Goal: Task Accomplishment & Management: Manage account settings

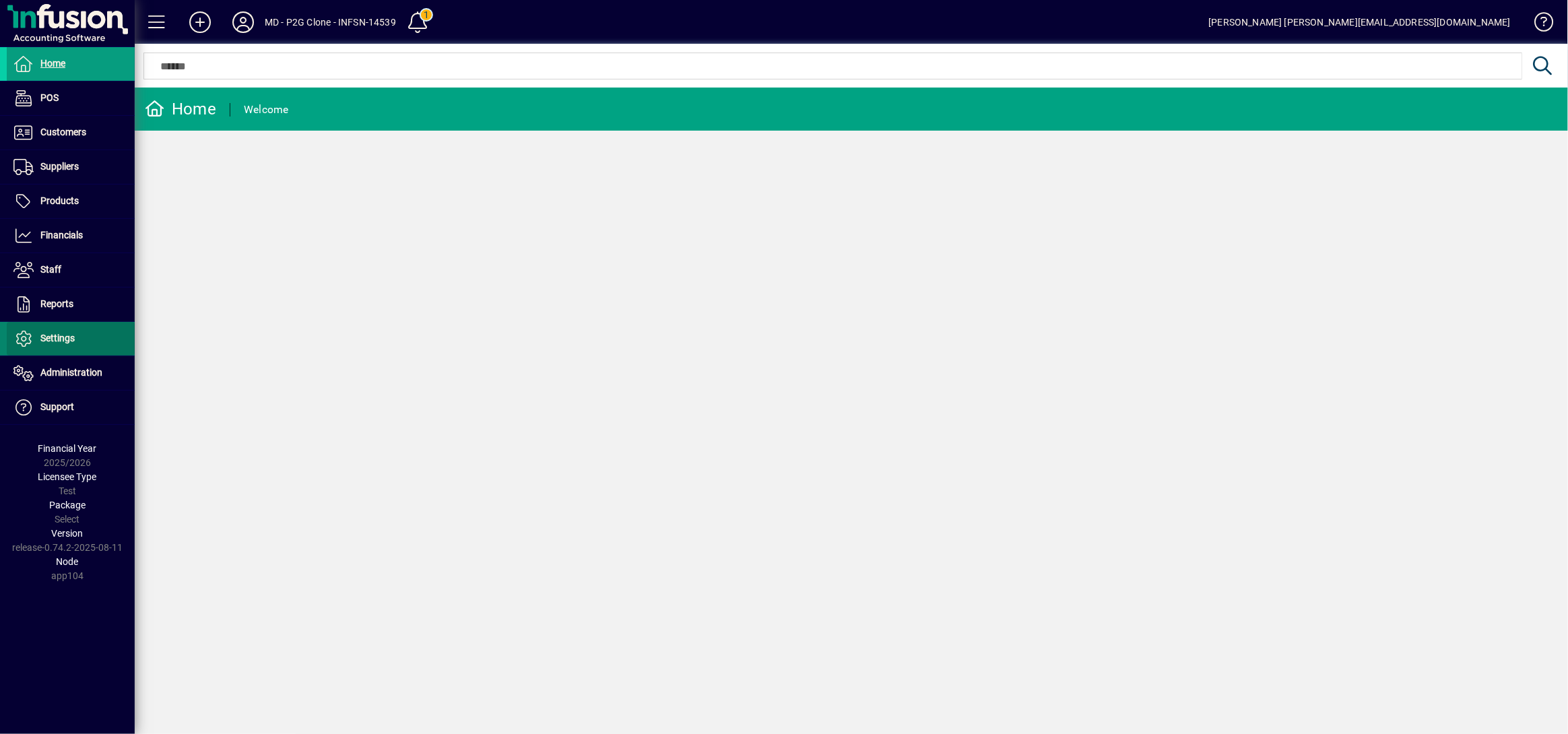
click at [58, 341] on span "Settings" at bounding box center [57, 337] width 35 height 10
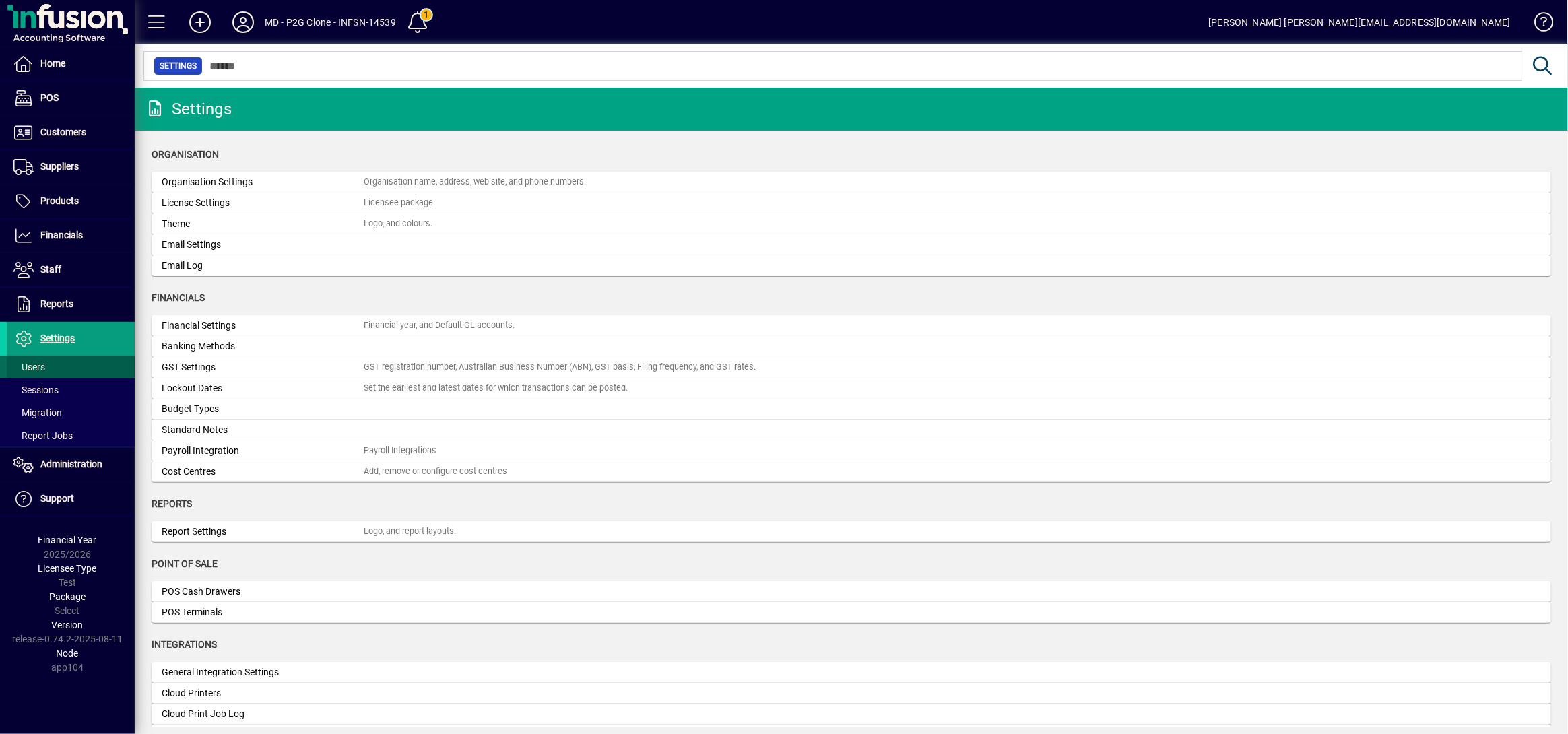
click at [52, 363] on span at bounding box center [70, 367] width 128 height 32
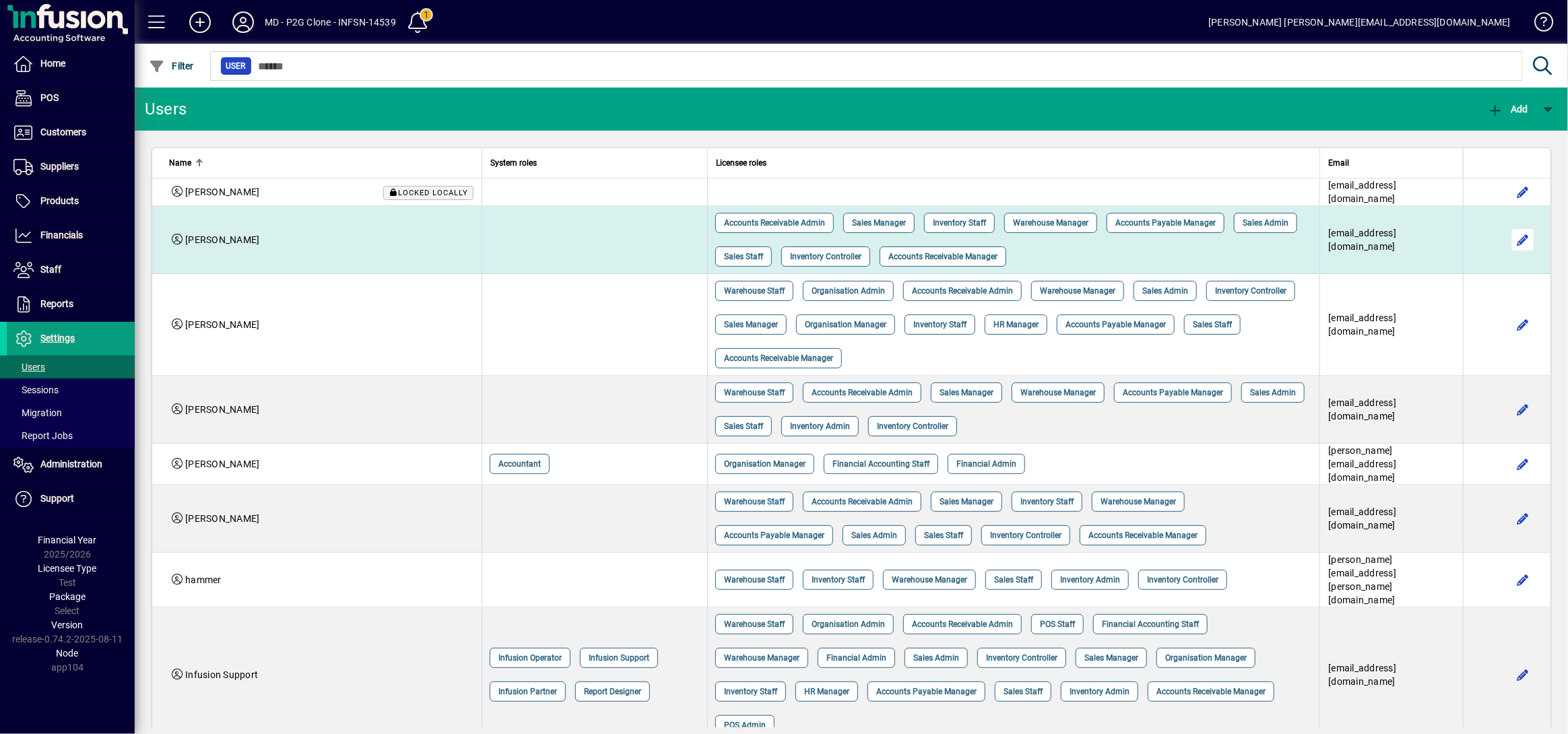
click at [1506, 234] on span "button" at bounding box center [1522, 239] width 32 height 32
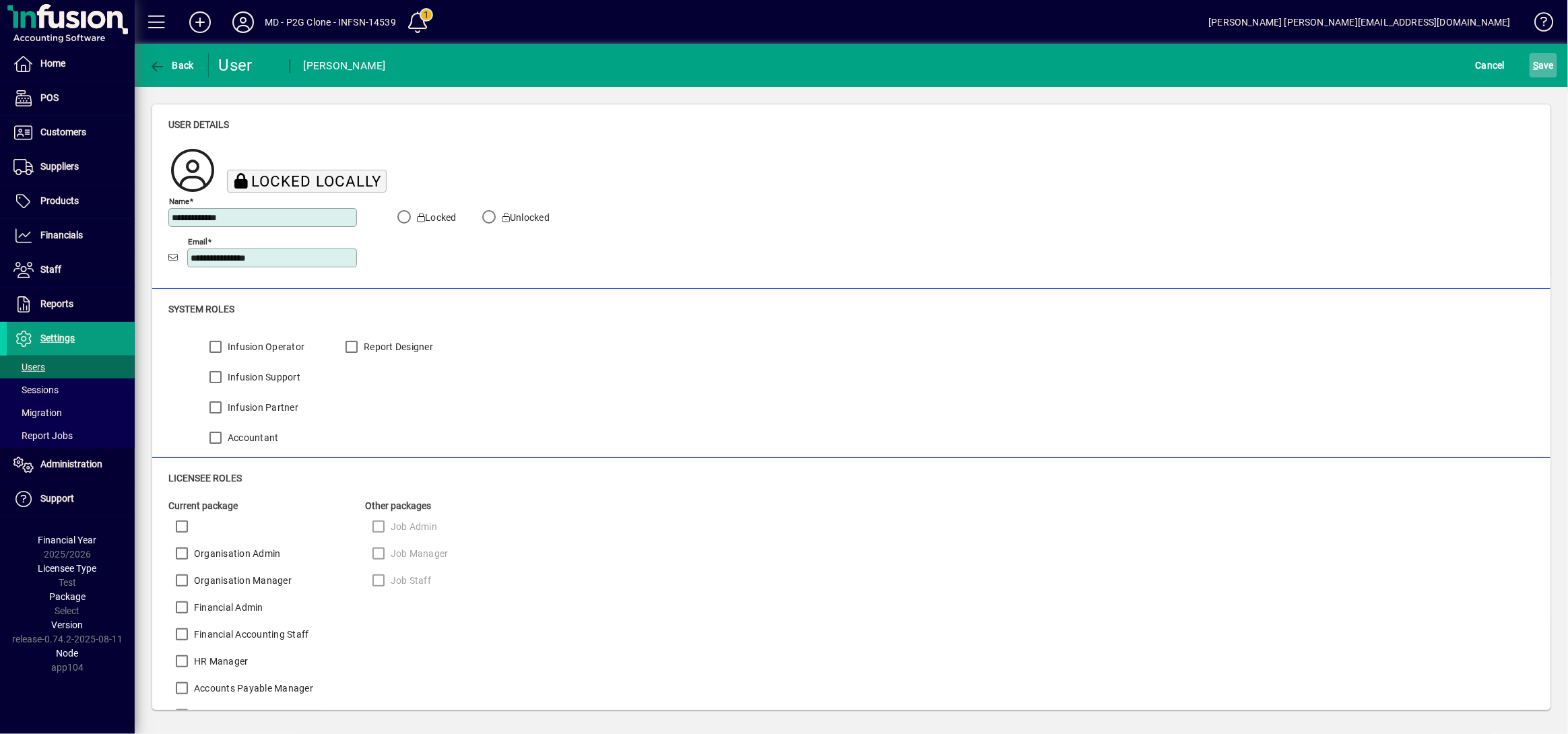
click at [1547, 68] on span "S ave" at bounding box center [1543, 65] width 21 height 22
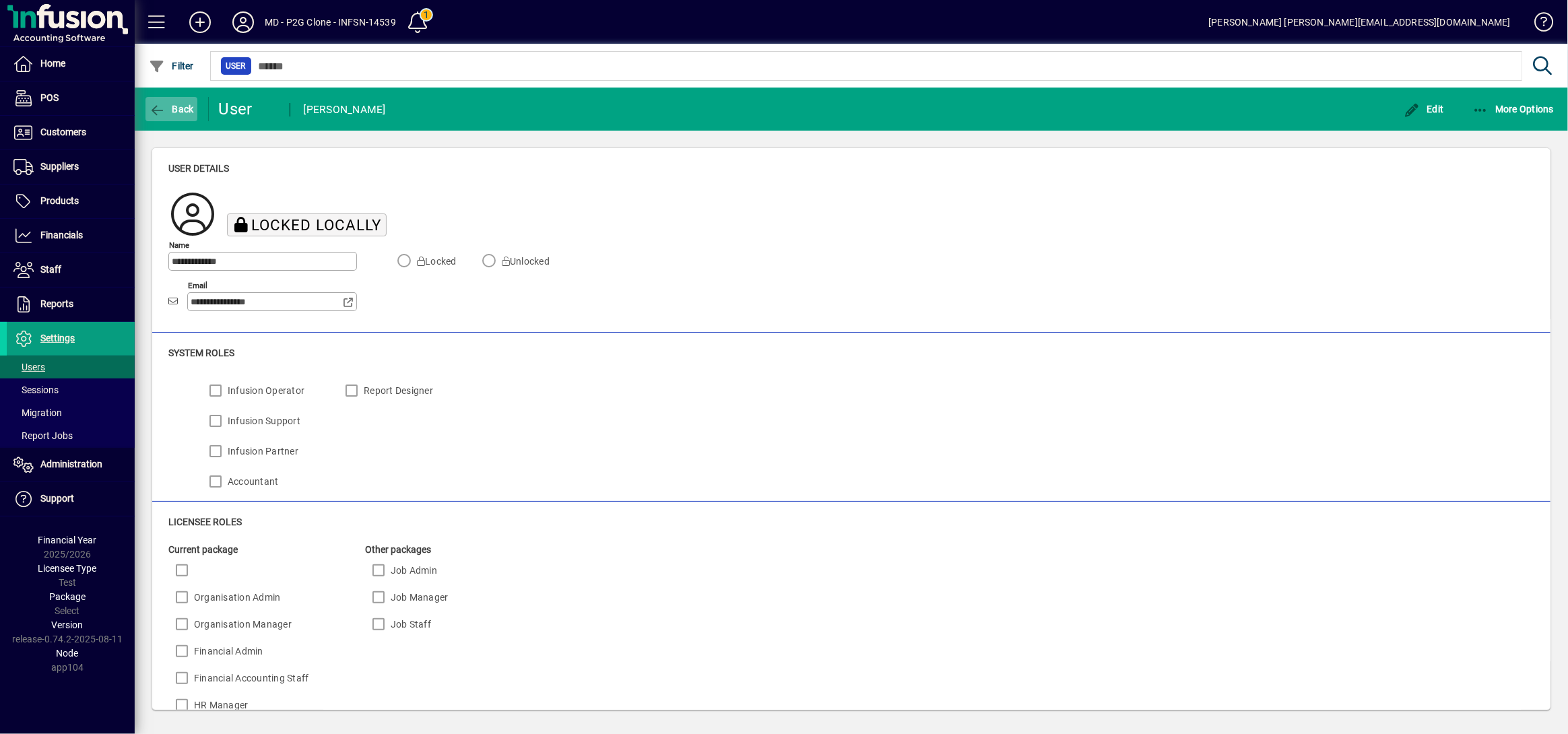
click at [166, 111] on span "Back" at bounding box center [172, 109] width 45 height 10
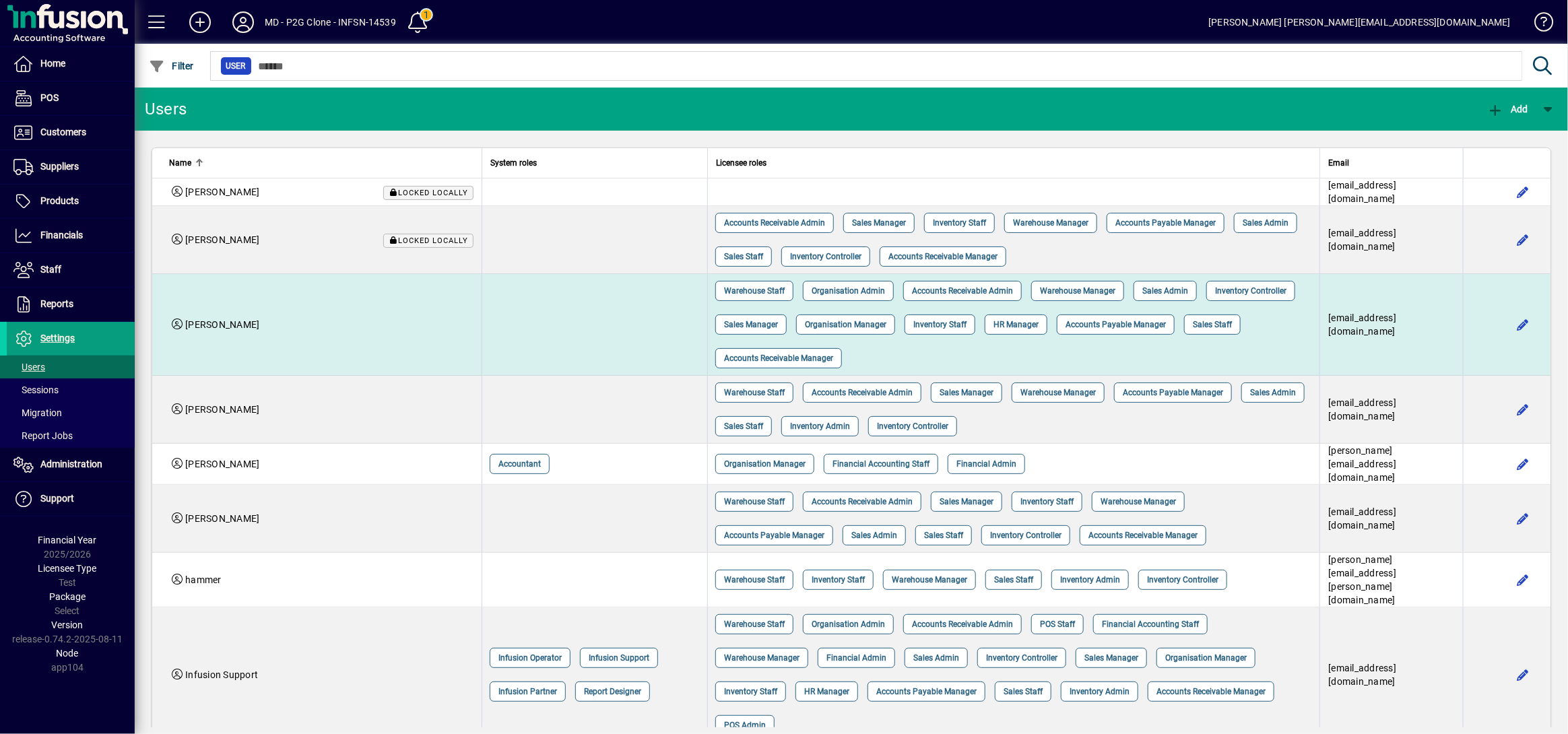
click at [268, 337] on td "Dave Keogan" at bounding box center [316, 324] width 329 height 101
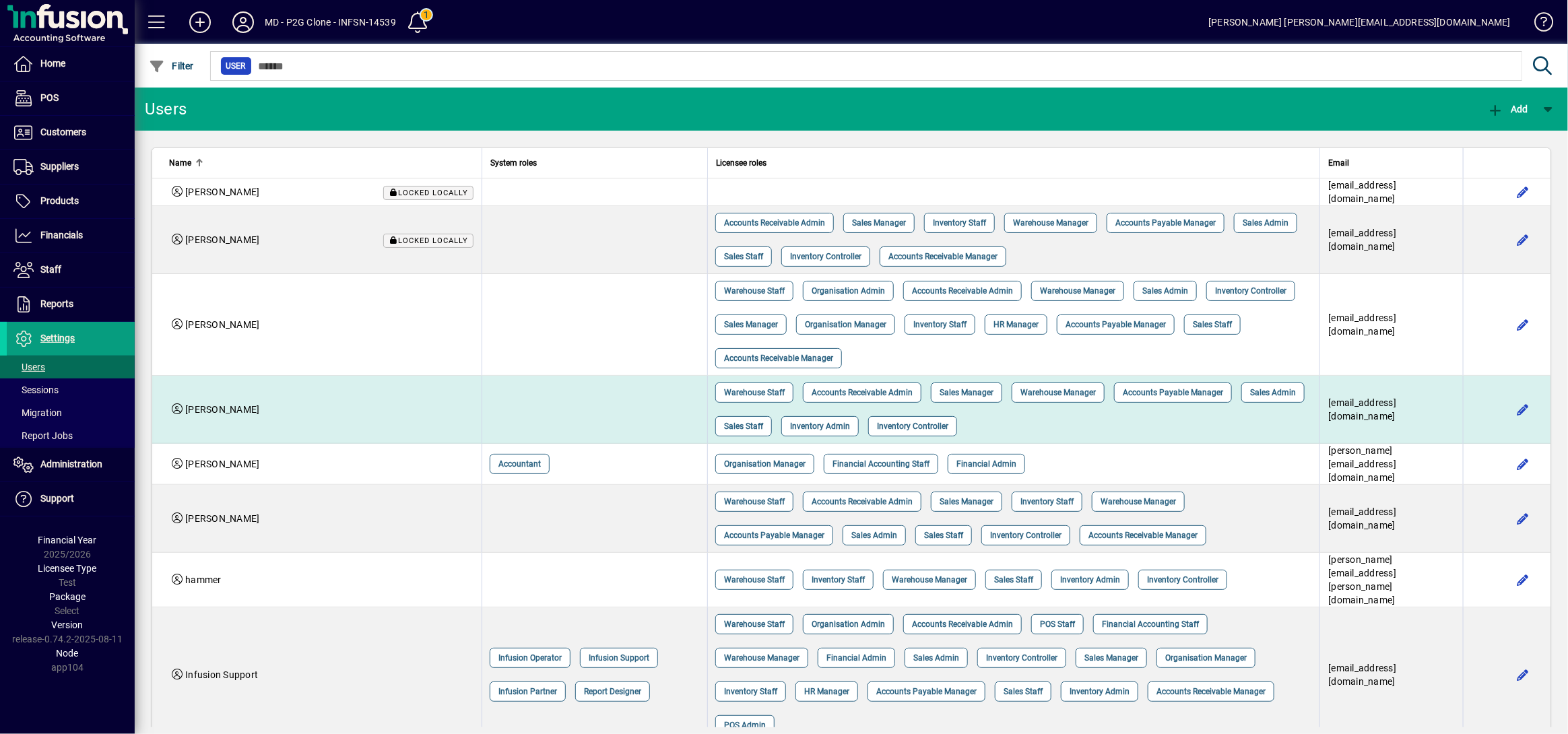
click at [259, 410] on div "Dave Wheatley" at bounding box center [321, 409] width 305 height 13
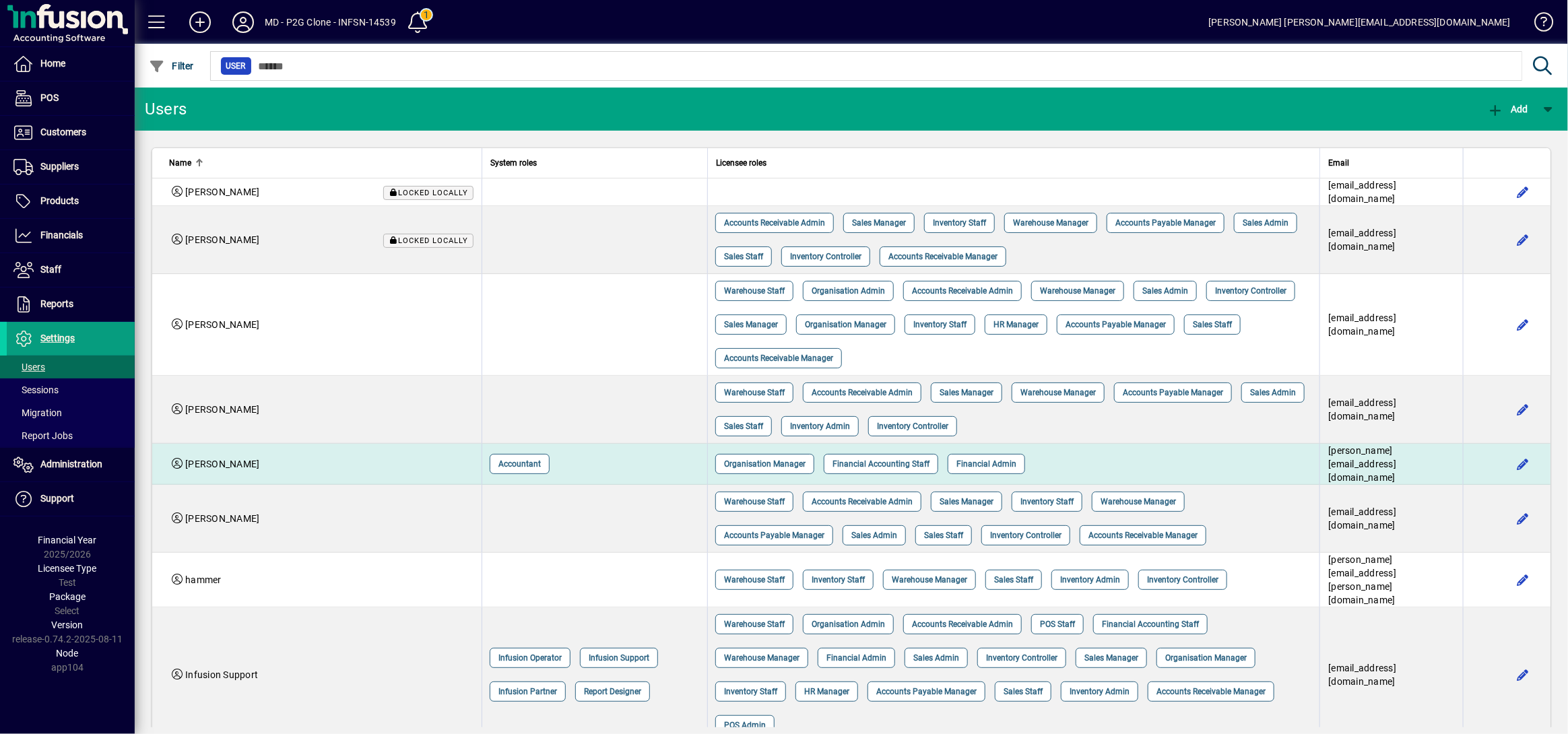
click at [247, 455] on td "David Wynne" at bounding box center [316, 464] width 329 height 41
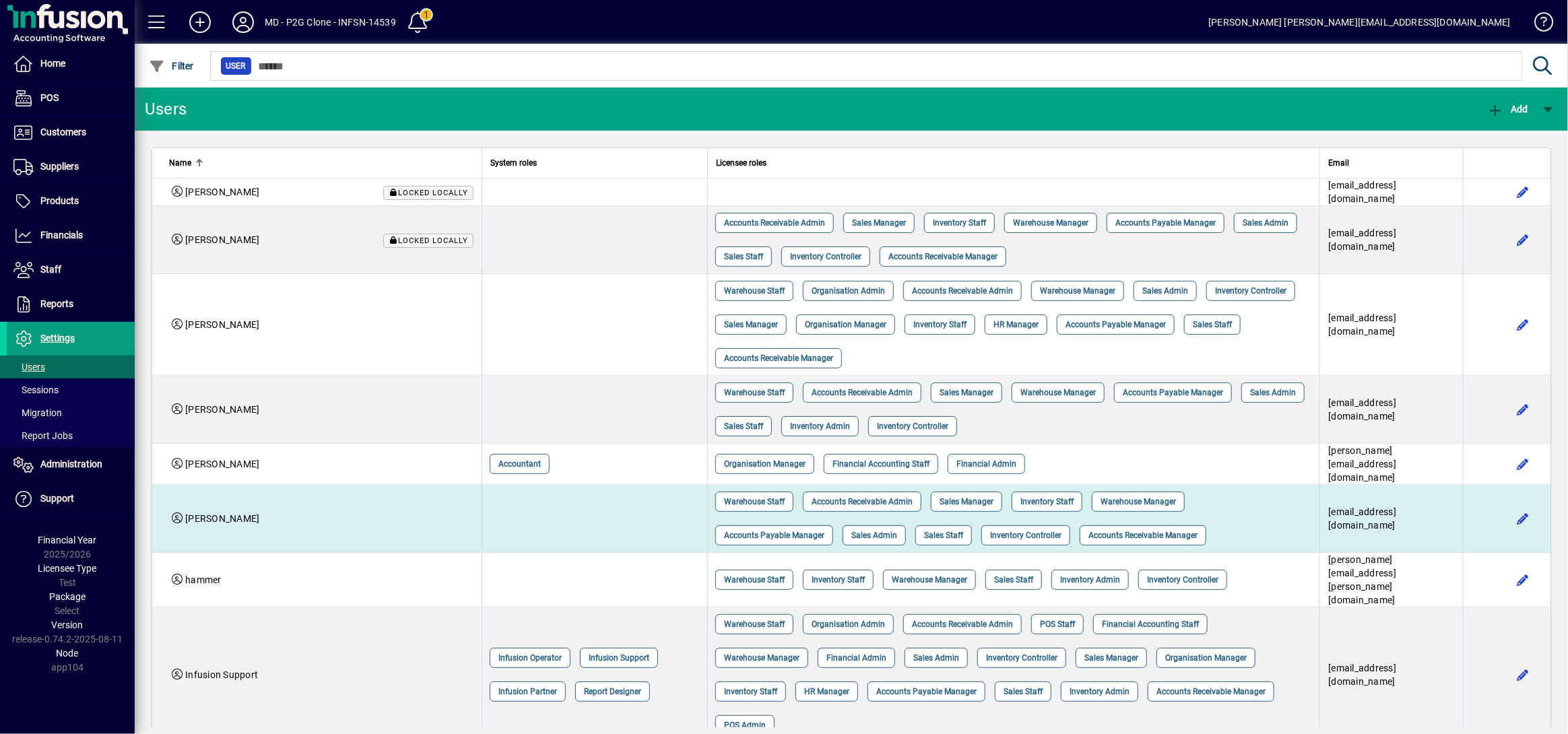
click at [245, 502] on td "Dharmendra Kumar" at bounding box center [316, 518] width 329 height 68
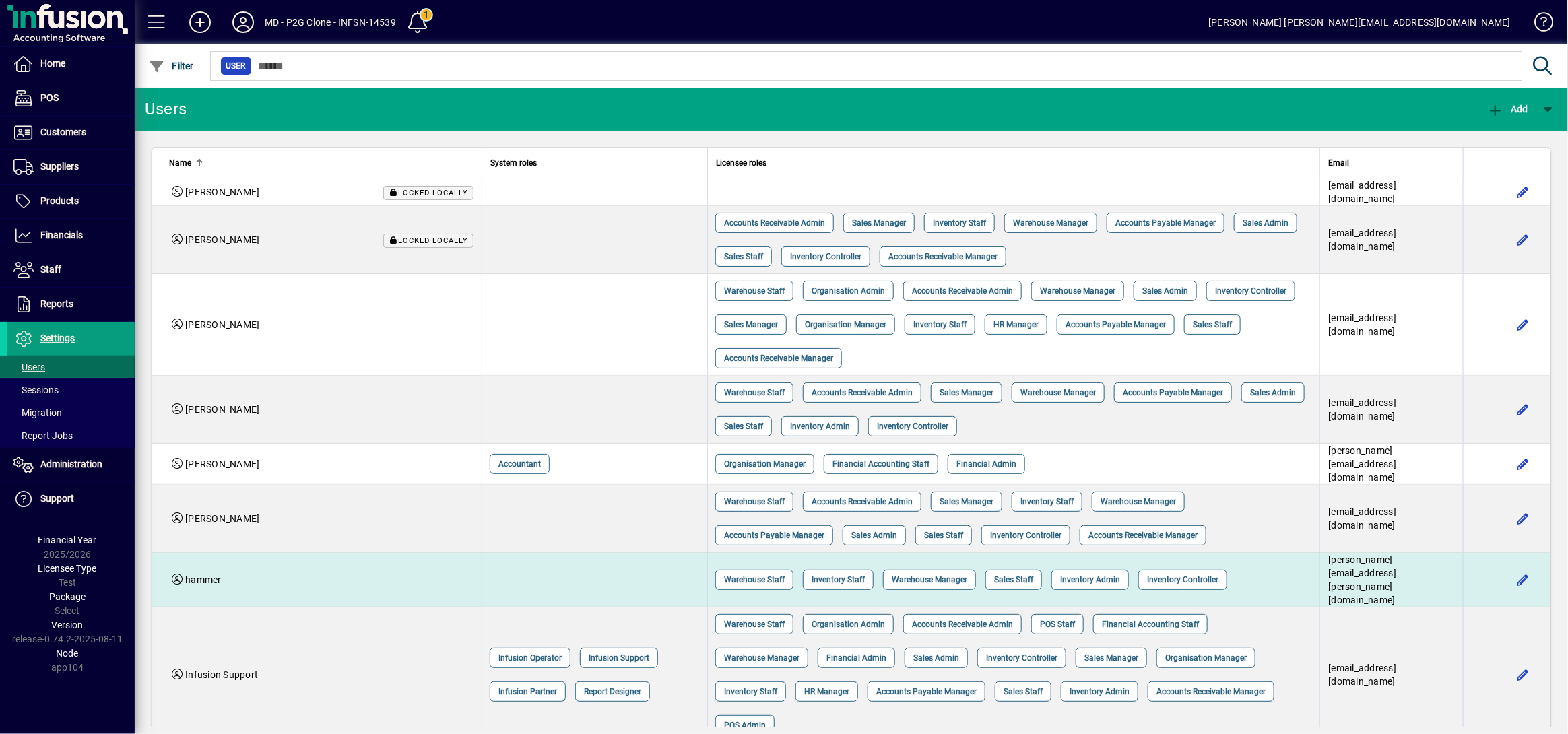
click at [229, 573] on div "hammer" at bounding box center [321, 579] width 305 height 13
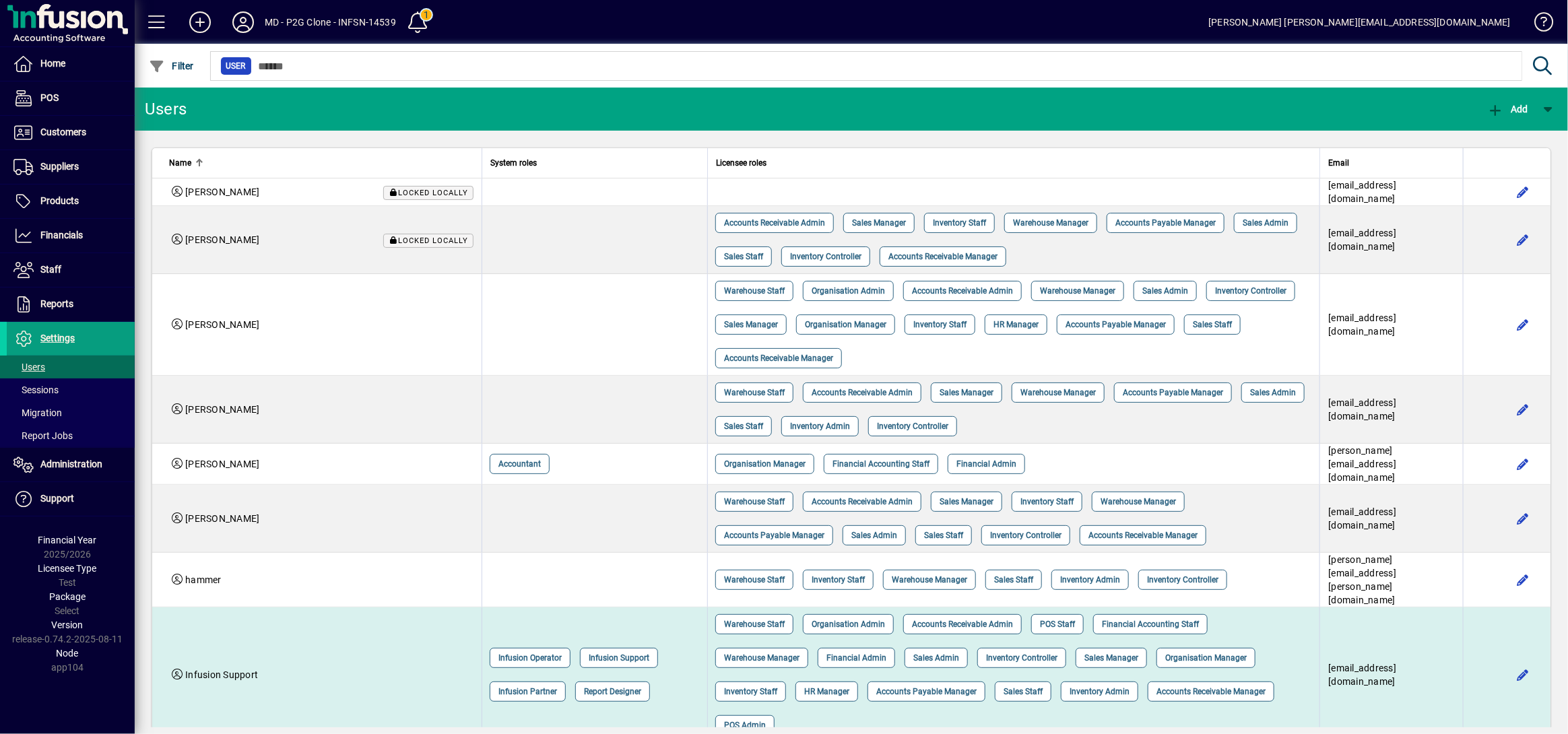
click at [229, 629] on td "Infusion Support" at bounding box center [316, 675] width 329 height 135
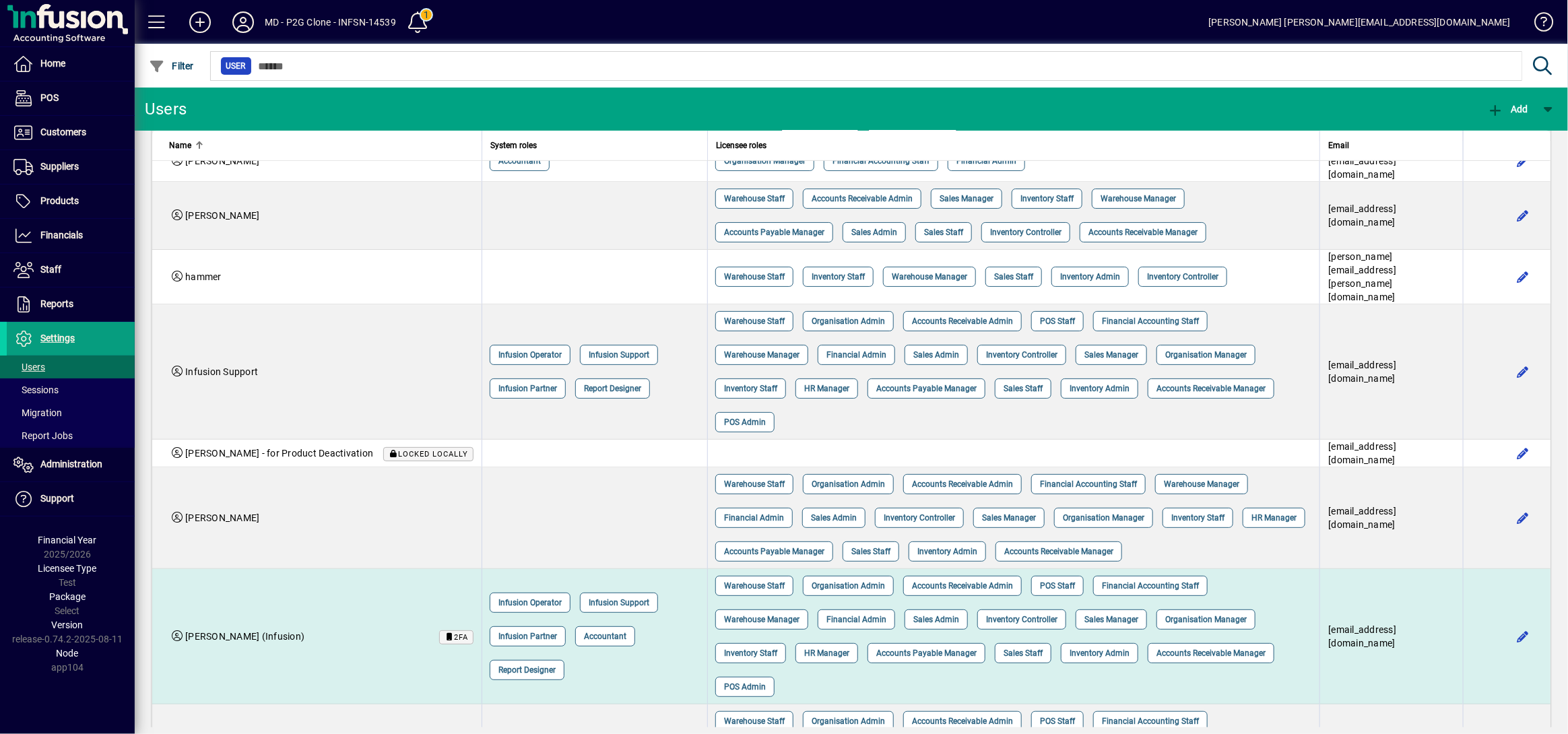
scroll to position [359, 0]
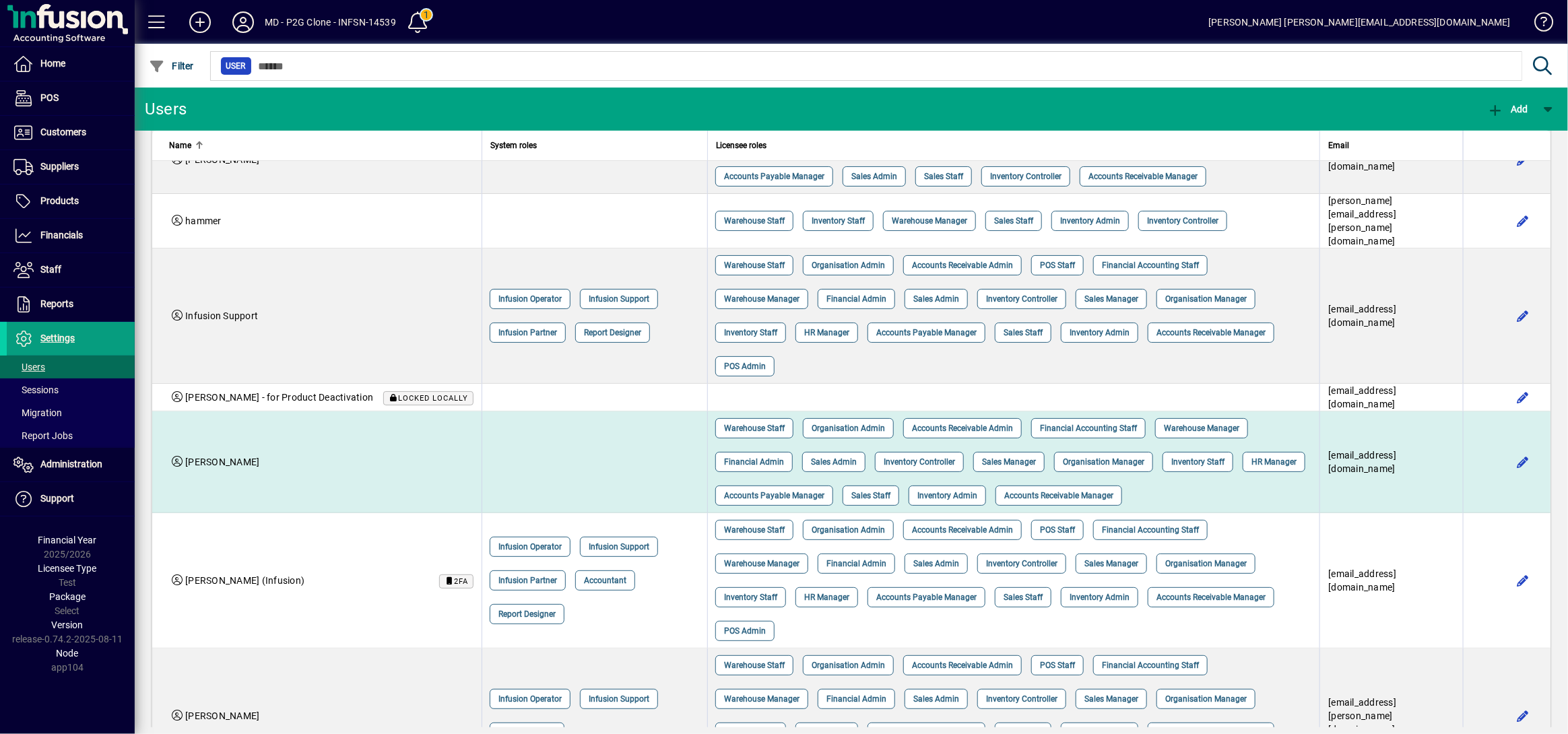
click at [256, 422] on td "Laurie Dawes" at bounding box center [316, 462] width 329 height 101
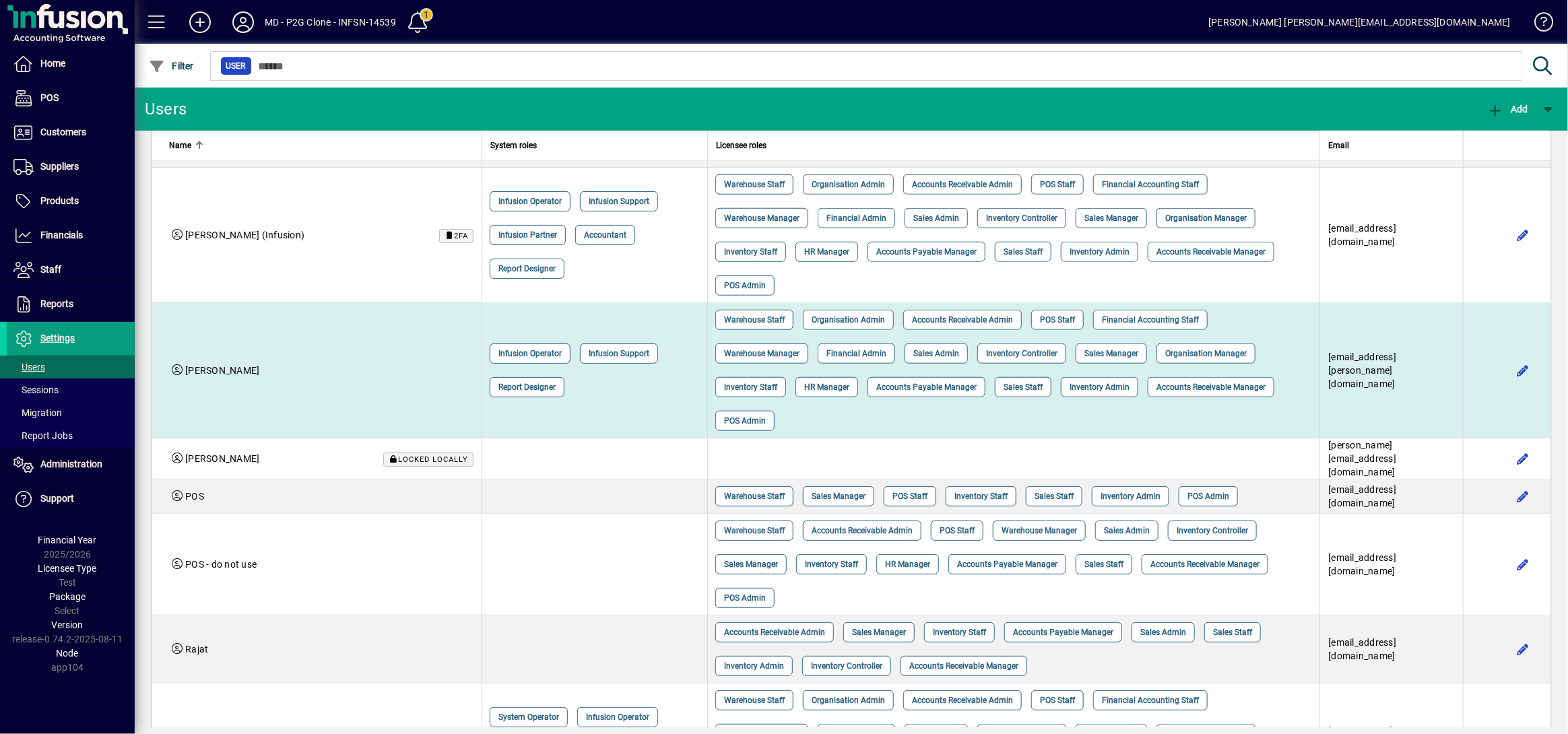
scroll to position [717, 0]
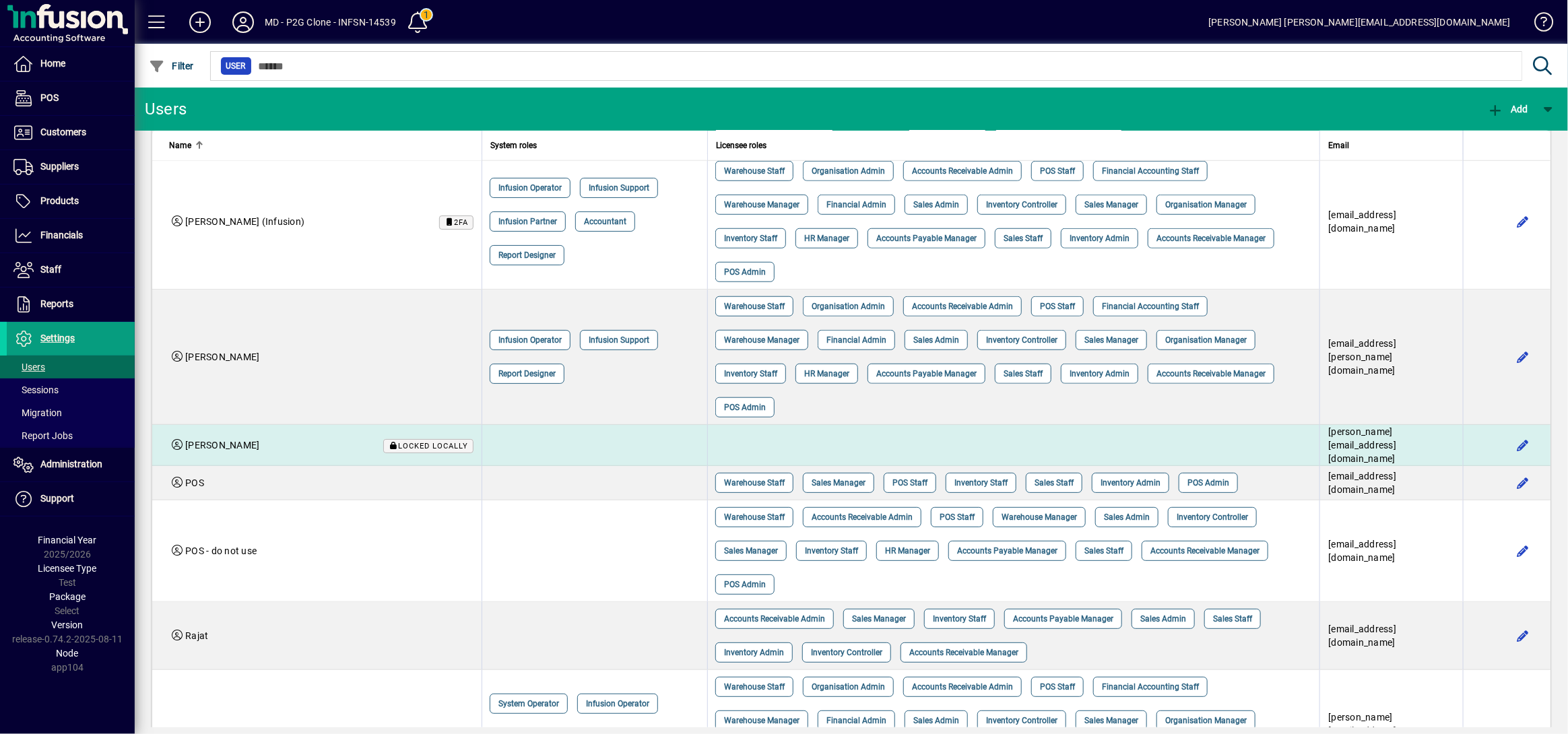
click at [285, 438] on div "Michael Buckley Locked locally" at bounding box center [321, 444] width 305 height 14
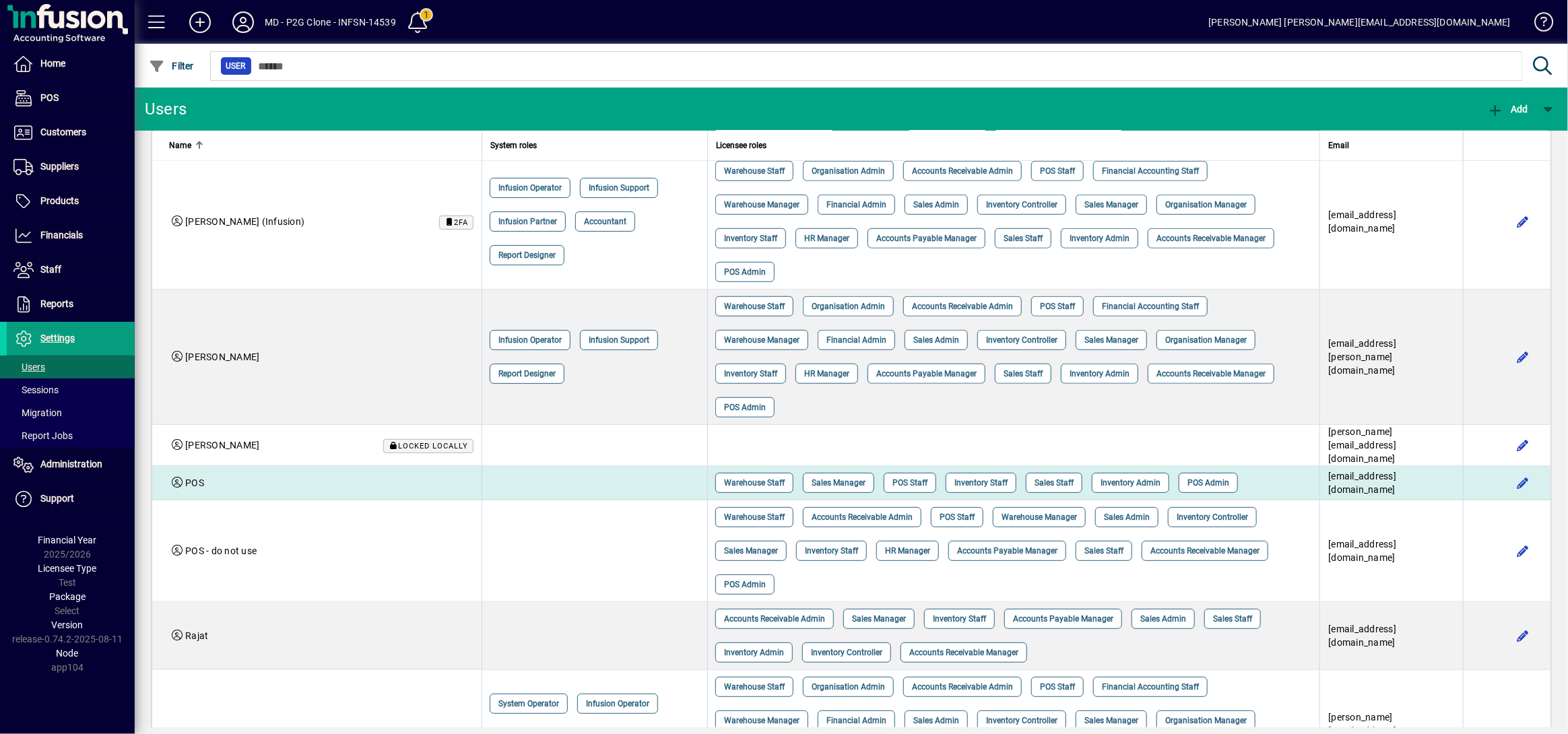
click at [279, 466] on td "POS" at bounding box center [316, 483] width 329 height 35
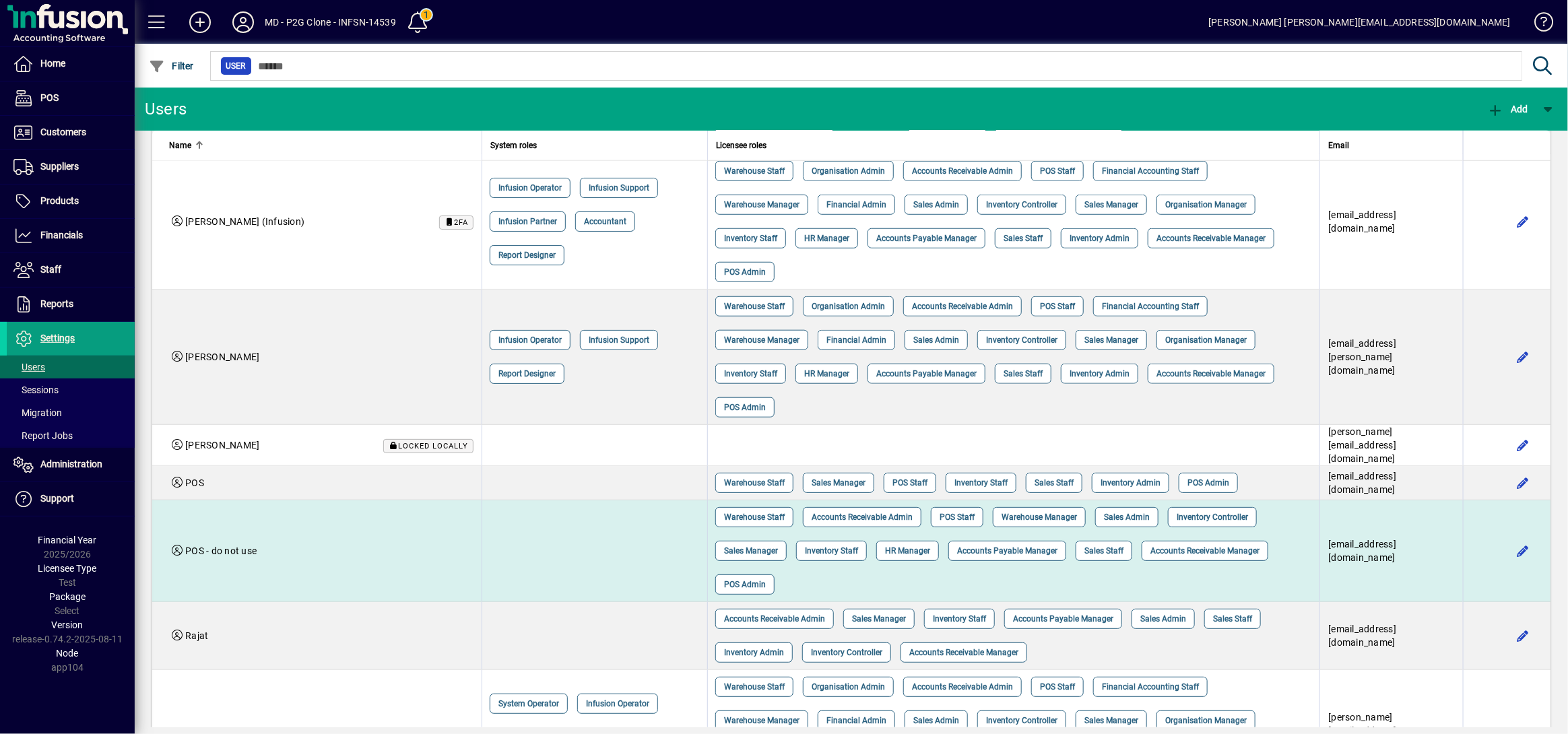
click at [270, 544] on div "POS - do not use" at bounding box center [321, 550] width 305 height 13
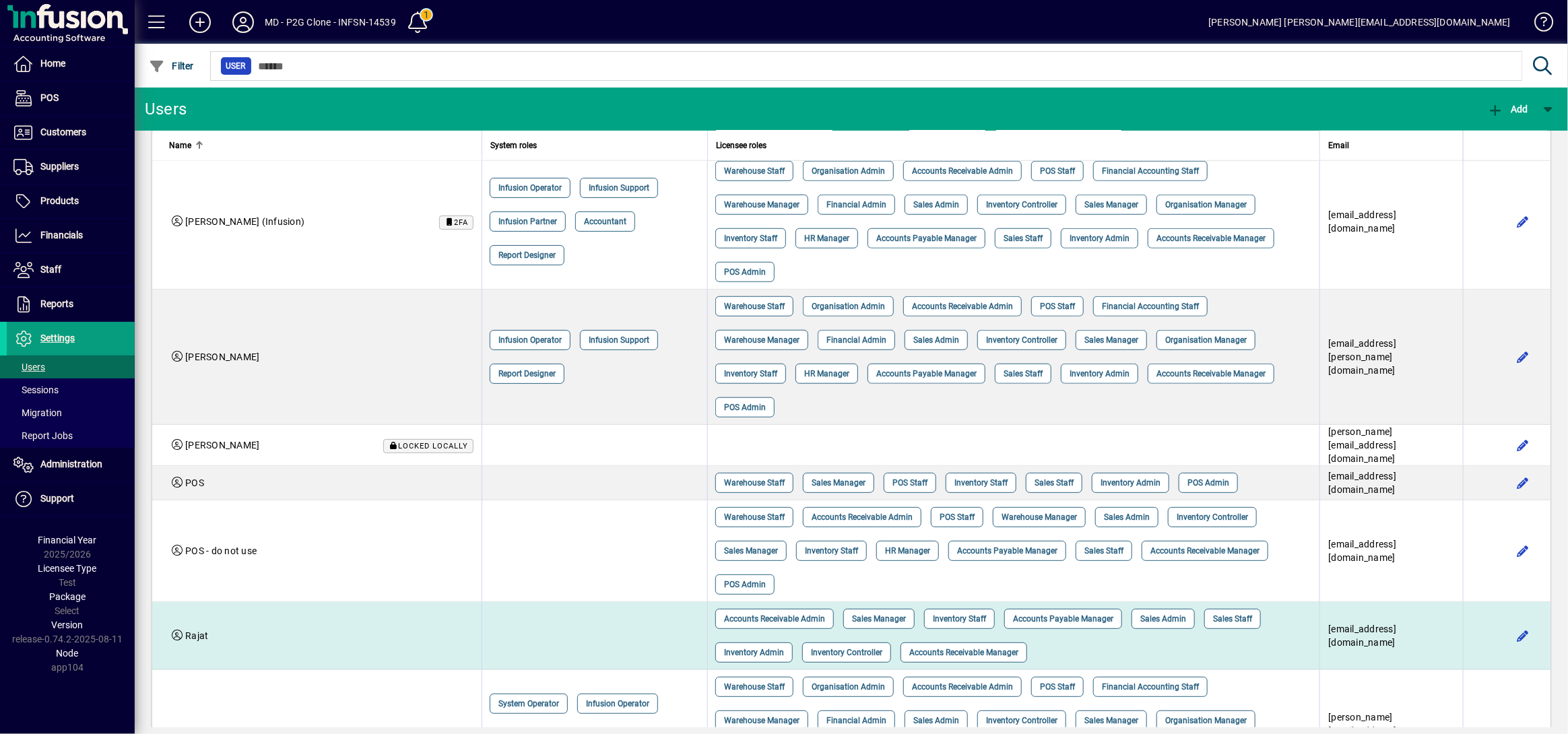
click at [264, 629] on div "Rajat" at bounding box center [321, 636] width 305 height 13
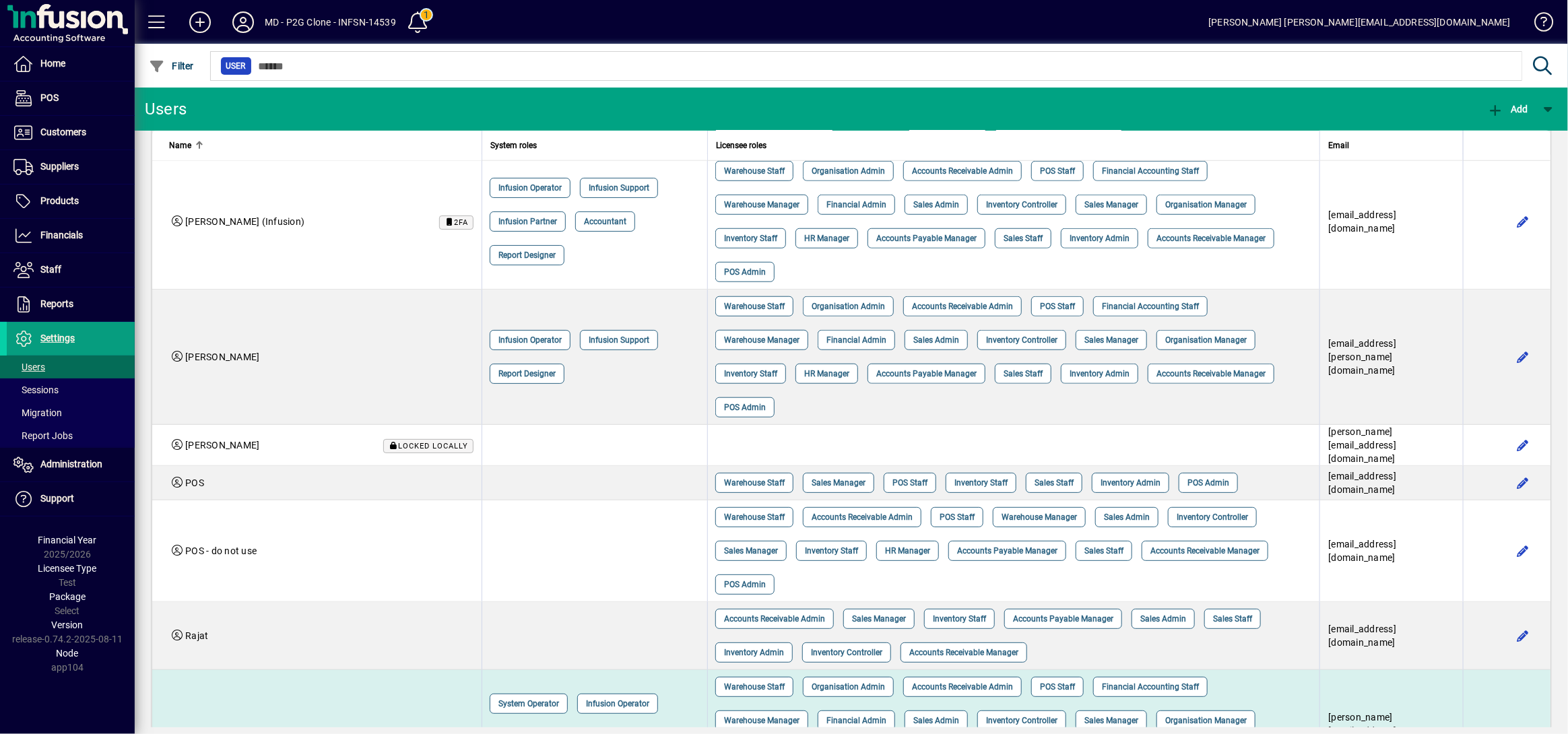
click at [251, 687] on td "Ralf Heese Locked locally" at bounding box center [316, 737] width 329 height 135
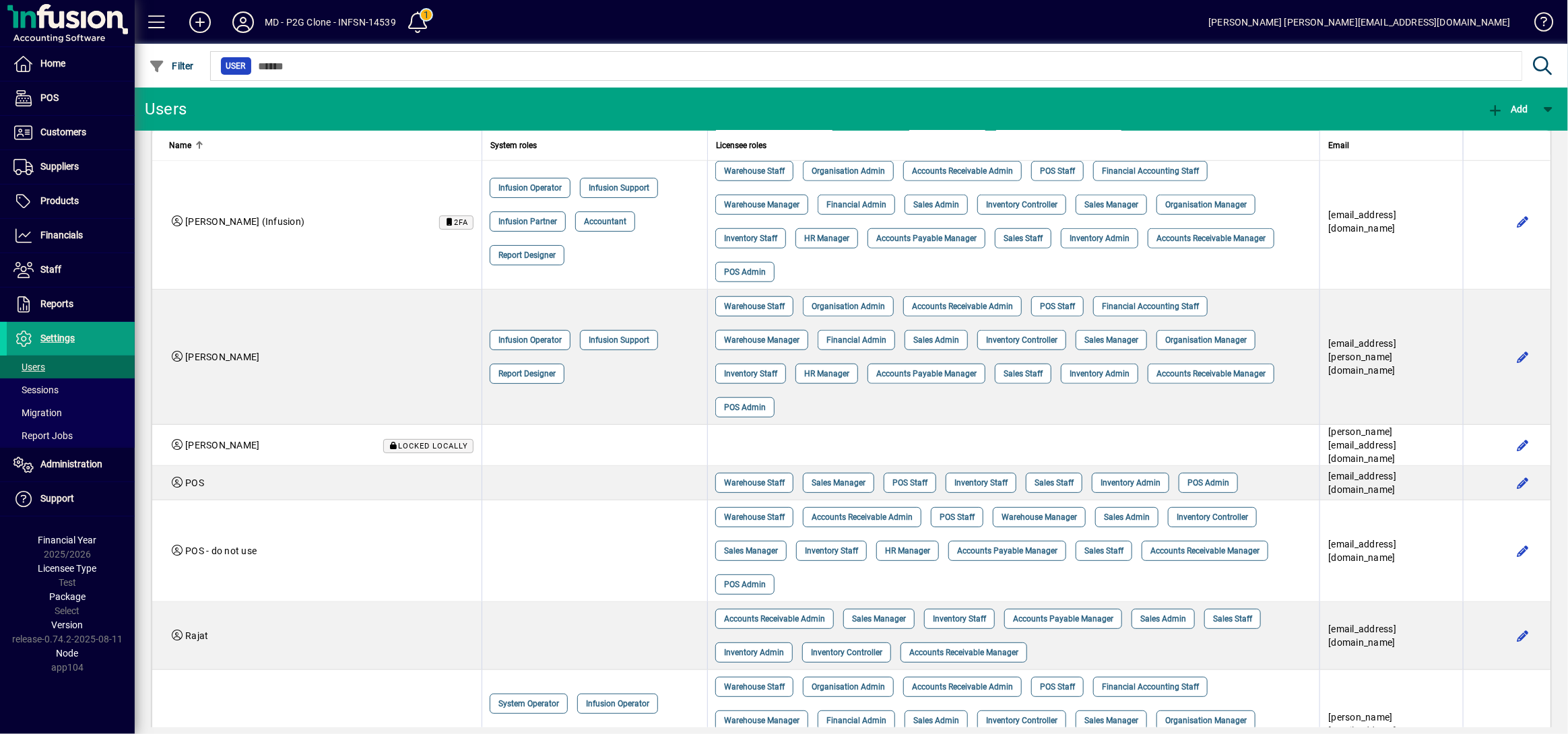
scroll to position [987, 0]
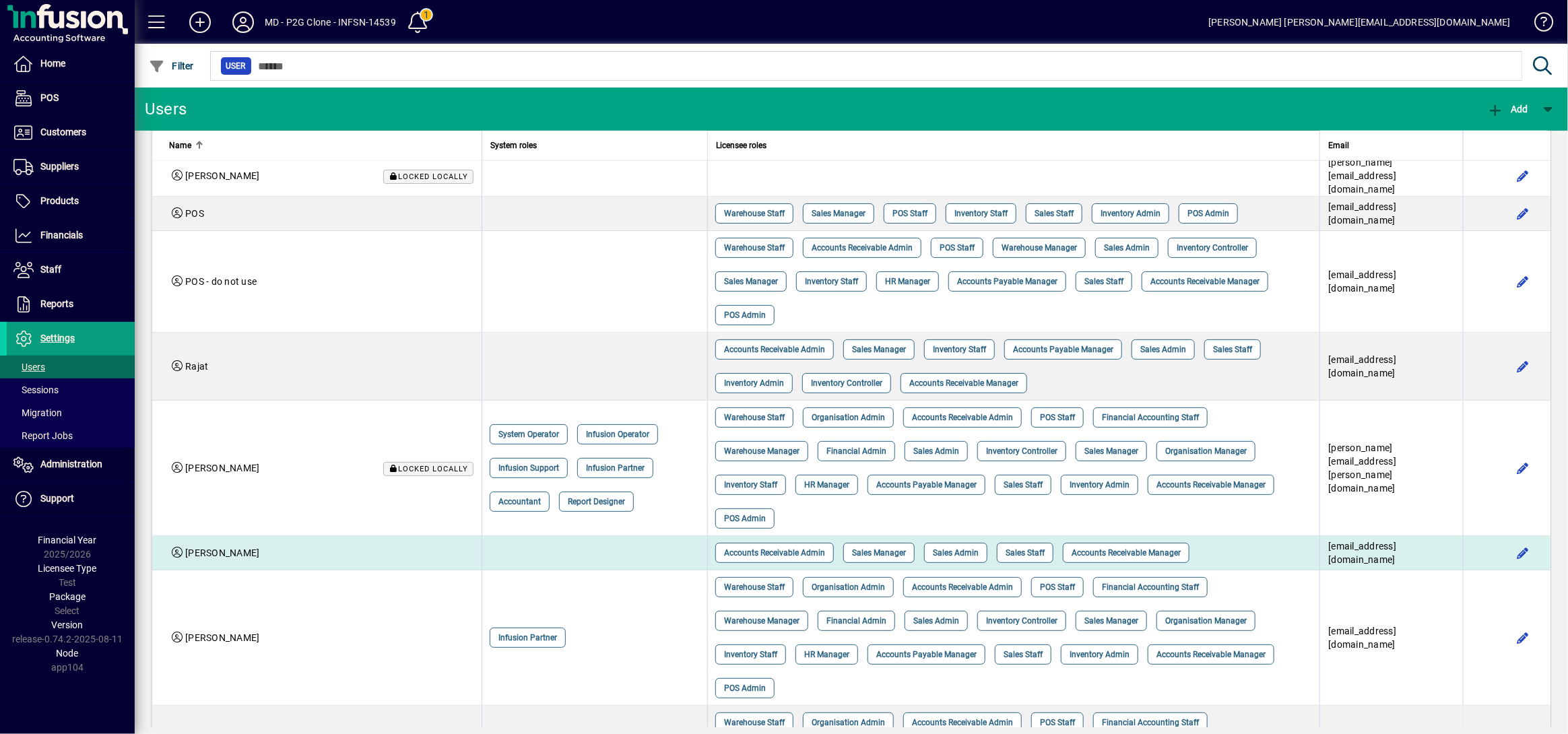
click at [333, 546] on div "Shane Anderson" at bounding box center [321, 552] width 305 height 13
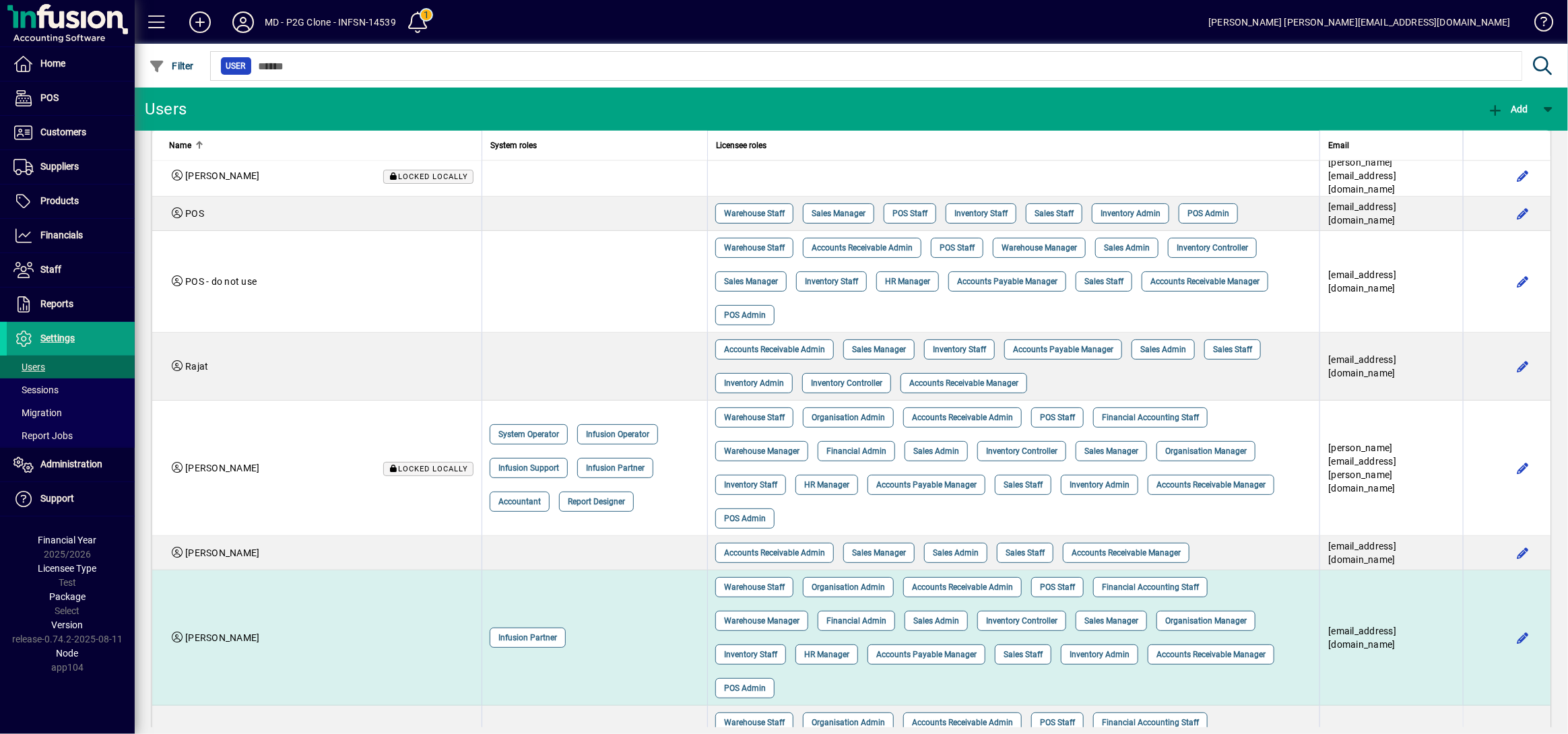
click at [314, 594] on td "Stephen Hunt" at bounding box center [316, 637] width 329 height 135
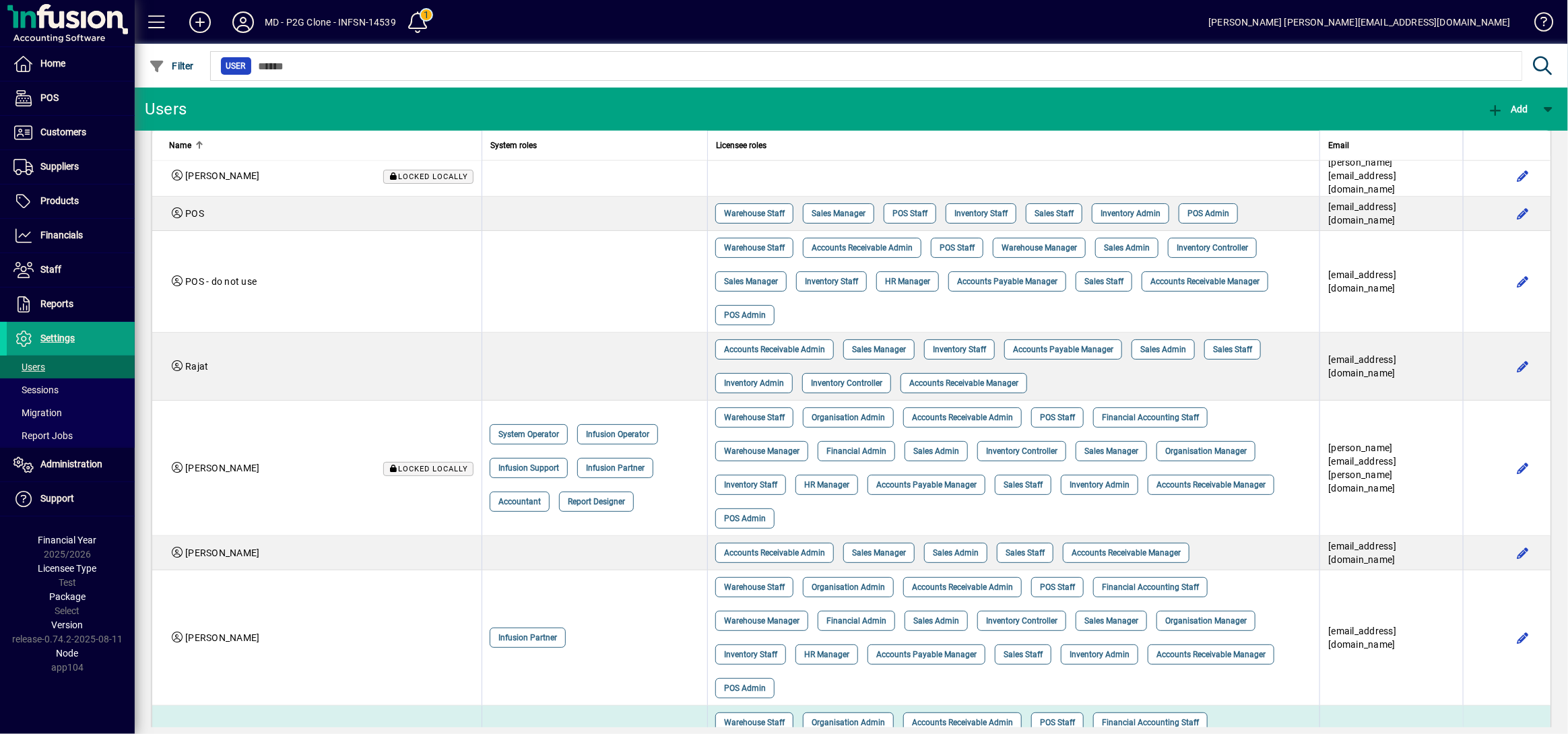
scroll to position [1089, 0]
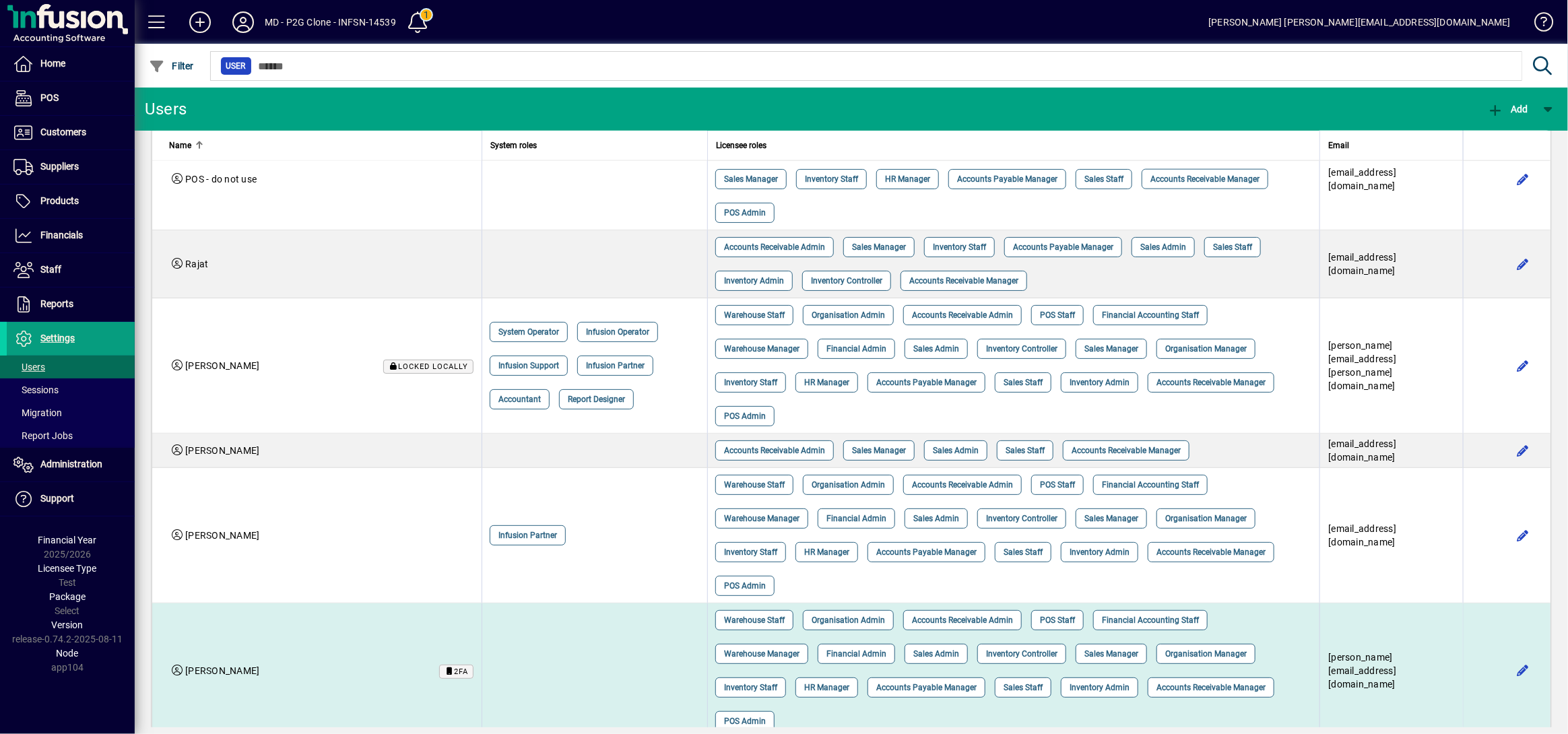
click at [303, 663] on td "Stewart Mills 2FA" at bounding box center [316, 670] width 329 height 135
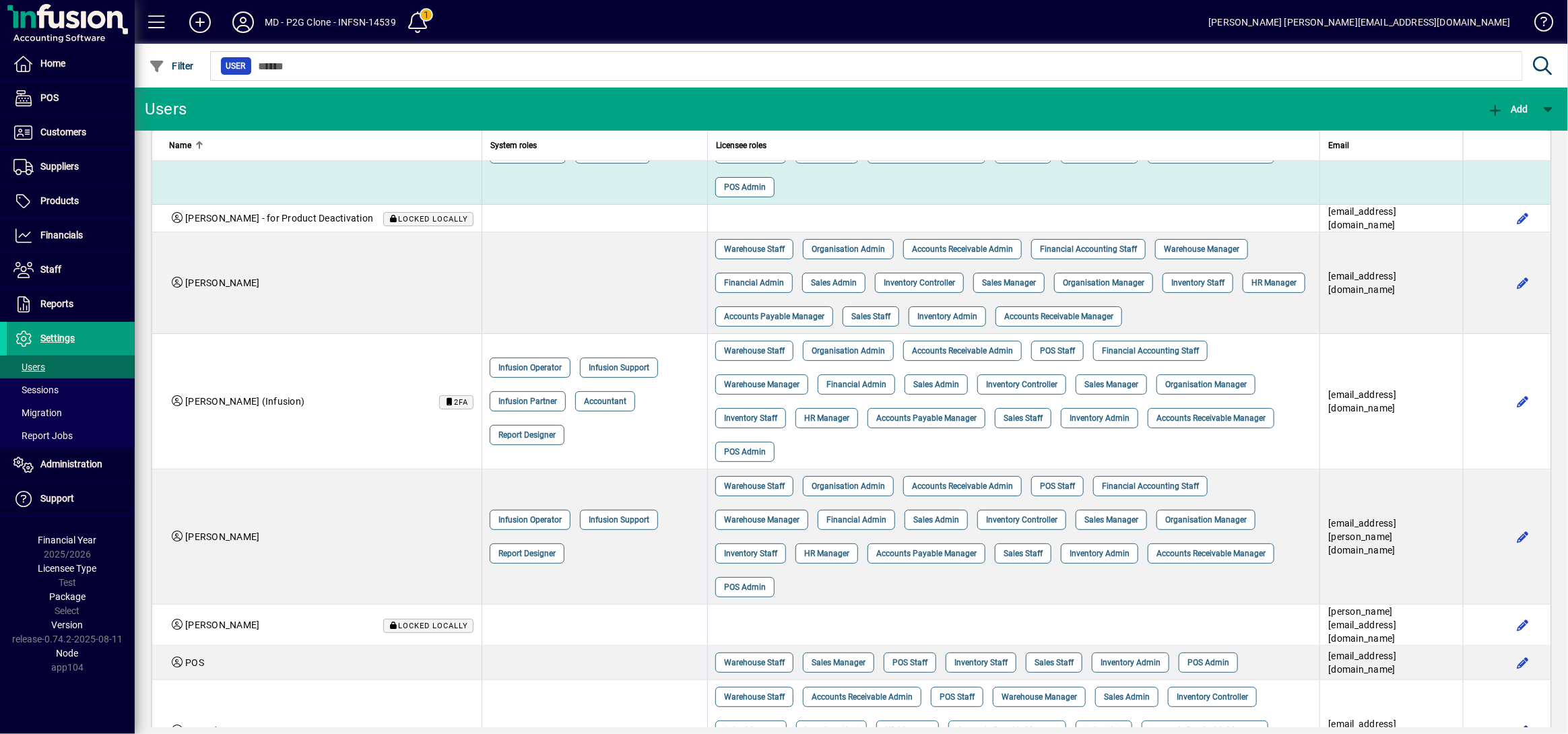
scroll to position [0, 0]
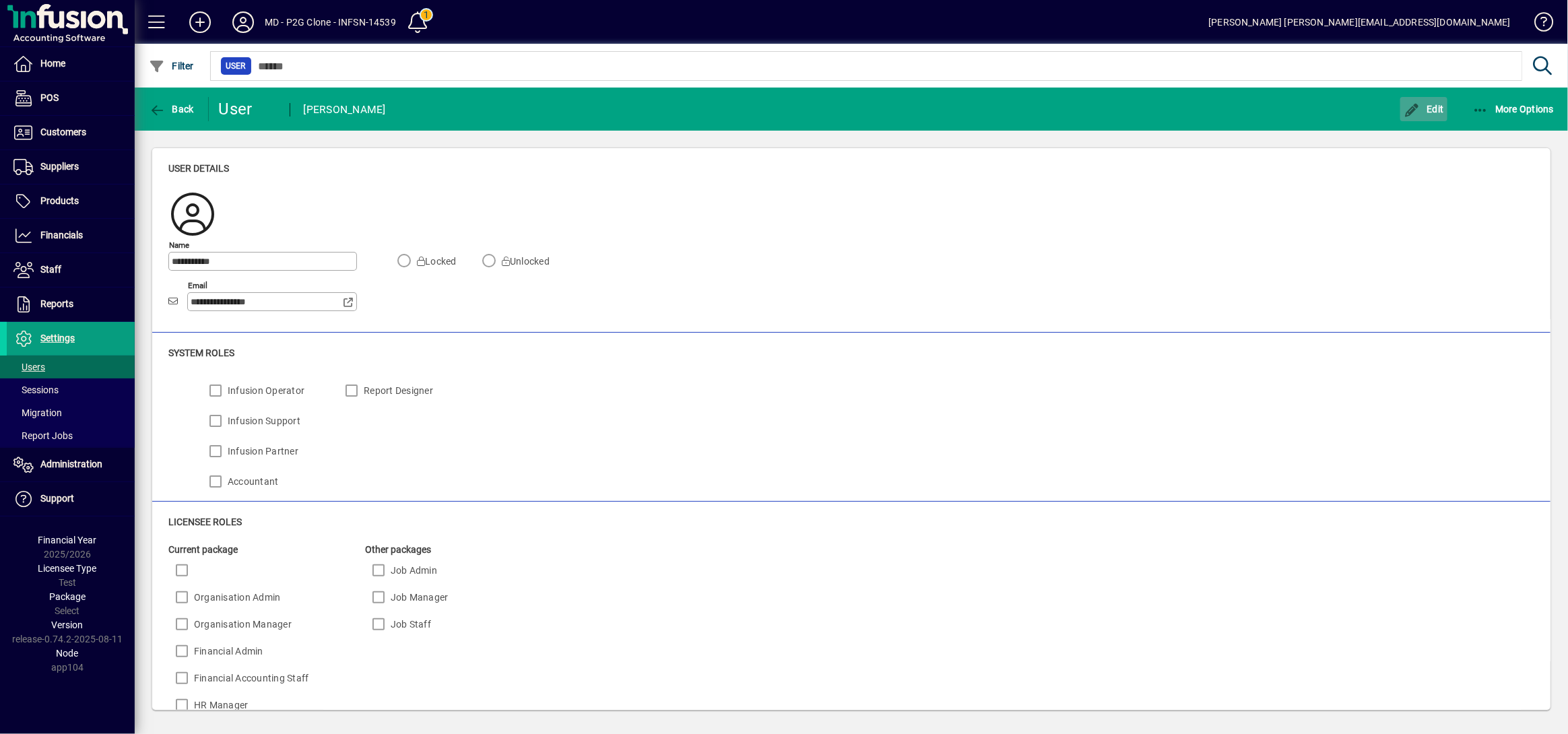
click at [1175, 111] on span "Edit" at bounding box center [1423, 109] width 40 height 10
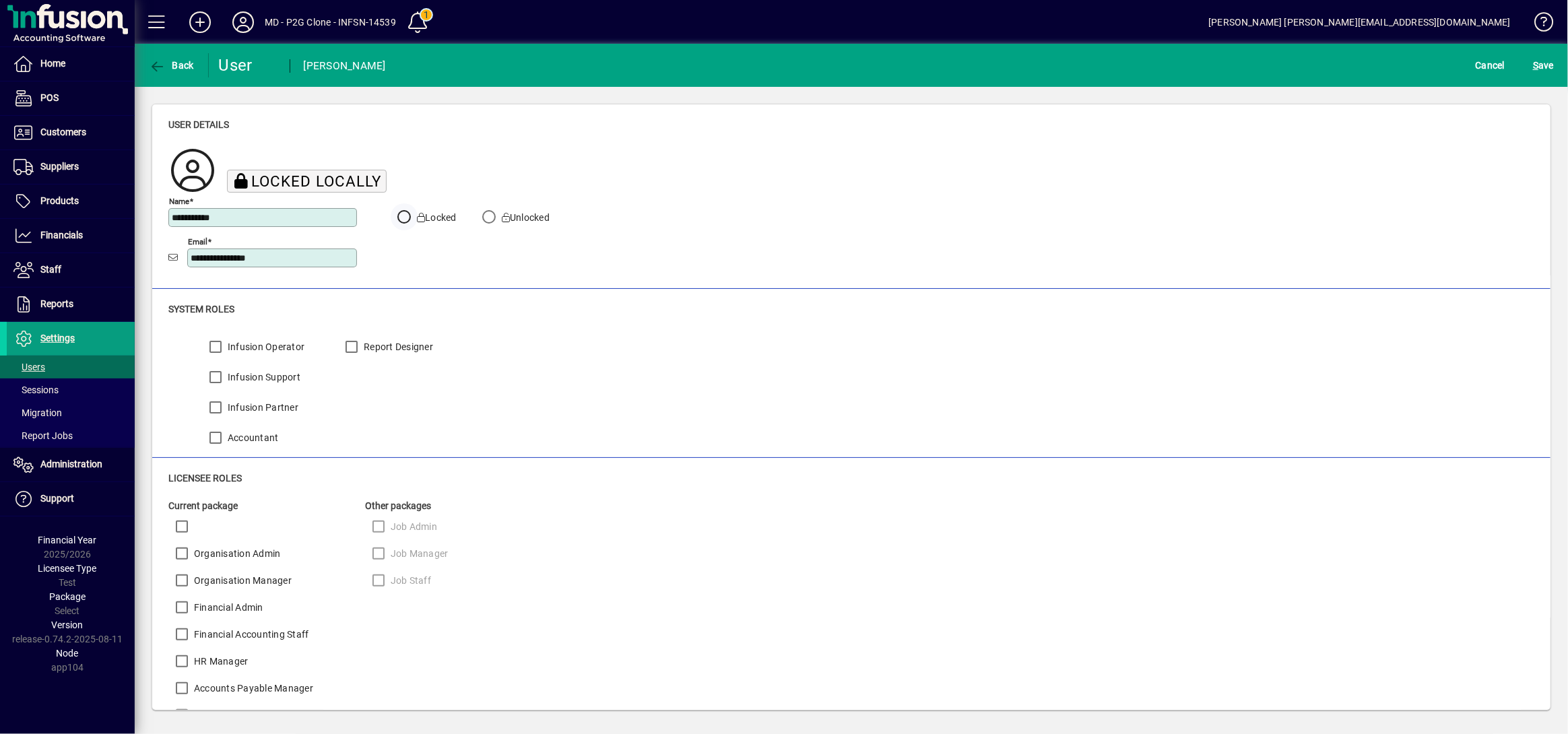
click at [1175, 53] on button "S ave" at bounding box center [1543, 66] width 27 height 24
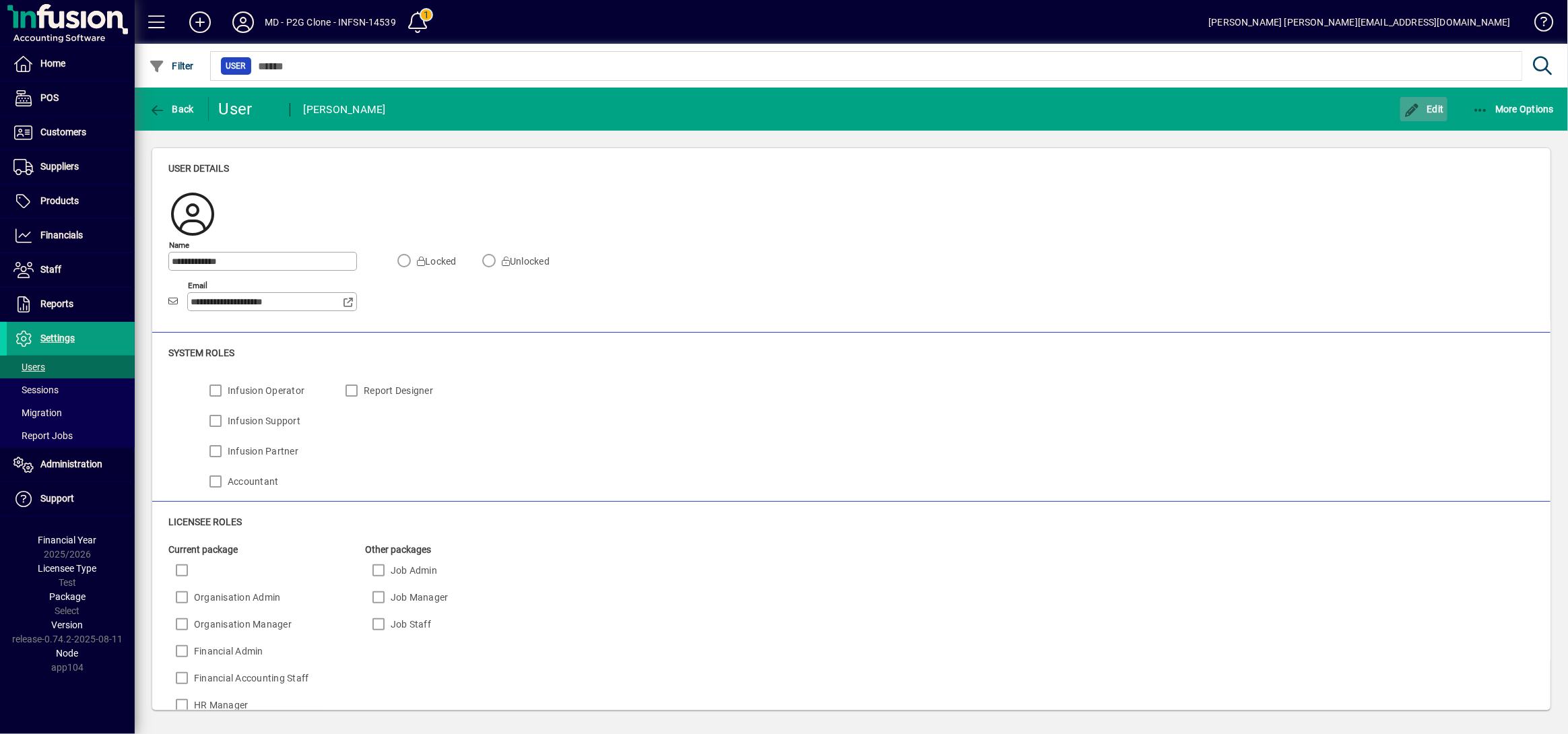
click at [1175, 111] on span "Edit" at bounding box center [1423, 109] width 40 height 10
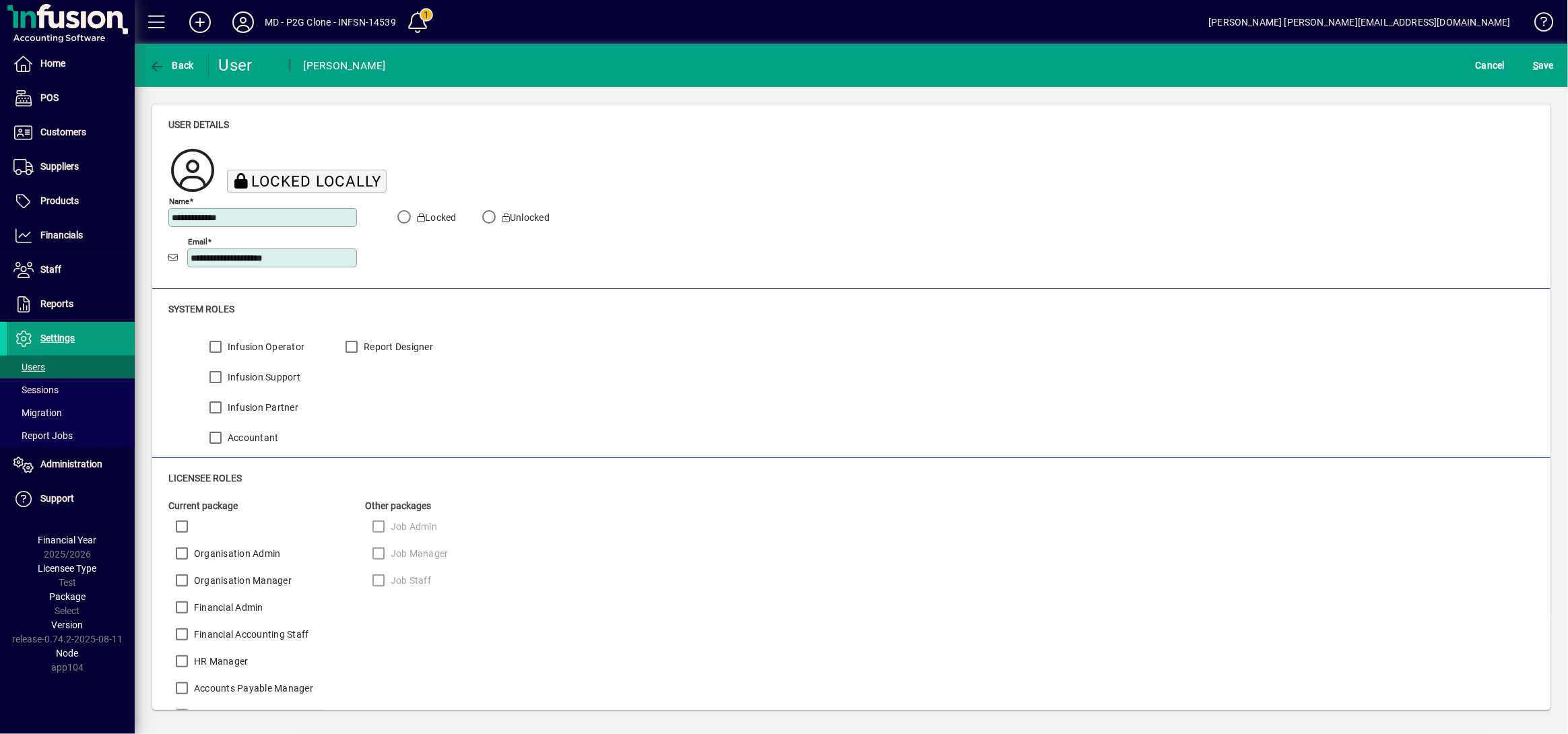
click at [1175, 53] on button "S ave" at bounding box center [1543, 66] width 27 height 24
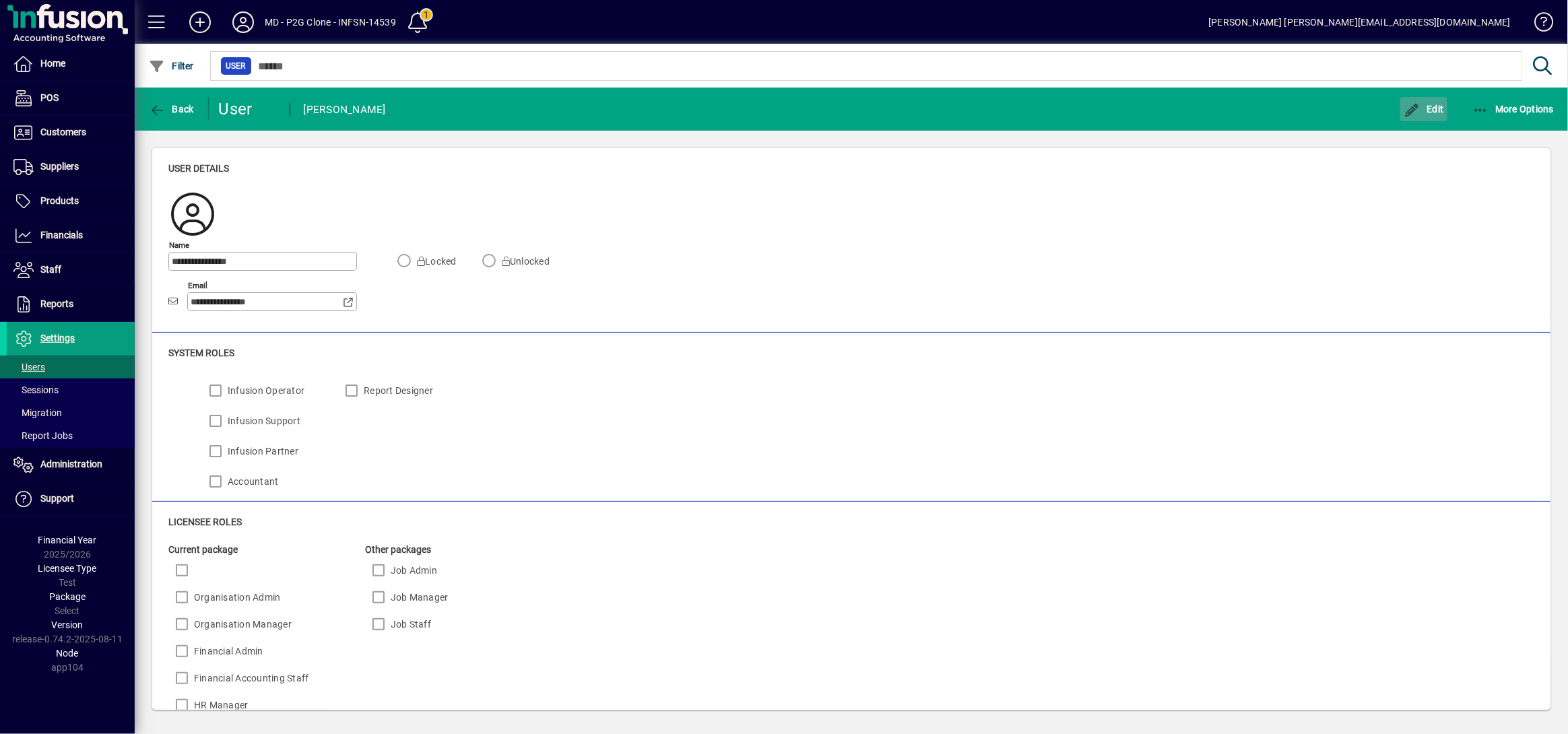
click at [1175, 111] on span "Edit" at bounding box center [1423, 109] width 40 height 10
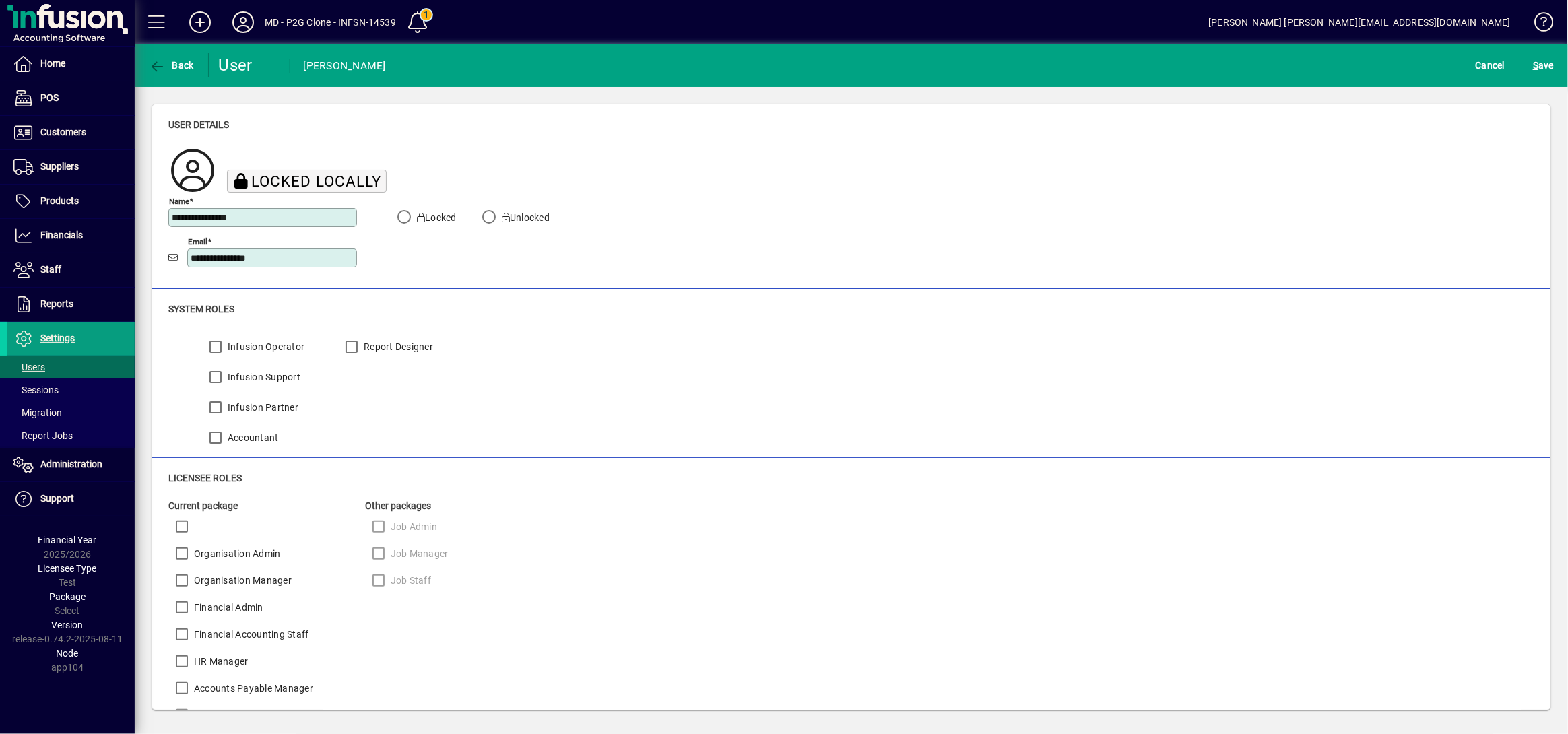
click at [1175, 53] on button "S ave" at bounding box center [1543, 66] width 27 height 24
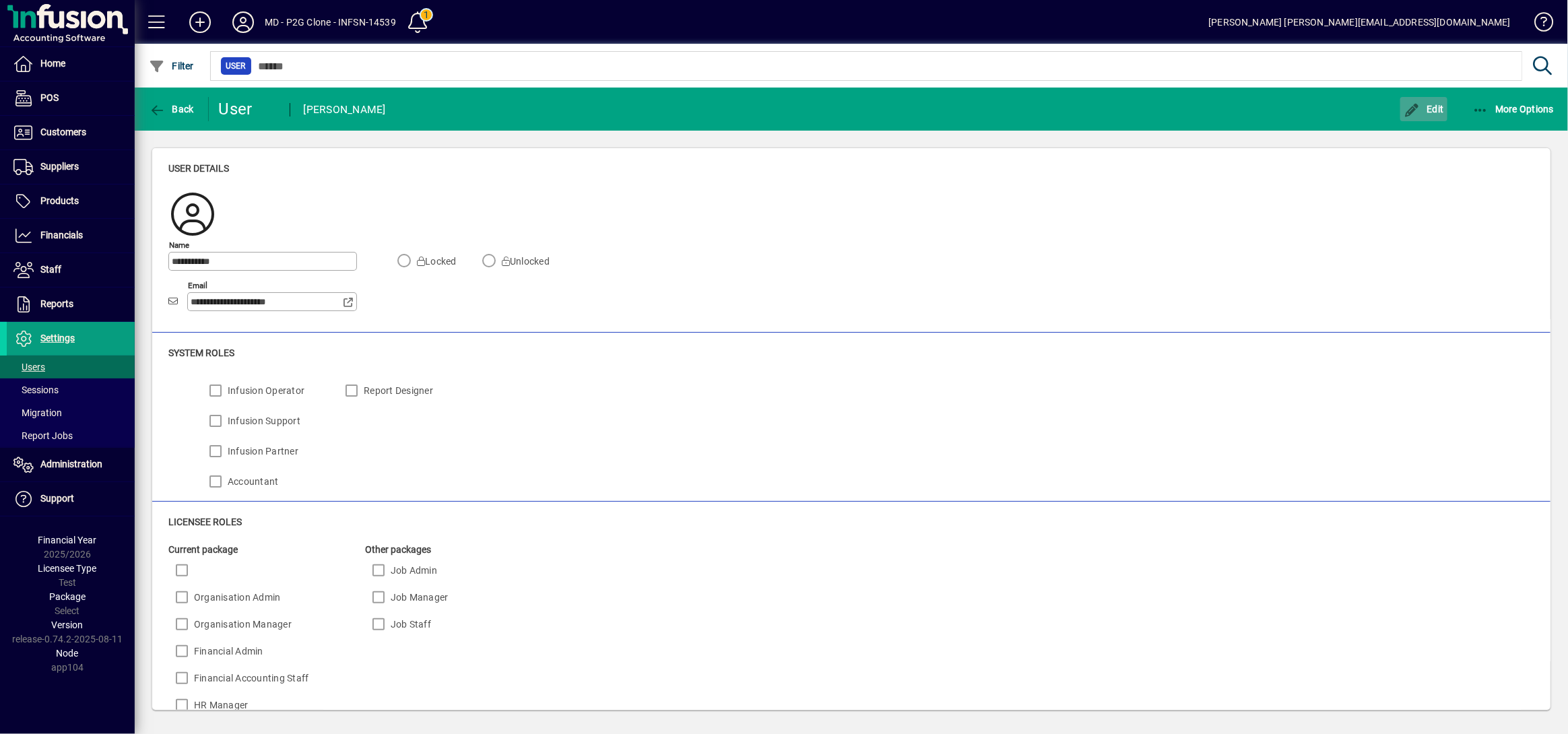
click at [1175, 111] on span "Edit" at bounding box center [1423, 109] width 40 height 10
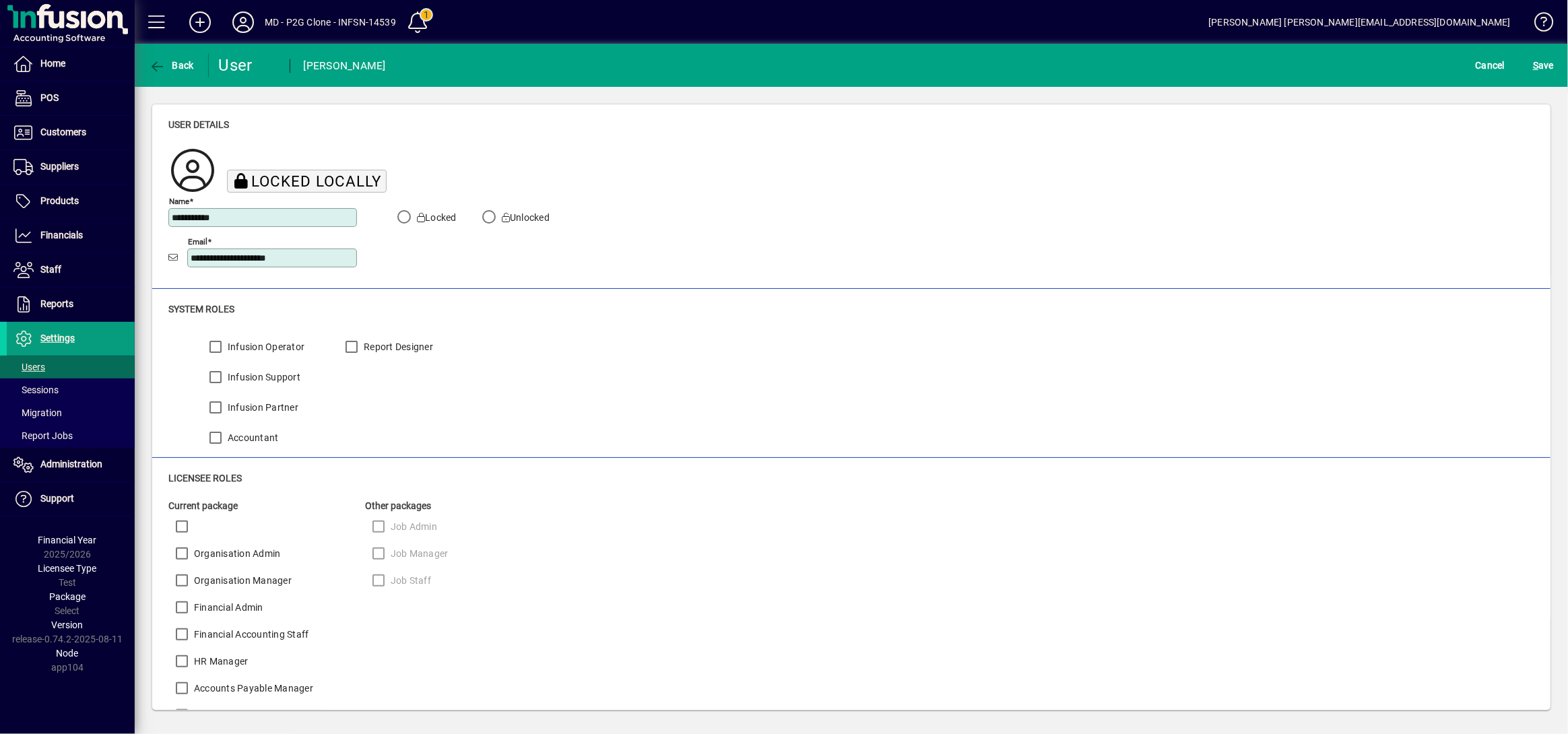
click at [1175, 53] on button "S ave" at bounding box center [1543, 66] width 27 height 24
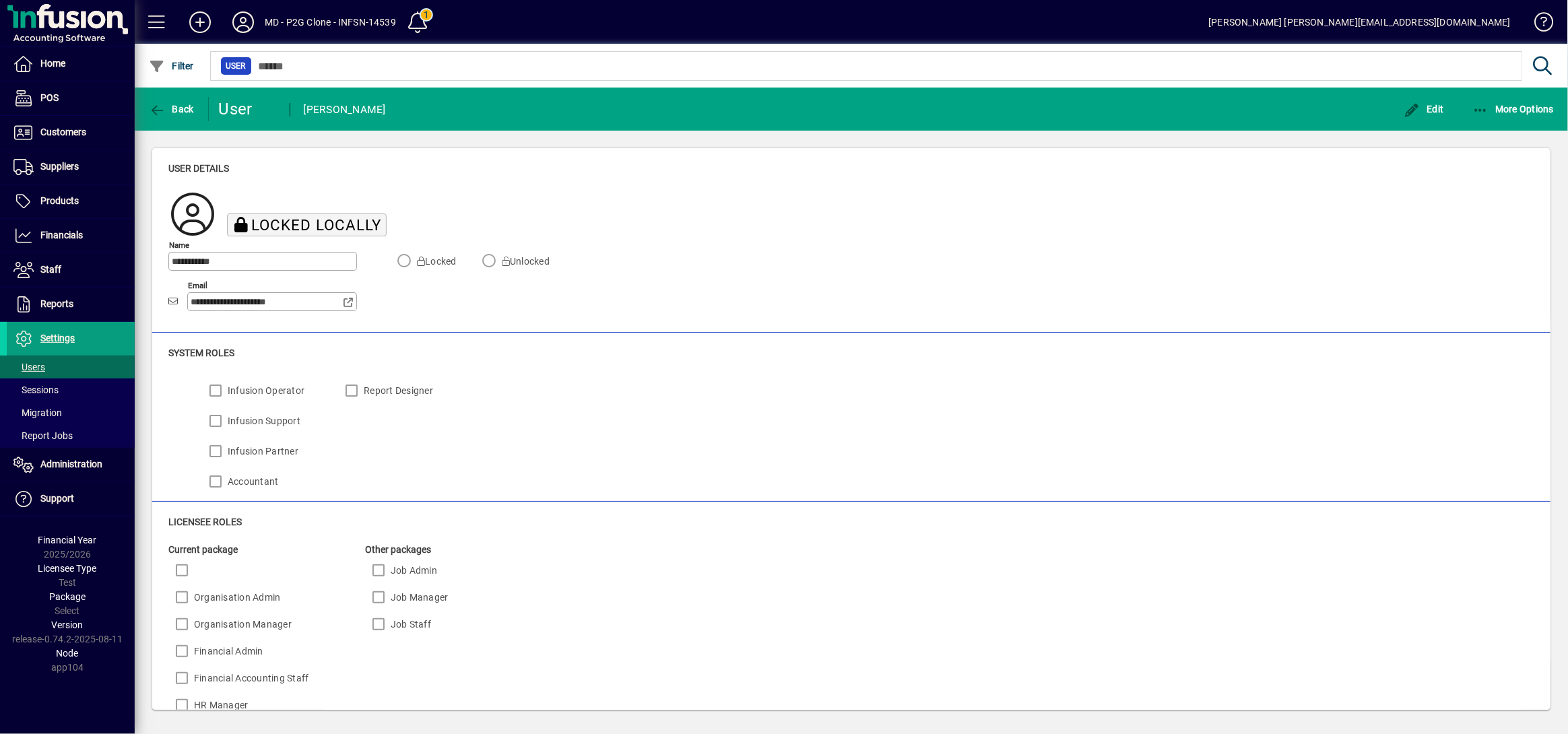
drag, startPoint x: 1433, startPoint y: 111, endPoint x: 805, endPoint y: 321, distance: 662.2
click at [805, 321] on div "**********" at bounding box center [852, 258] width 1365 height 137
click at [1175, 111] on span "Edit" at bounding box center [1423, 109] width 40 height 10
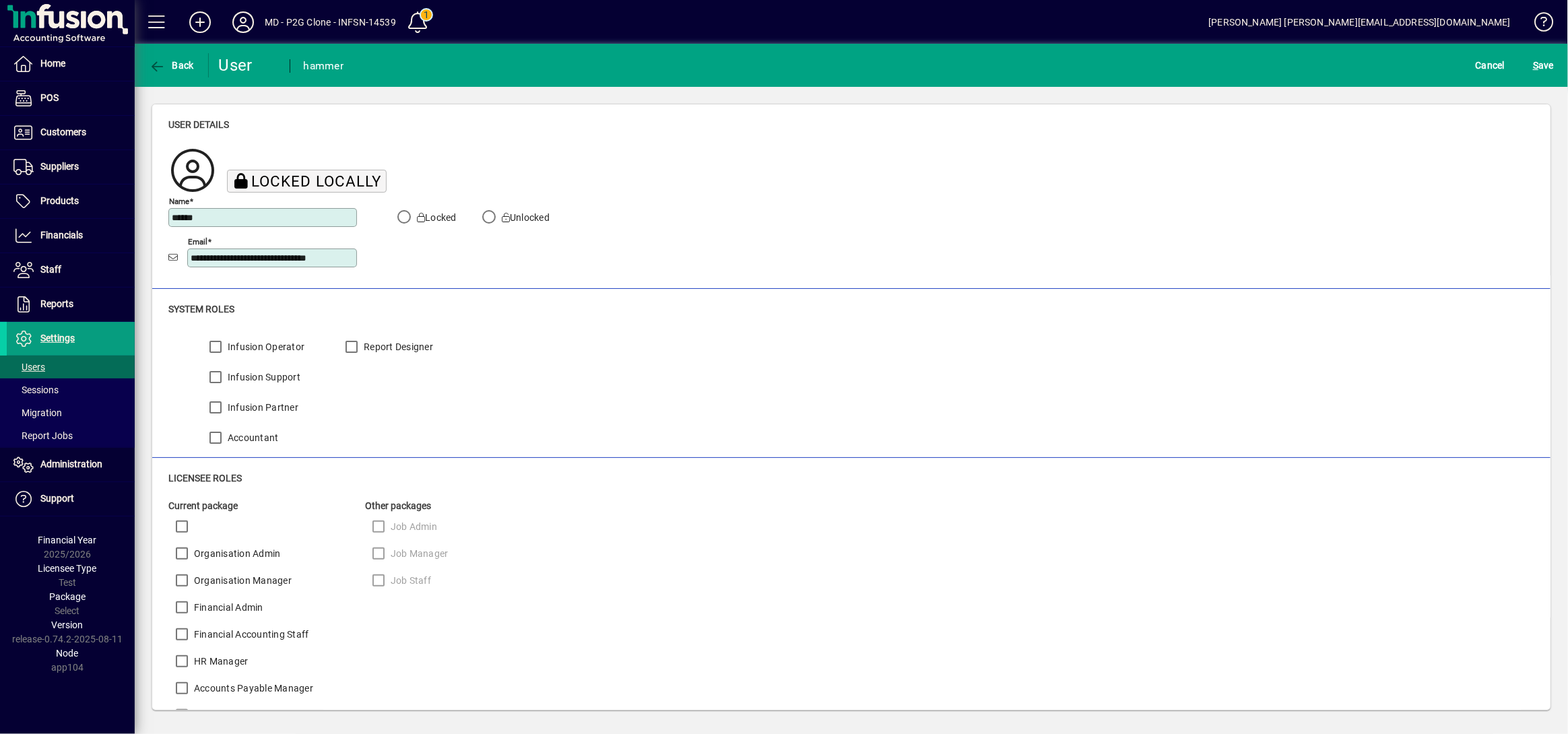
click button "S ave" at bounding box center [1543, 66] width 27 height 24
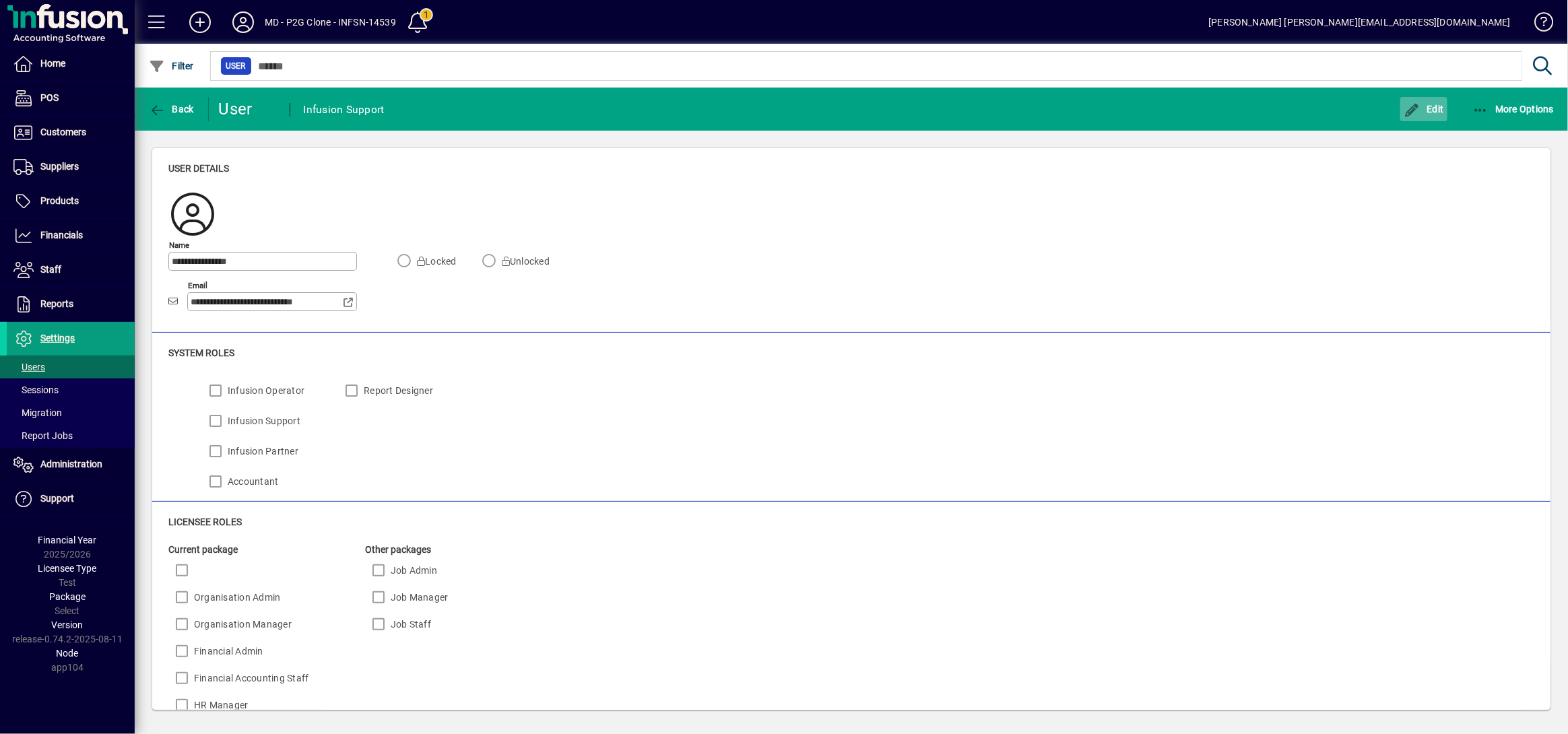
click at [1175, 111] on span "Edit" at bounding box center [1423, 109] width 40 height 10
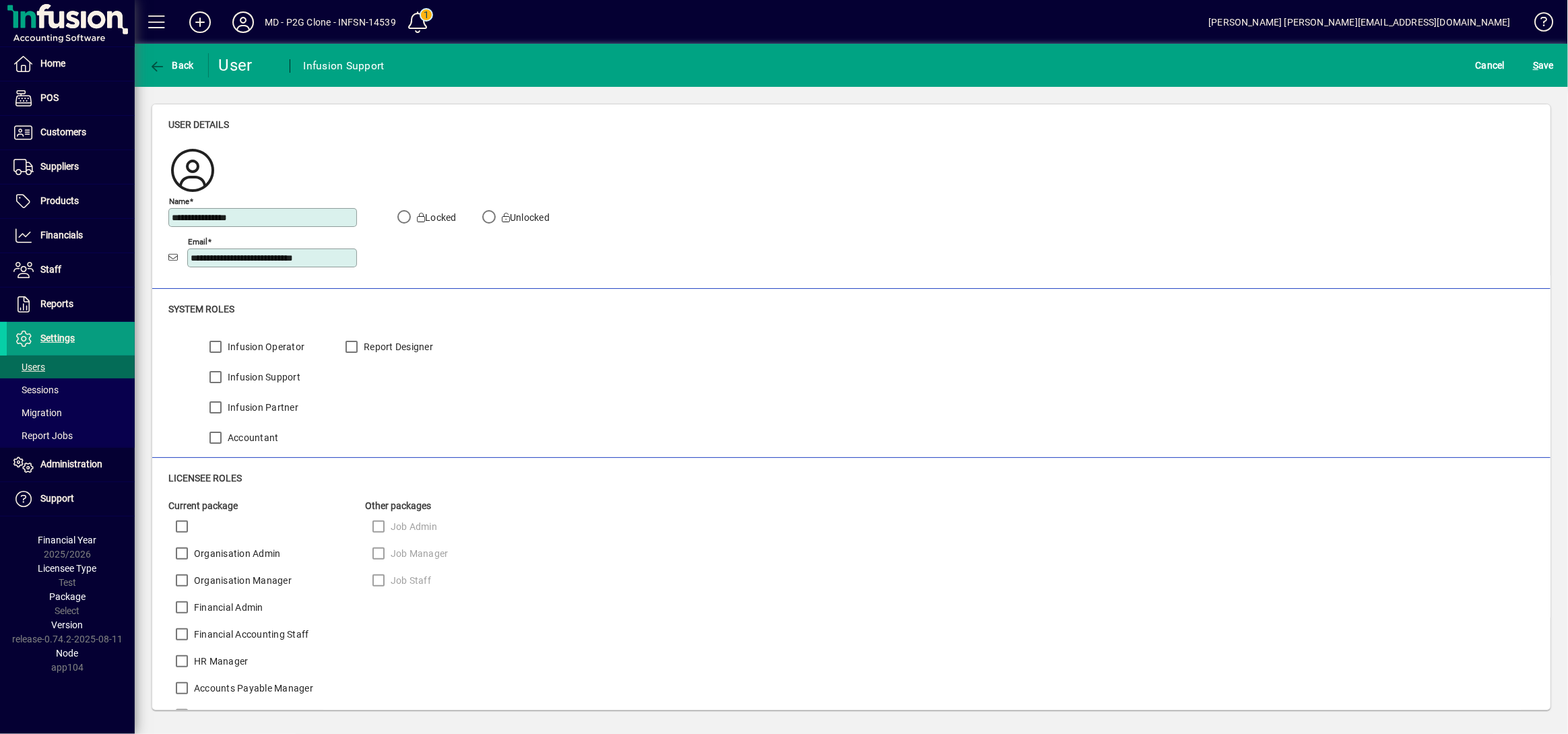
click at [1175, 53] on button "S ave" at bounding box center [1543, 66] width 27 height 24
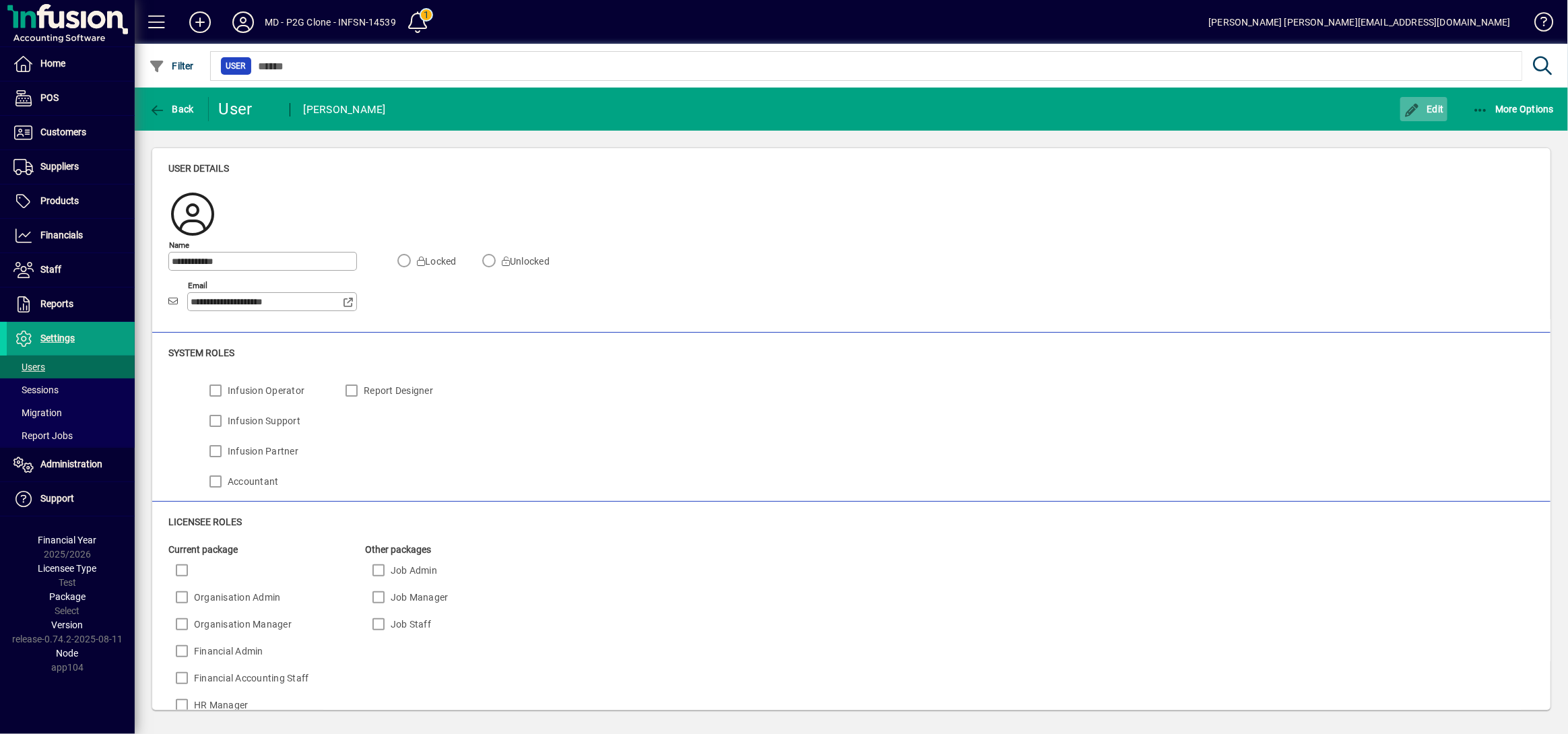
click at [1175, 111] on span "Edit" at bounding box center [1423, 109] width 40 height 10
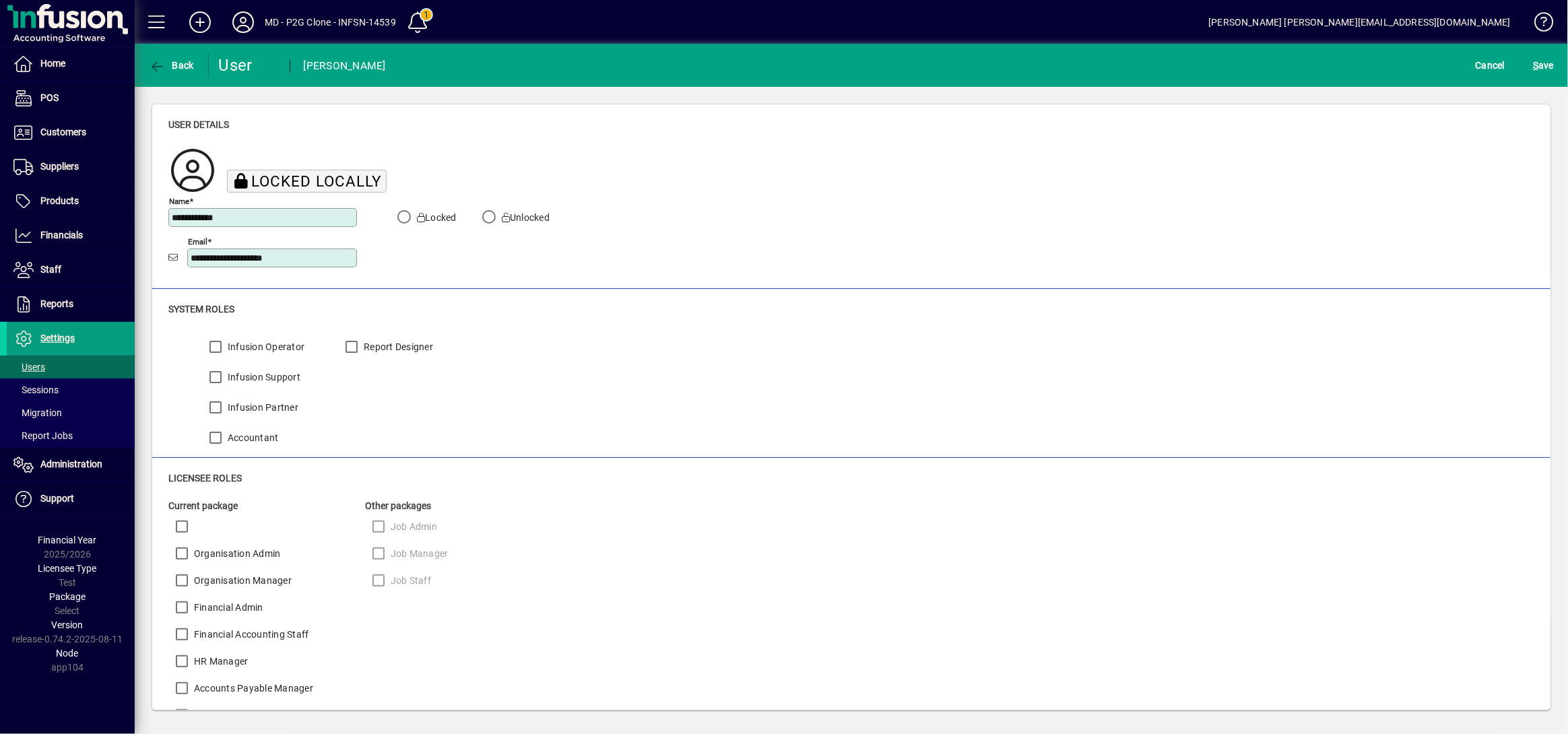
click at [1175, 53] on button "S ave" at bounding box center [1543, 66] width 27 height 24
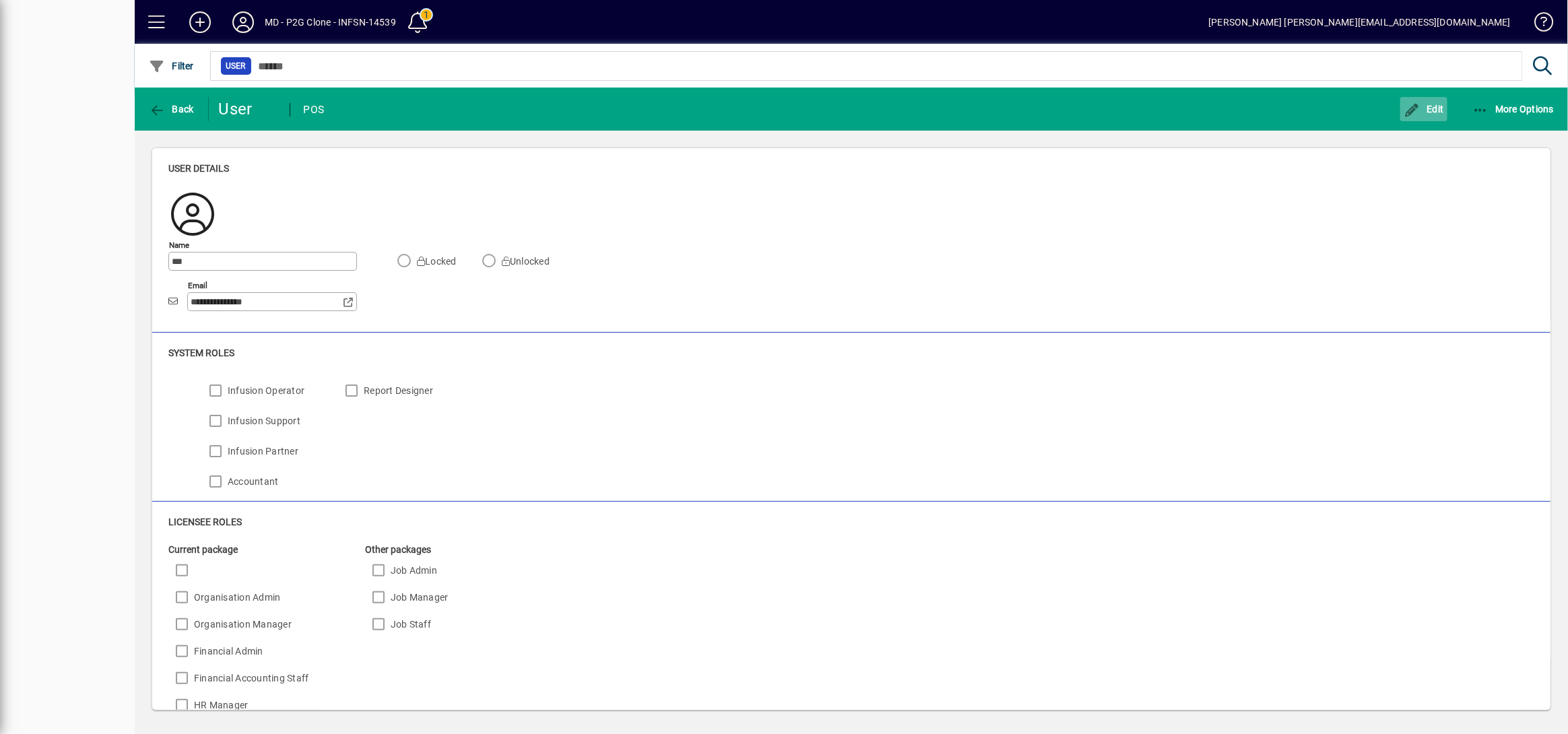
click at [1175, 111] on span "Edit" at bounding box center [1423, 109] width 40 height 10
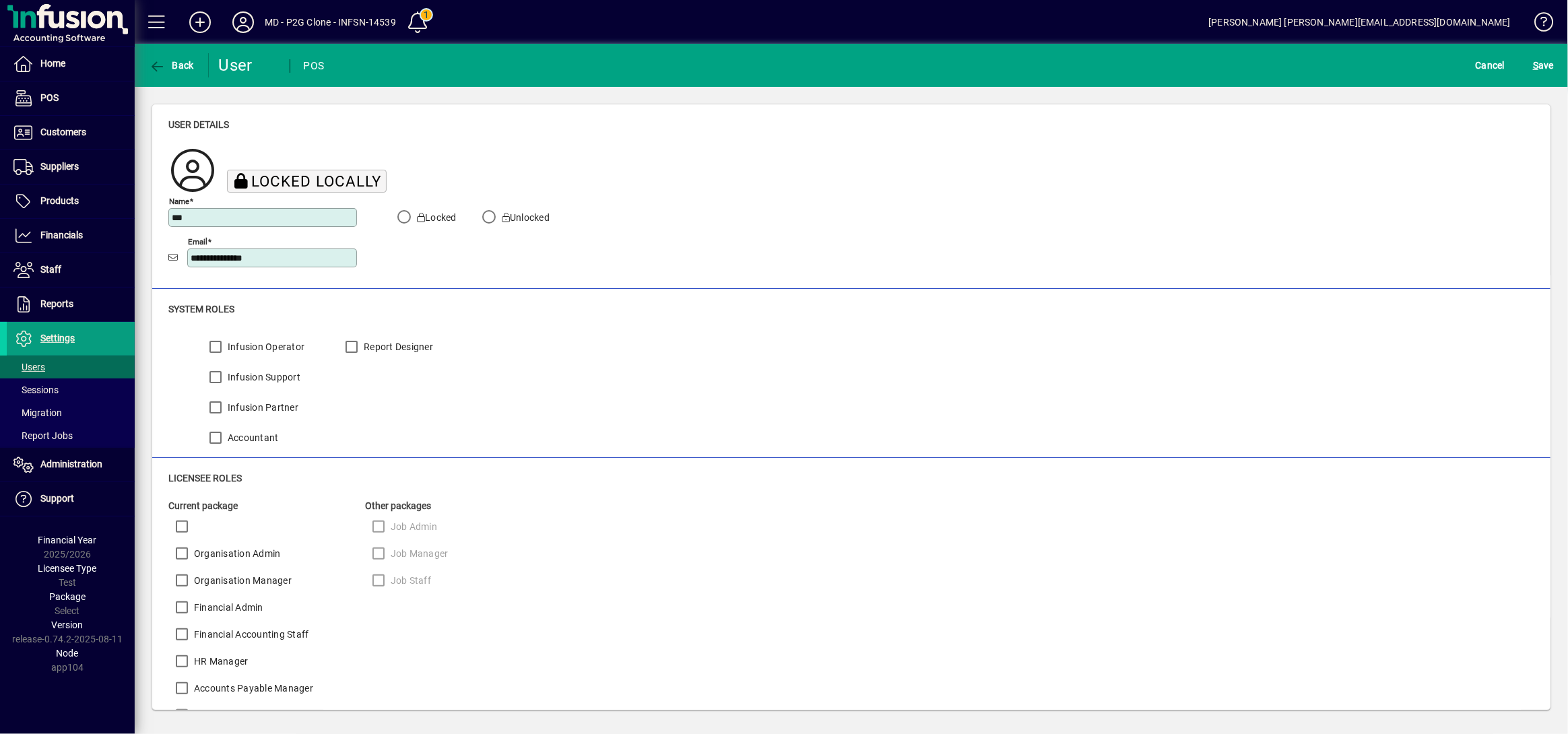
click at [1175, 53] on button "S ave" at bounding box center [1543, 66] width 27 height 24
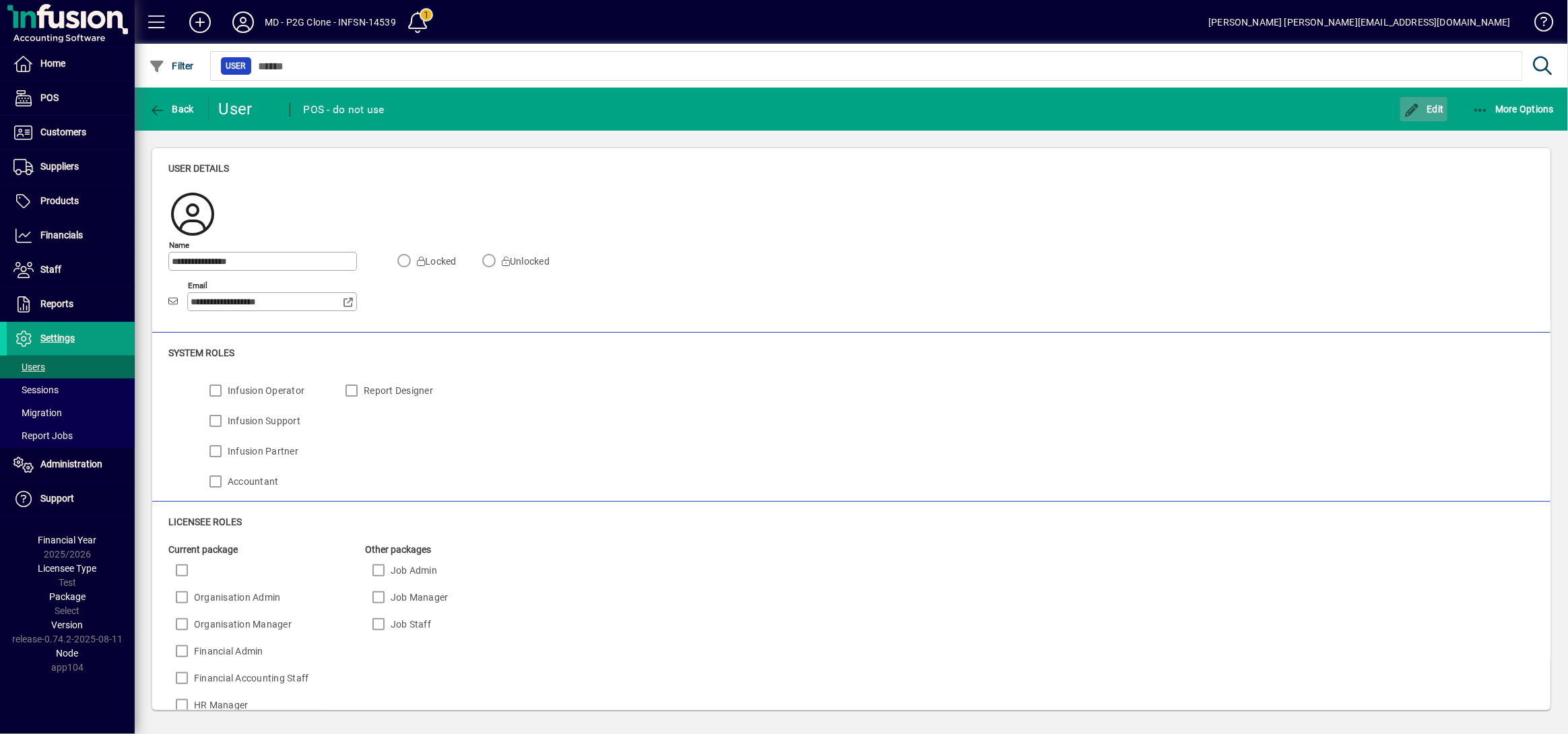
click at [1175, 111] on span "Edit" at bounding box center [1423, 109] width 40 height 10
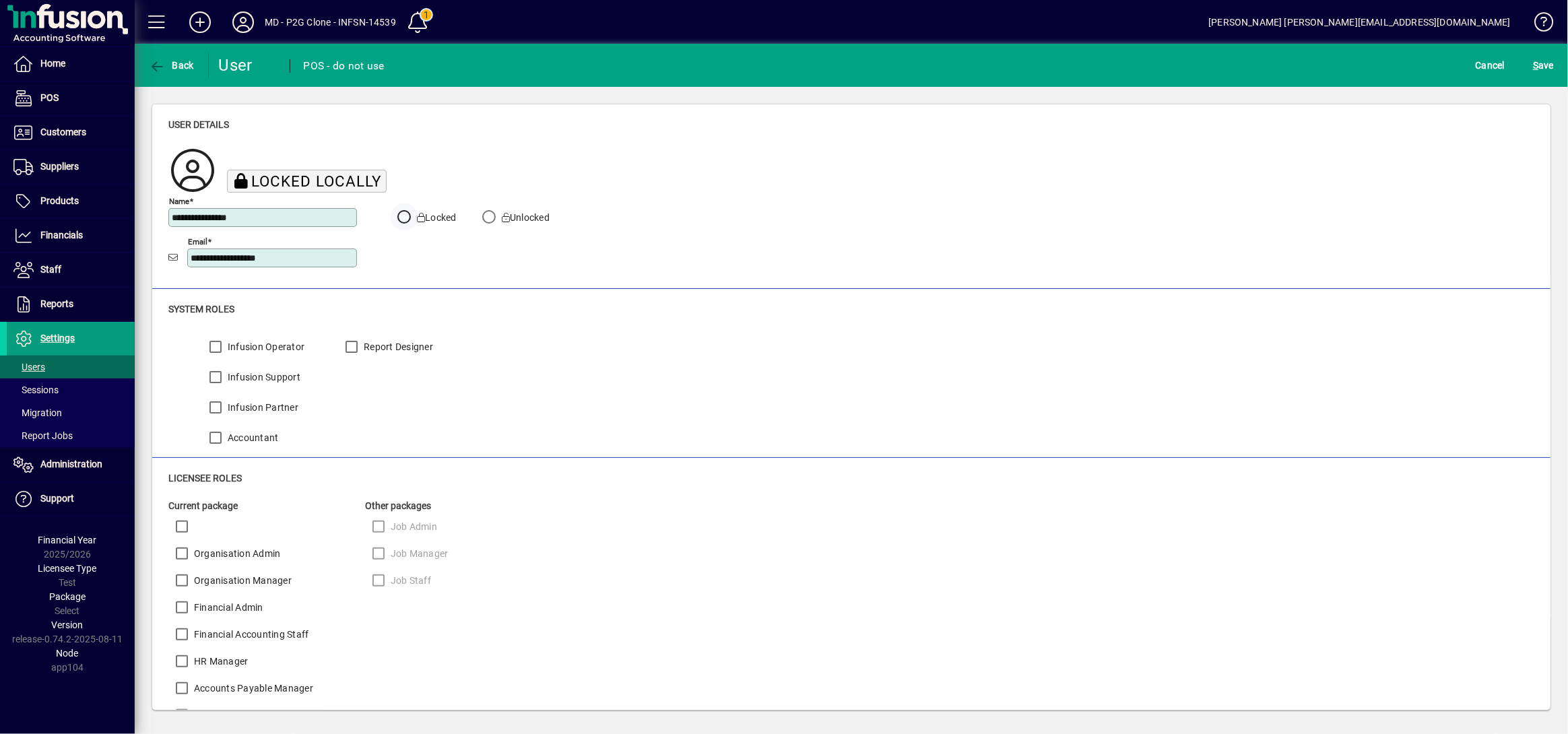
click at [1175, 53] on button "S ave" at bounding box center [1543, 66] width 27 height 24
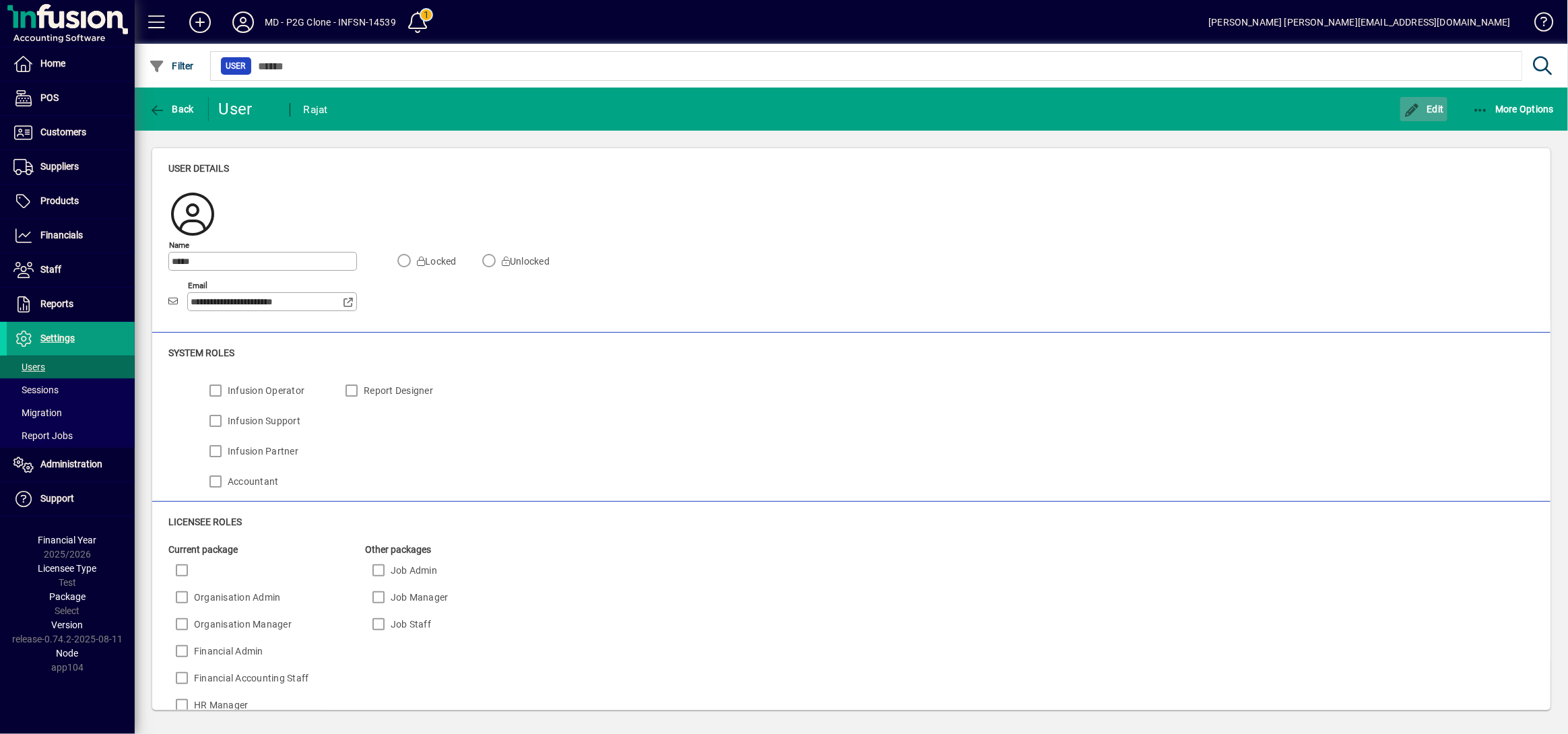
click at [1175, 111] on span "Edit" at bounding box center [1423, 109] width 40 height 10
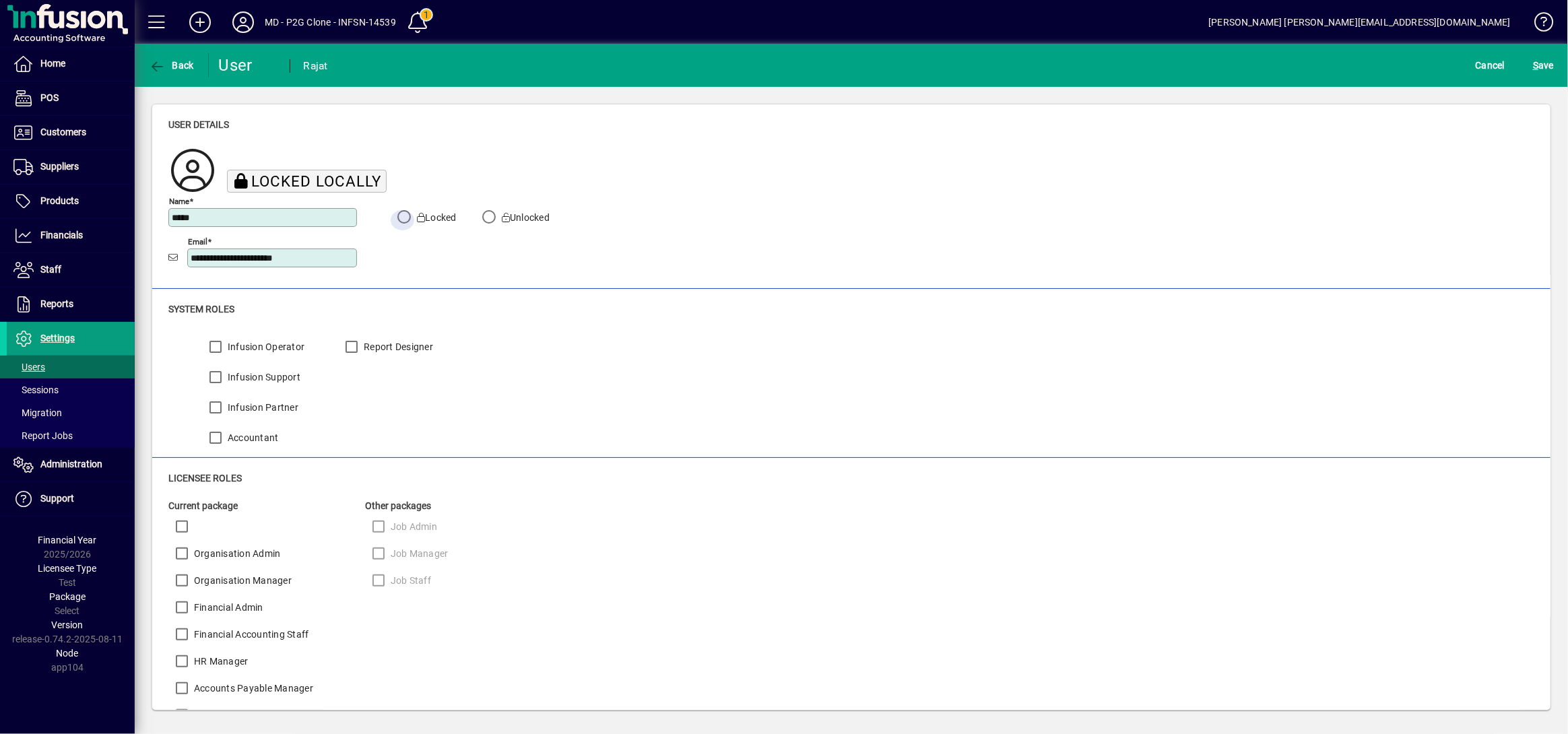
click button "S ave" at bounding box center [1543, 66] width 27 height 24
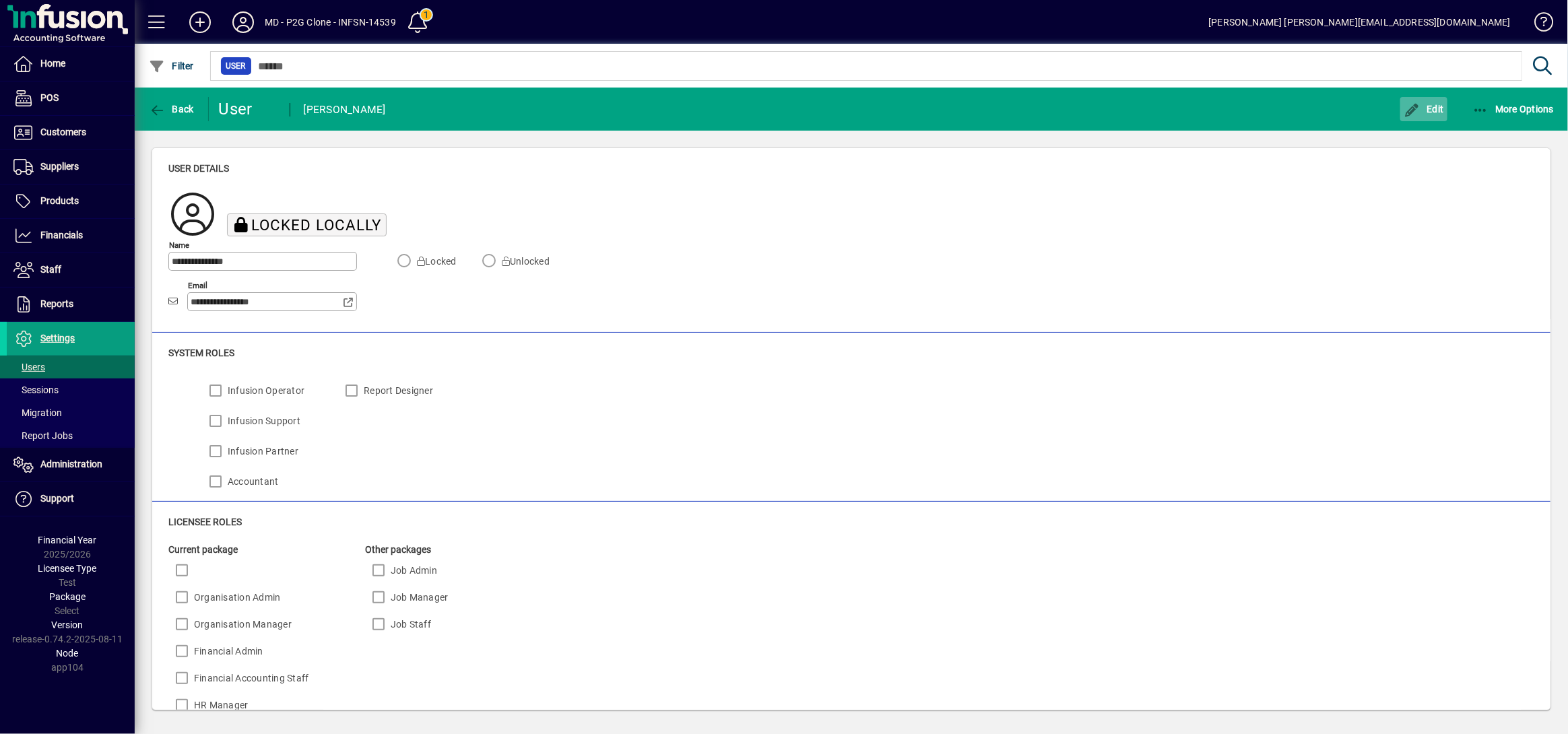
click at [1175, 111] on span "Edit" at bounding box center [1423, 109] width 40 height 10
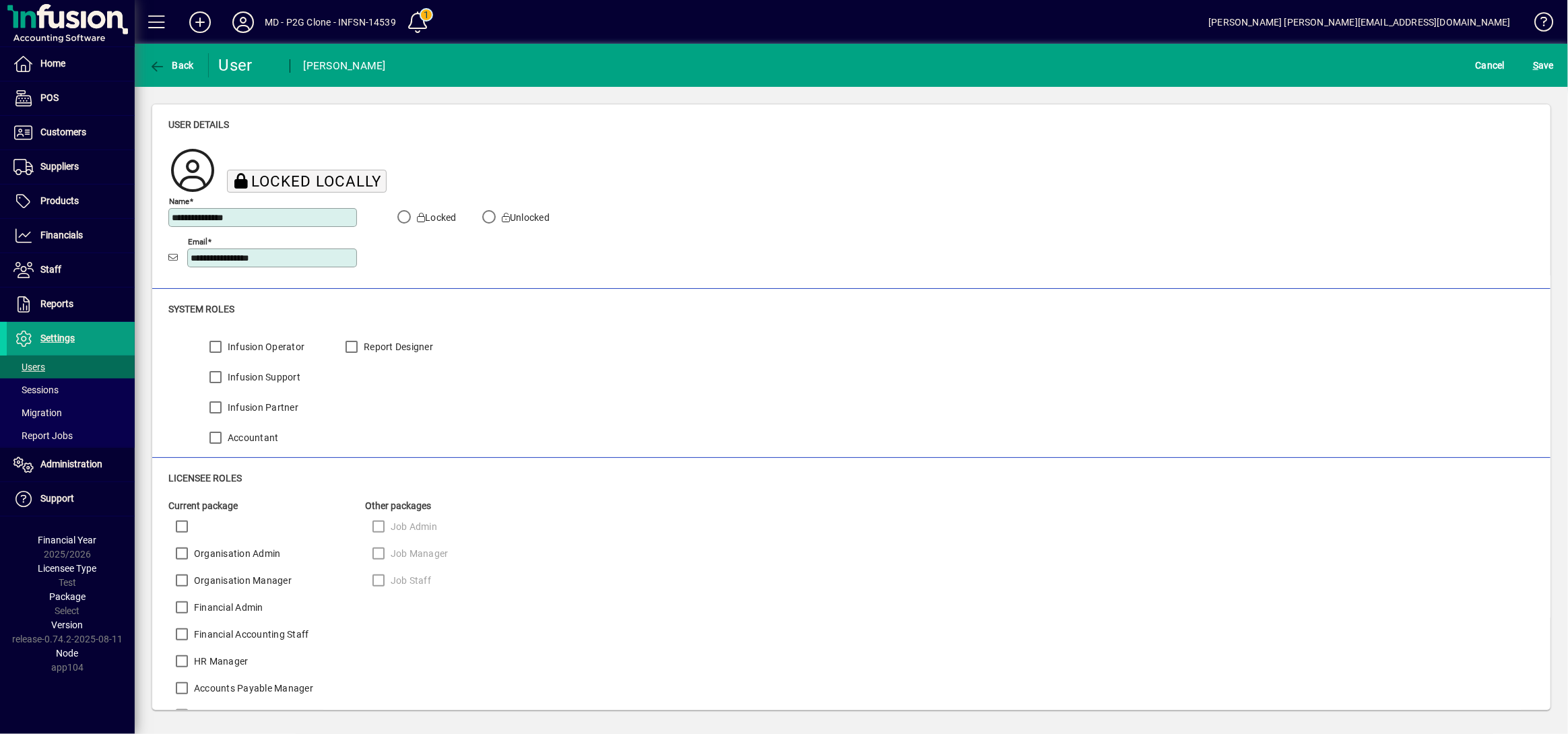
click button "S ave" at bounding box center [1543, 66] width 27 height 24
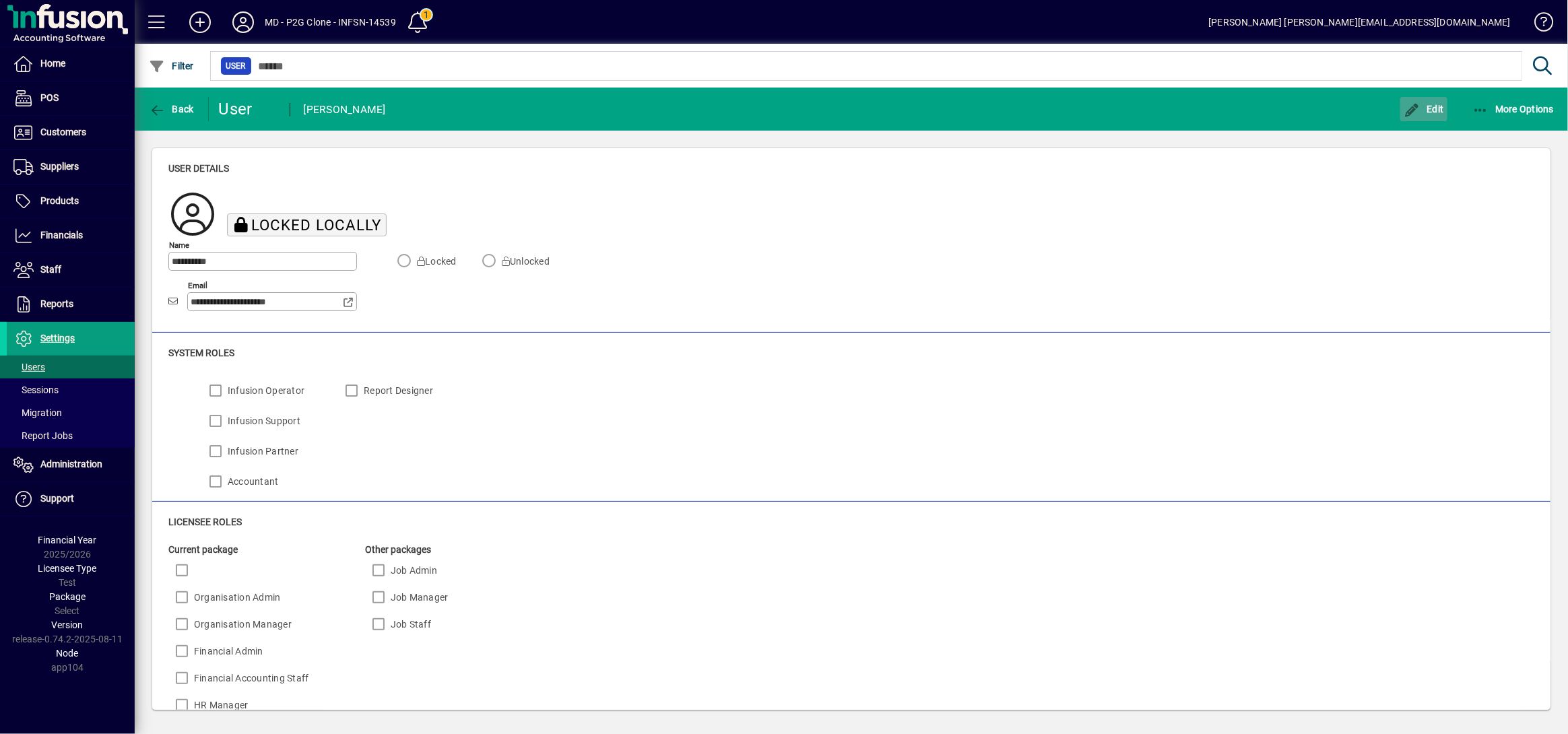
click at [1175, 111] on span "Edit" at bounding box center [1423, 109] width 40 height 10
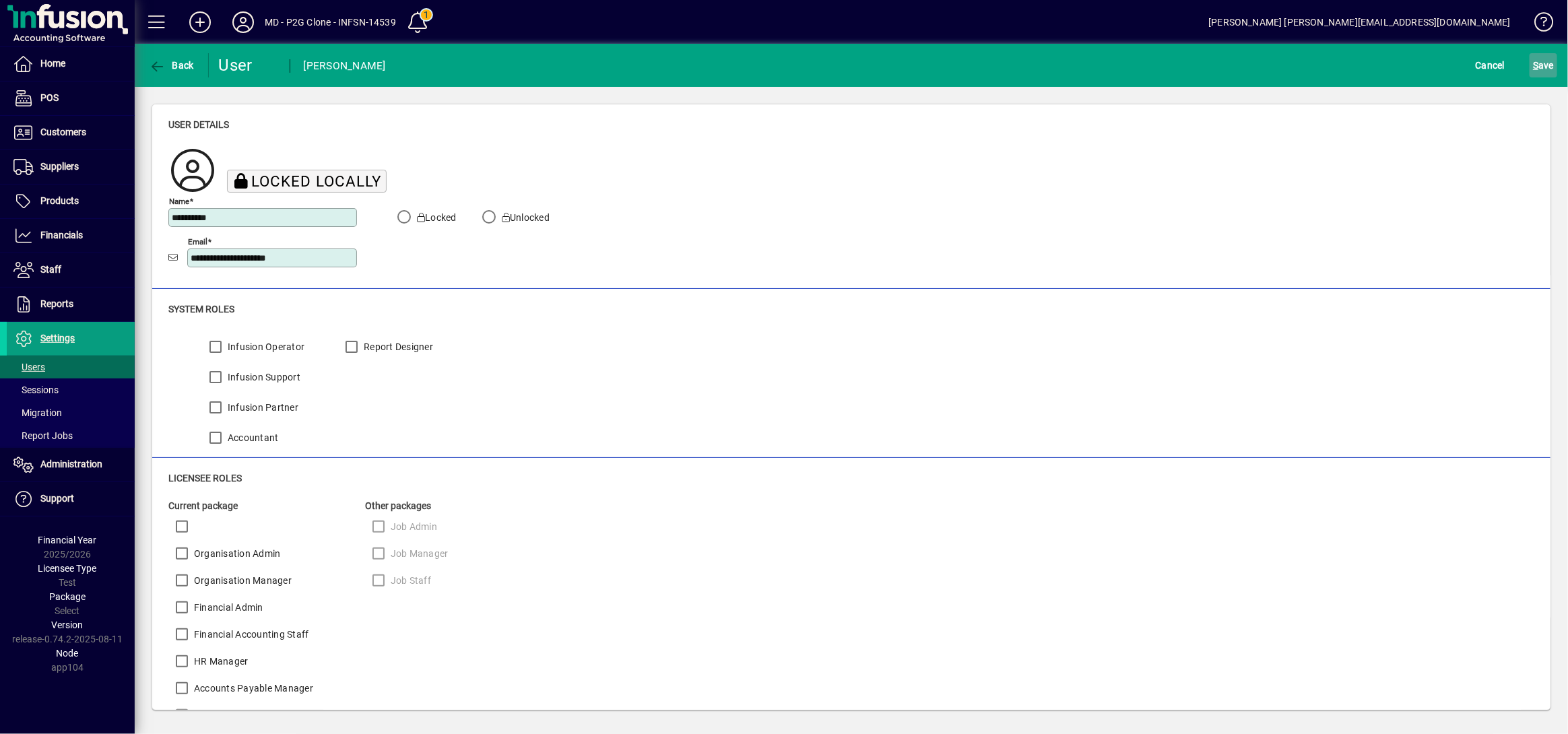
click at [1175, 70] on span "S ave" at bounding box center [1543, 65] width 21 height 22
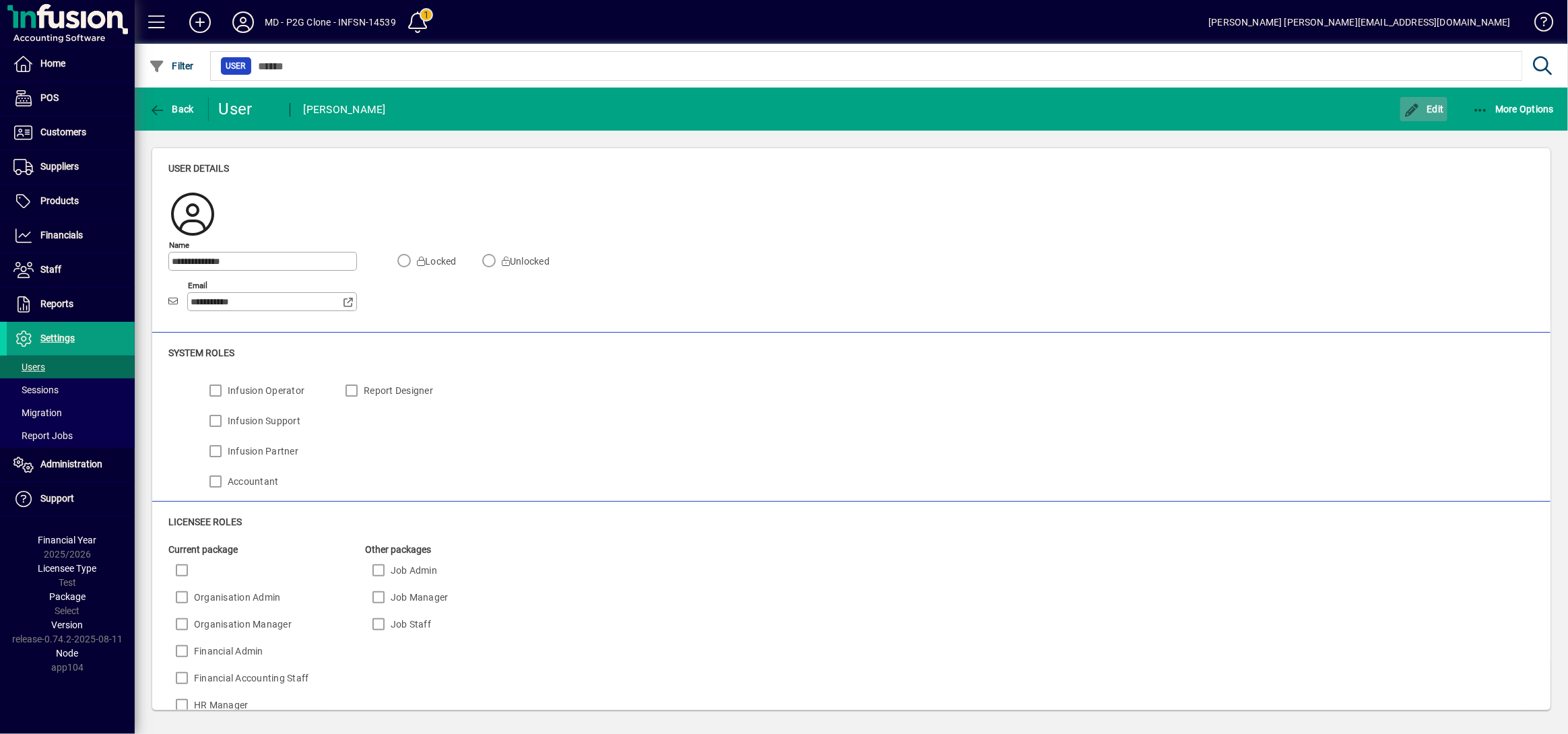
click at [1175, 111] on span "Edit" at bounding box center [1423, 109] width 40 height 10
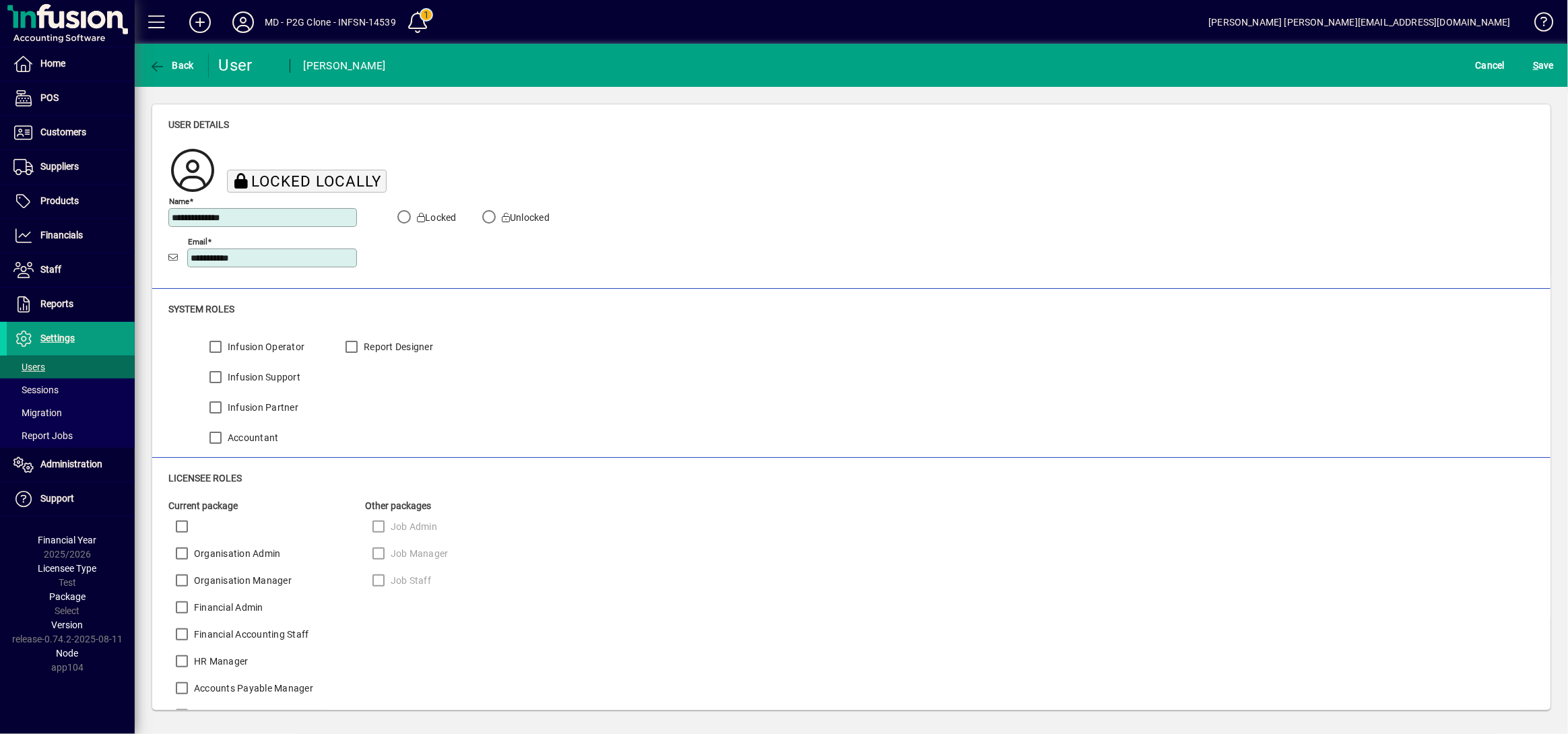
click at [1175, 53] on button "S ave" at bounding box center [1543, 66] width 27 height 24
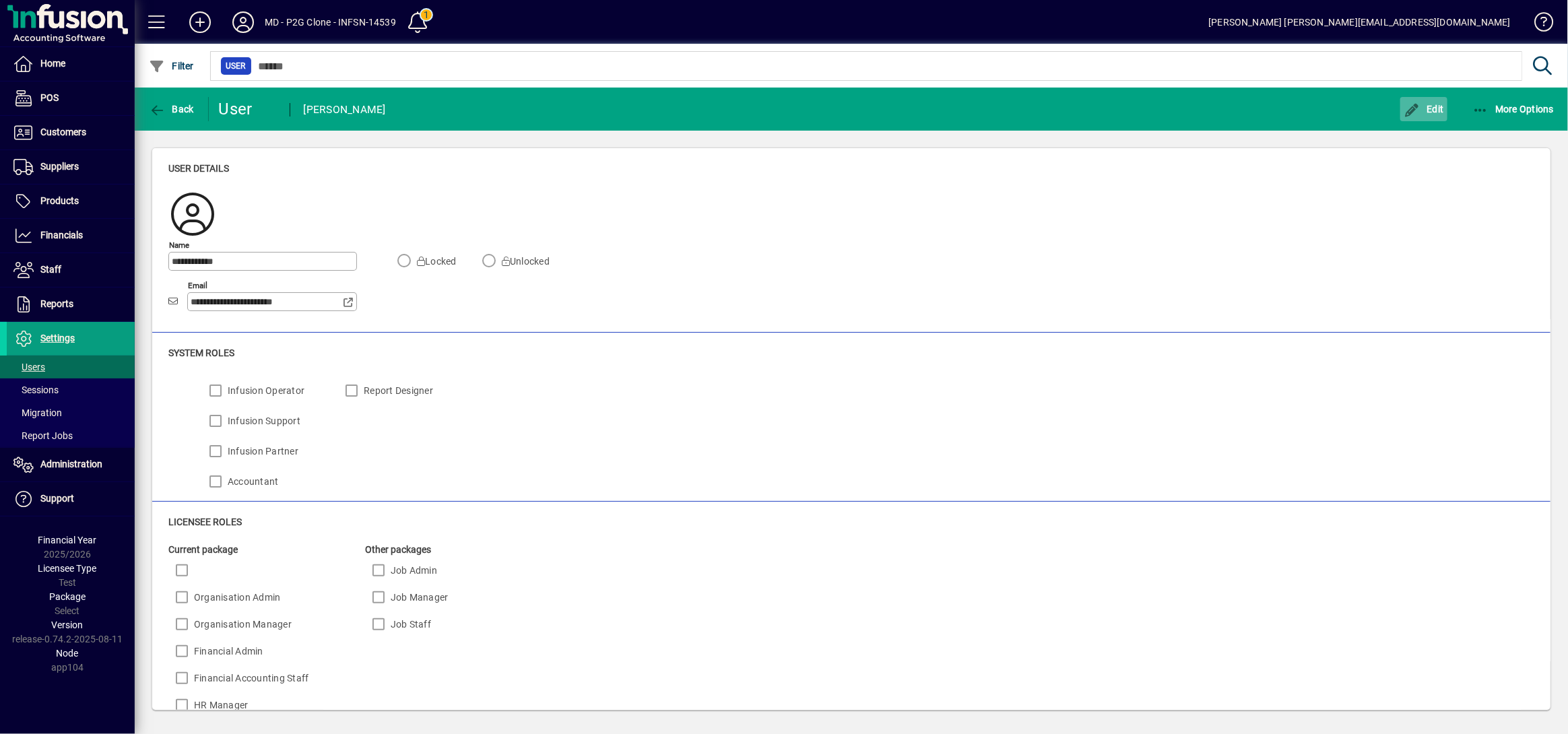
click at [1175, 111] on span "Edit" at bounding box center [1423, 109] width 40 height 10
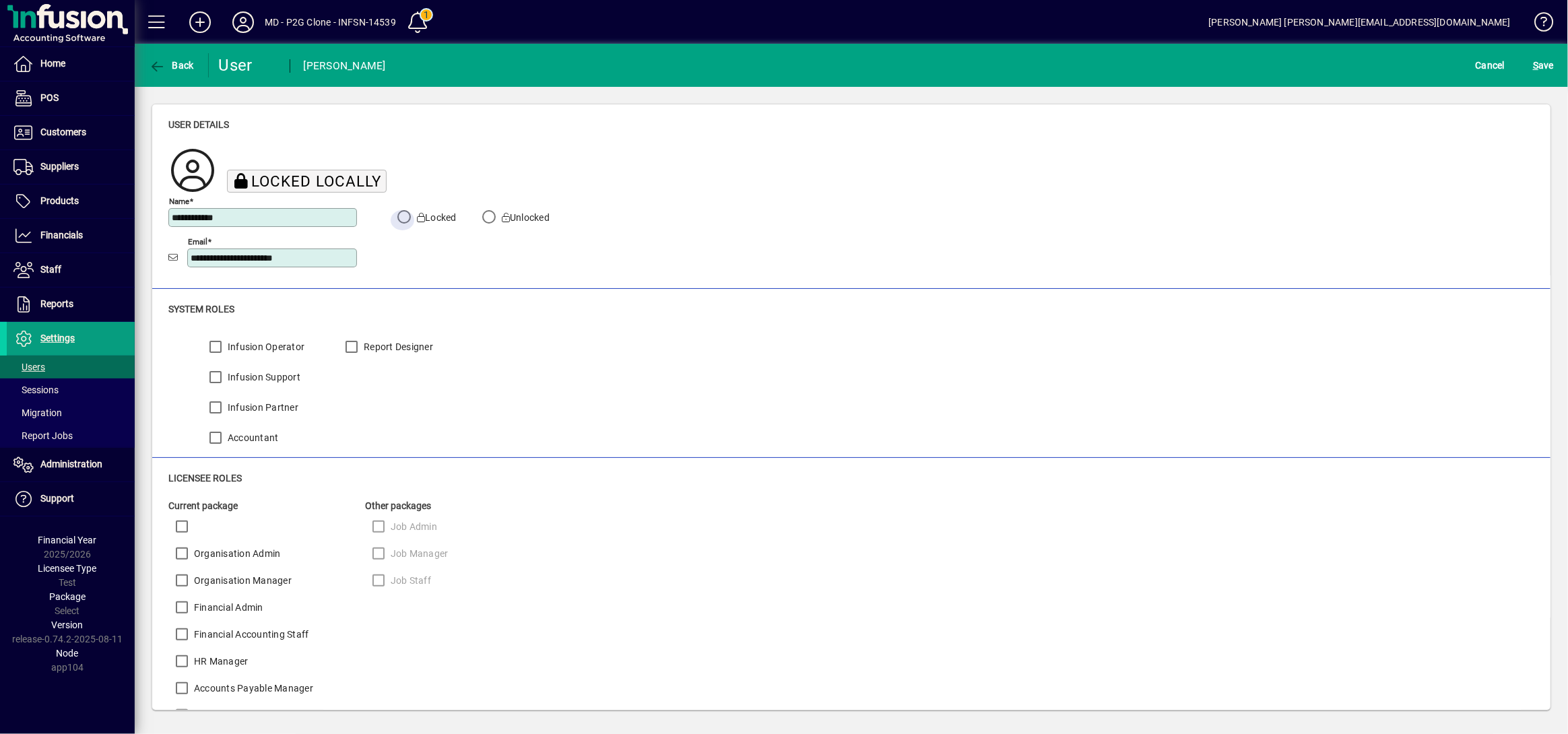
click at [1175, 53] on button "S ave" at bounding box center [1543, 66] width 27 height 24
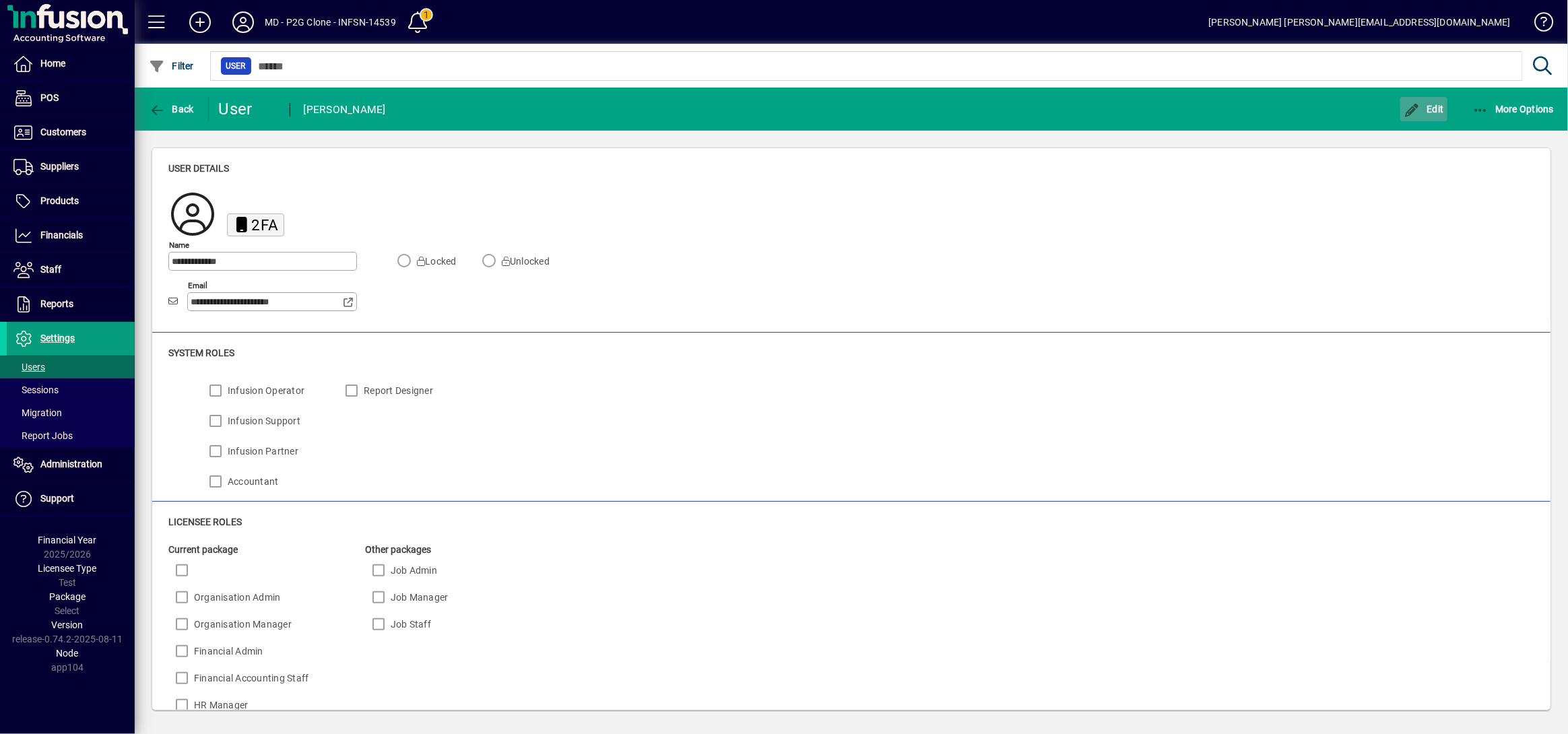
click at [1175, 111] on span "Edit" at bounding box center [1423, 109] width 40 height 10
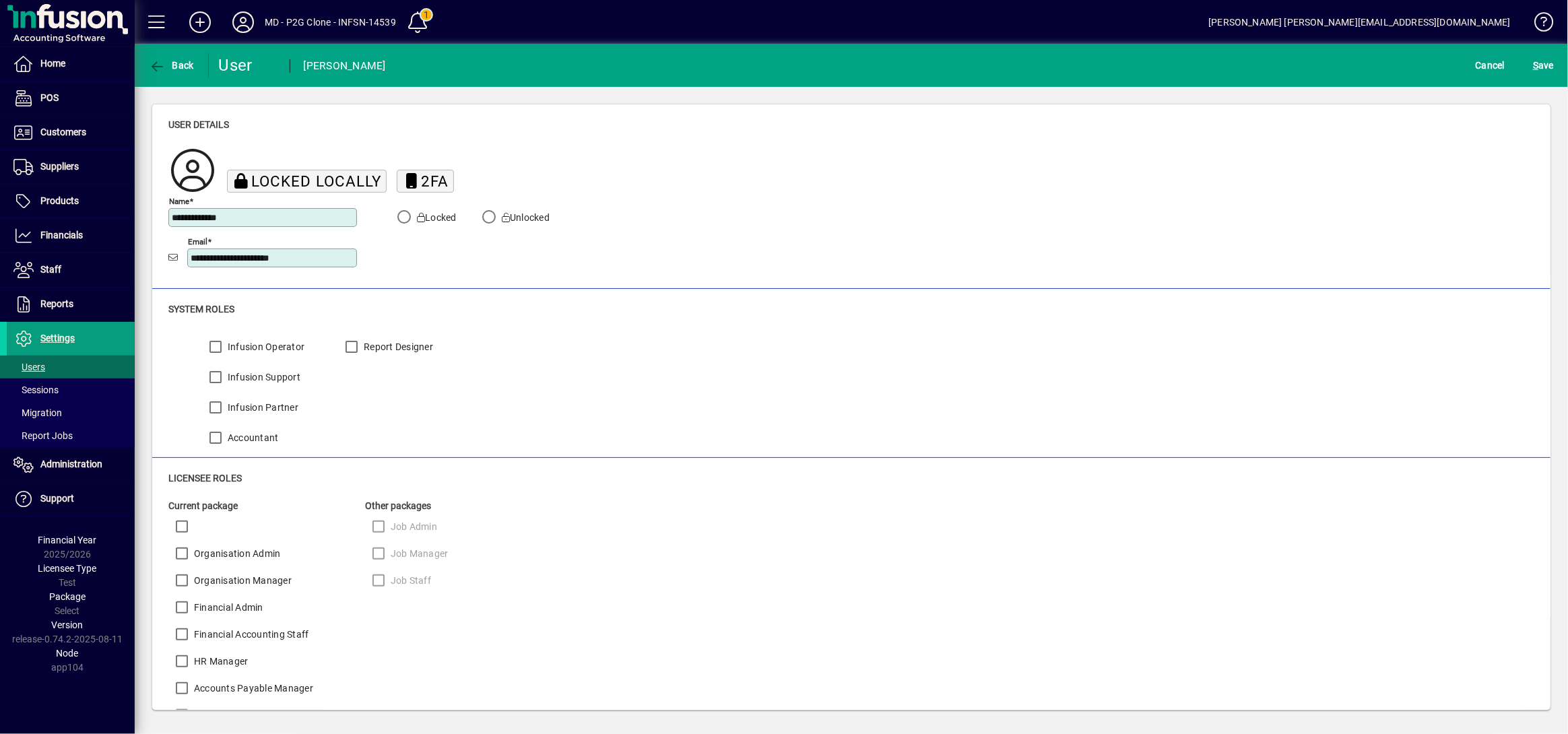
click at [1175, 53] on button "S ave" at bounding box center [1543, 66] width 27 height 24
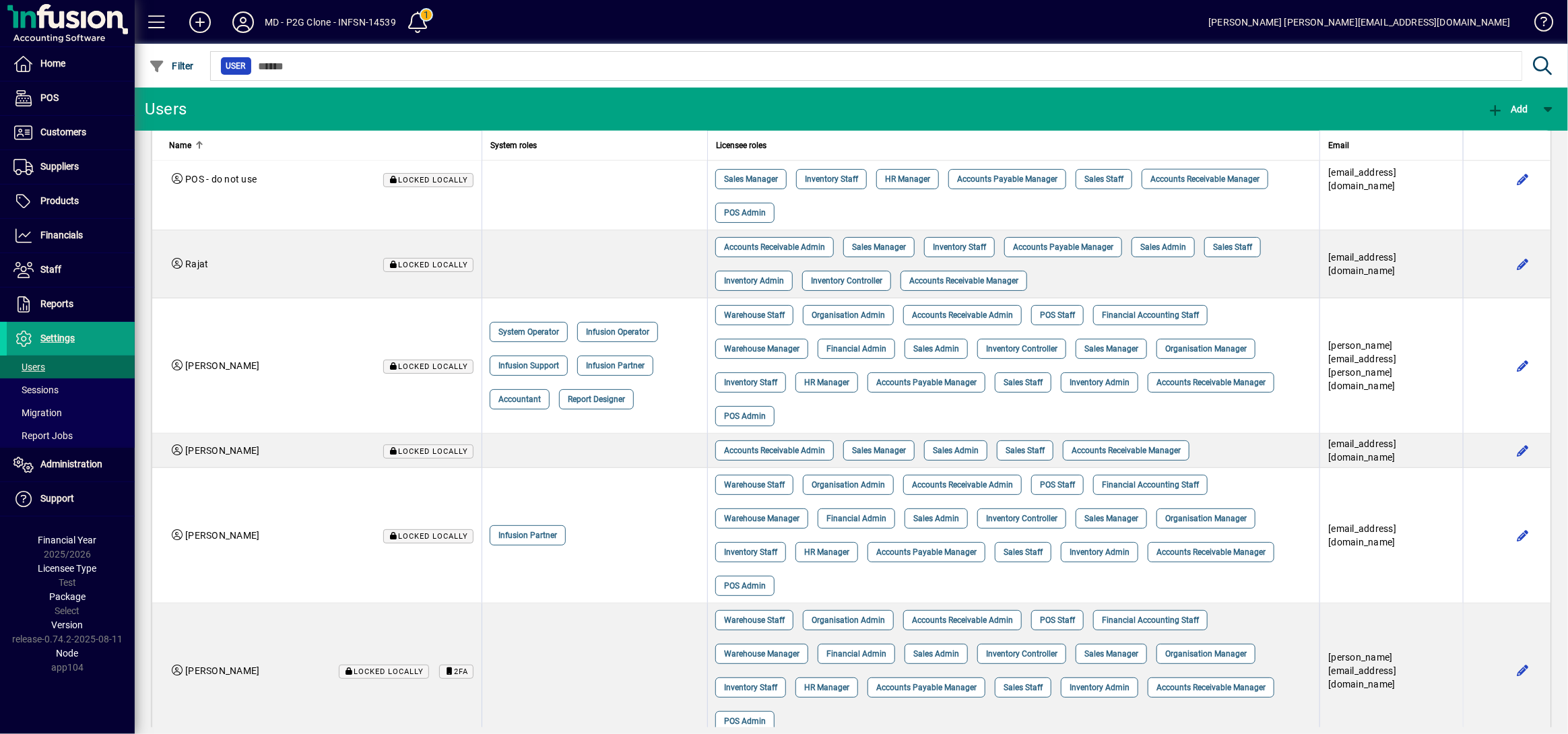
scroll to position [640, 0]
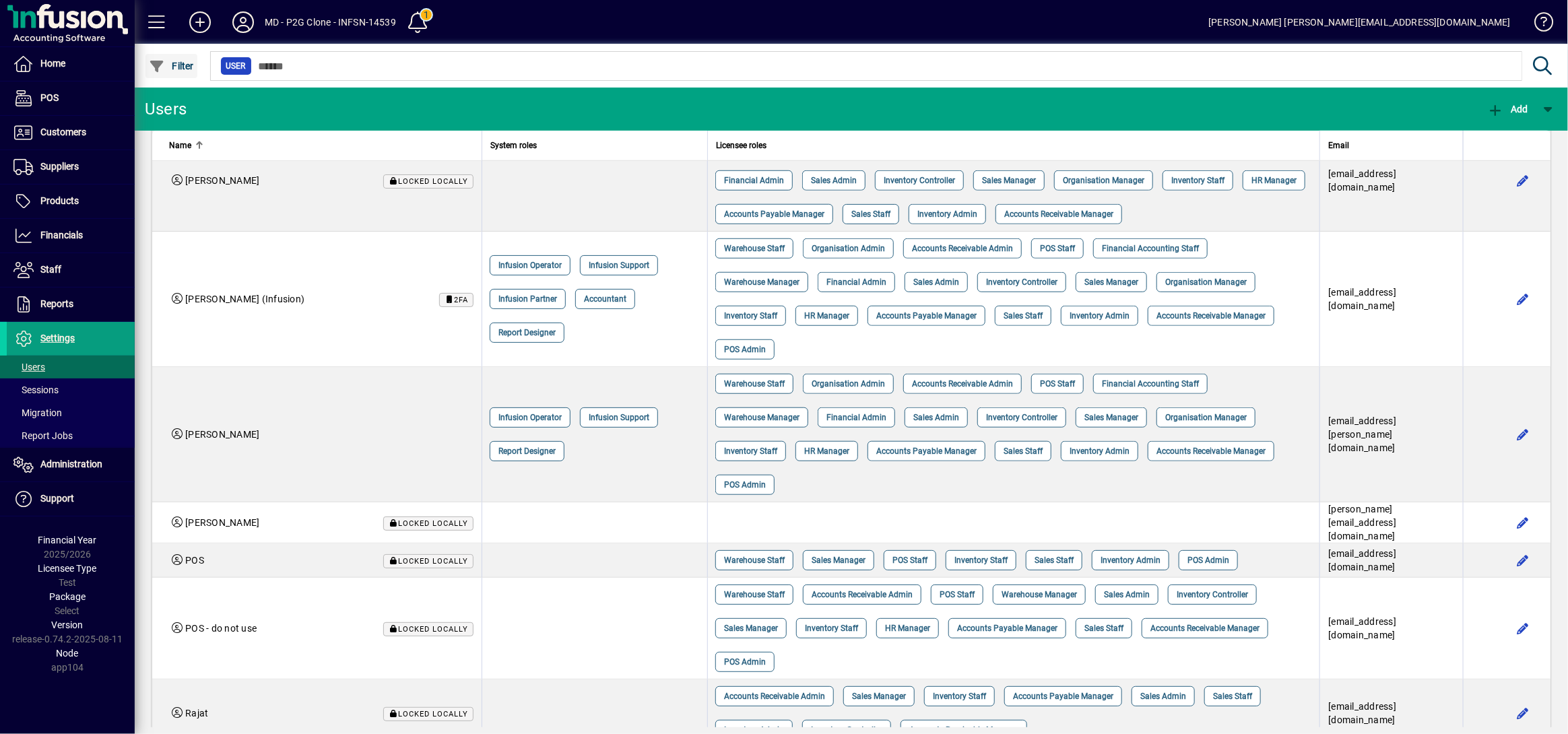
click at [166, 56] on span "button" at bounding box center [171, 66] width 52 height 32
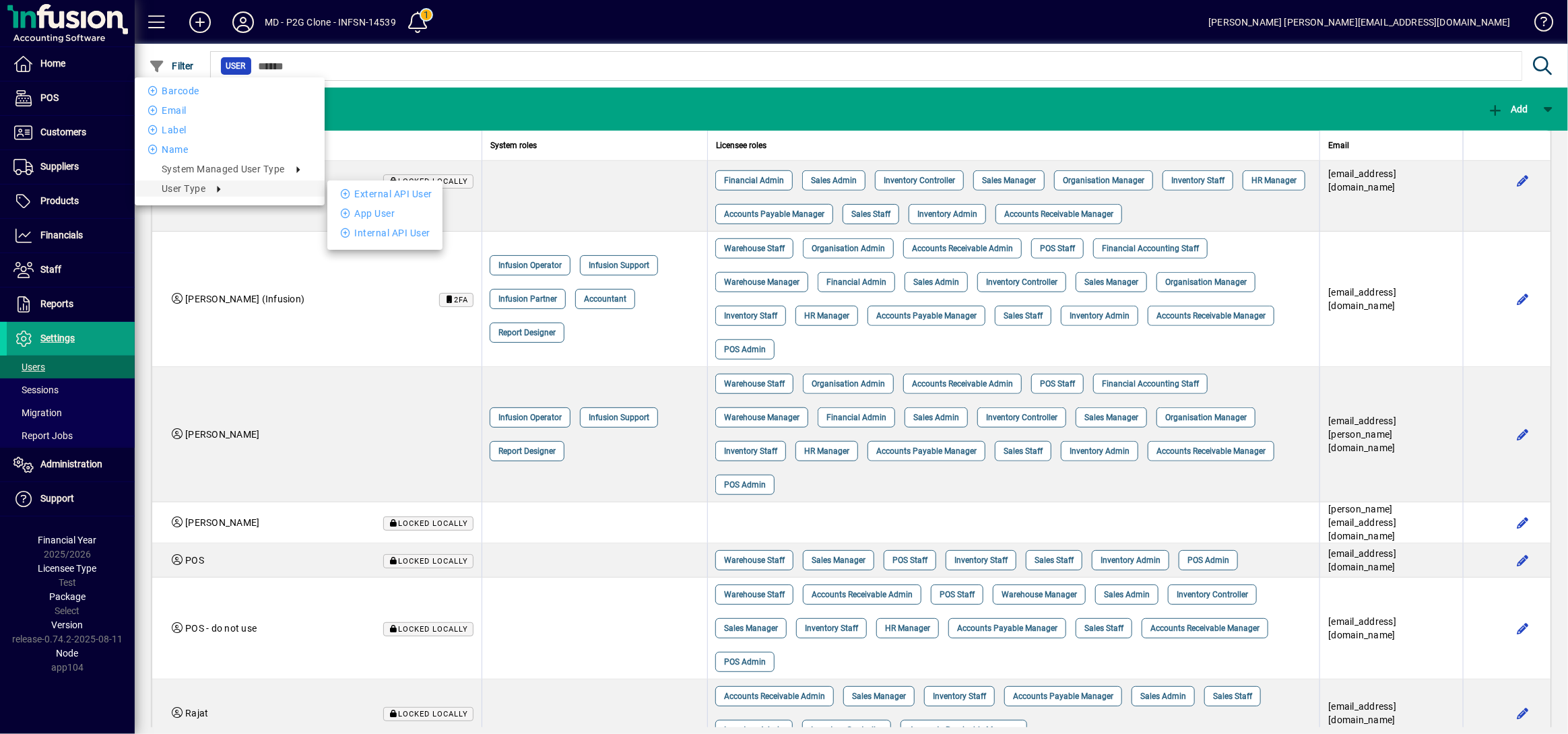
click at [590, 608] on div at bounding box center [784, 367] width 1568 height 734
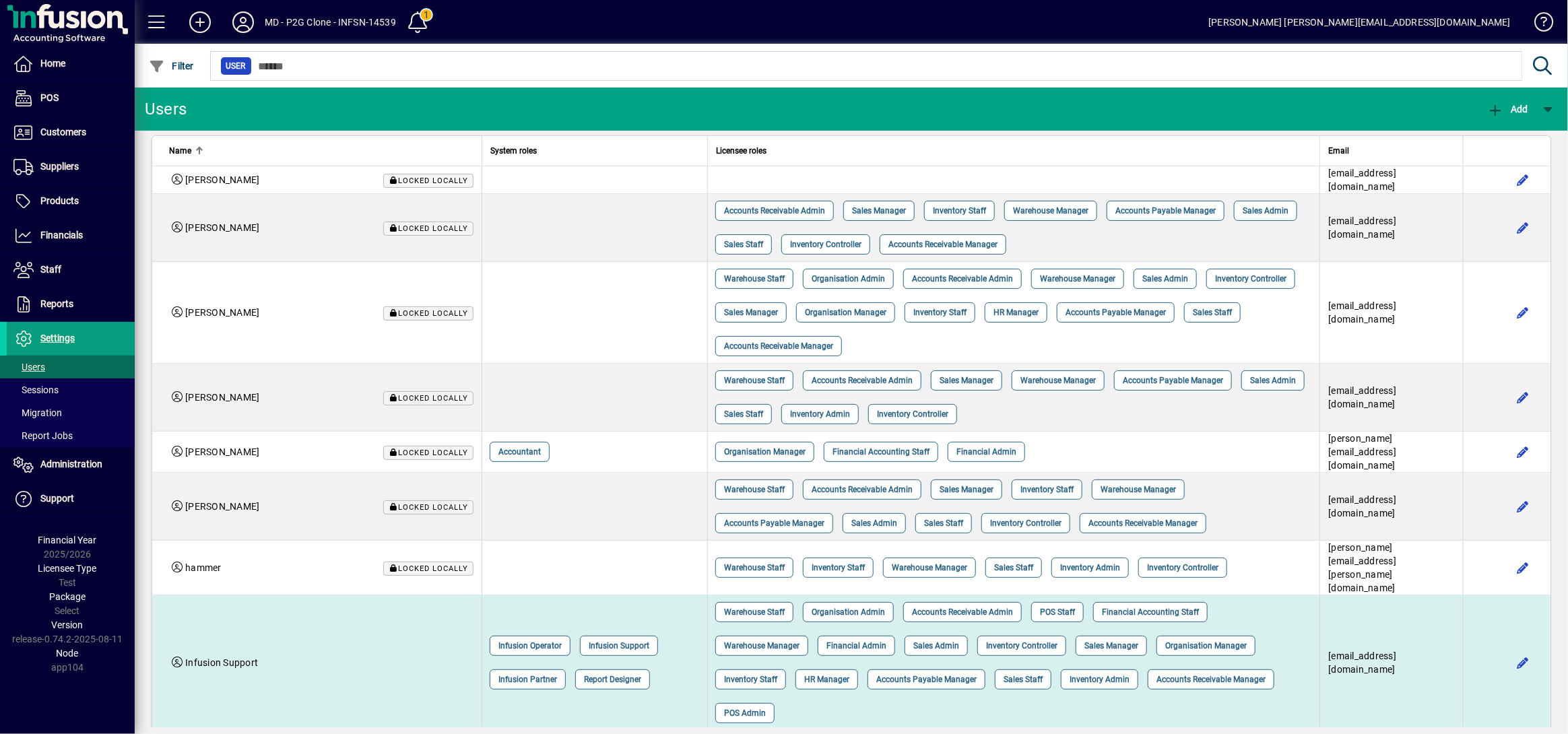
scroll to position [0, 0]
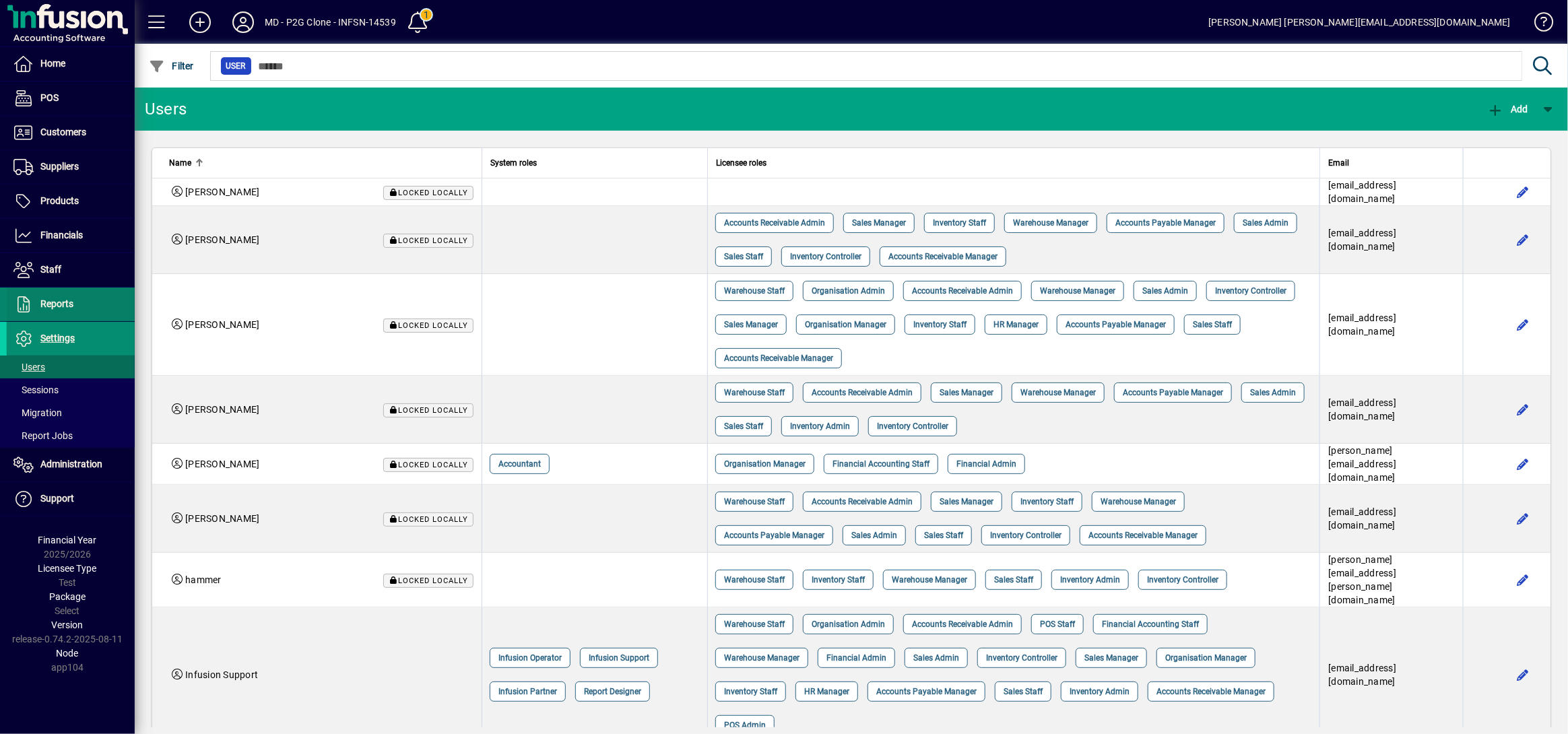
drag, startPoint x: 72, startPoint y: 336, endPoint x: 90, endPoint y: 321, distance: 23.4
click at [72, 336] on span "Settings" at bounding box center [57, 337] width 35 height 10
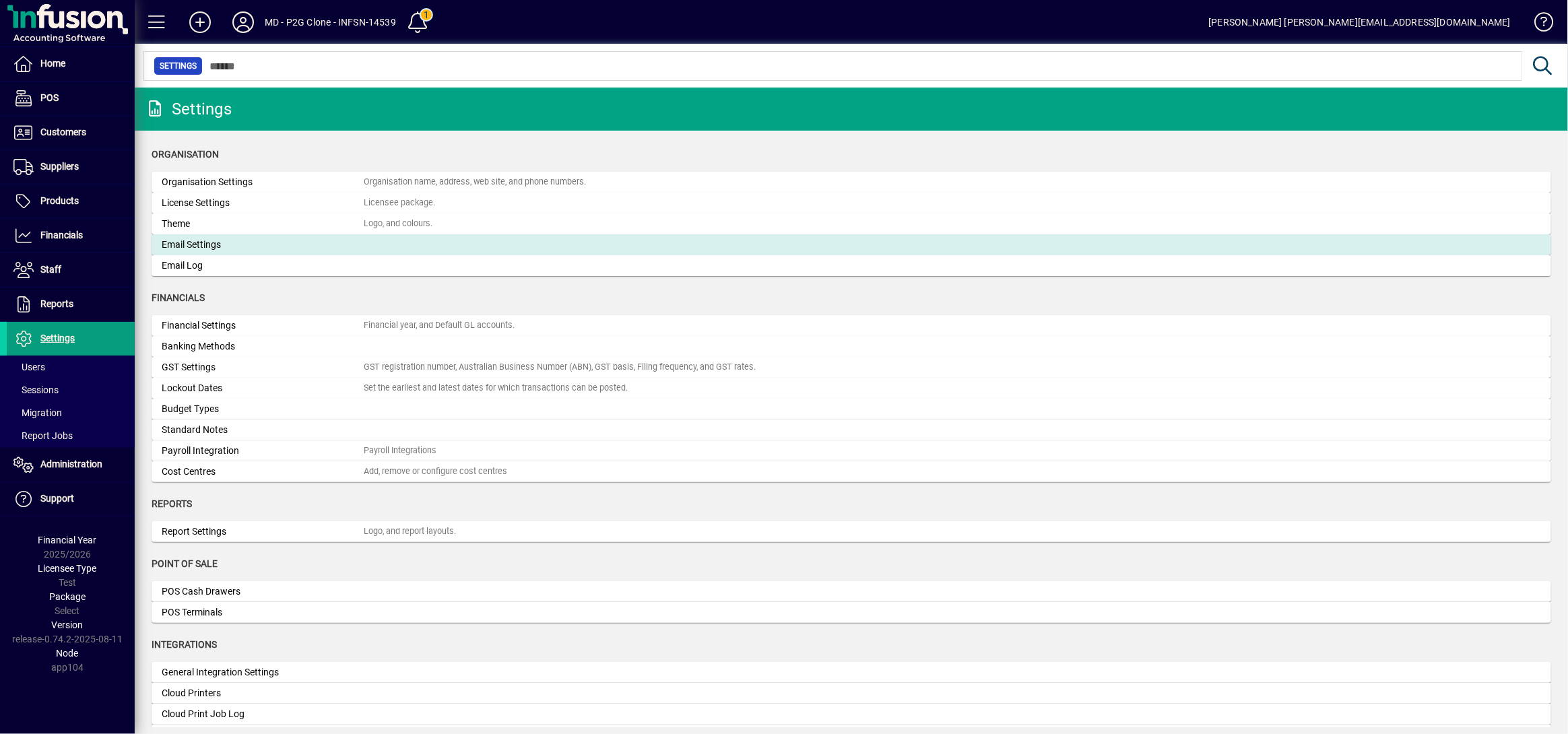
click at [242, 249] on div "Email Settings" at bounding box center [262, 244] width 202 height 14
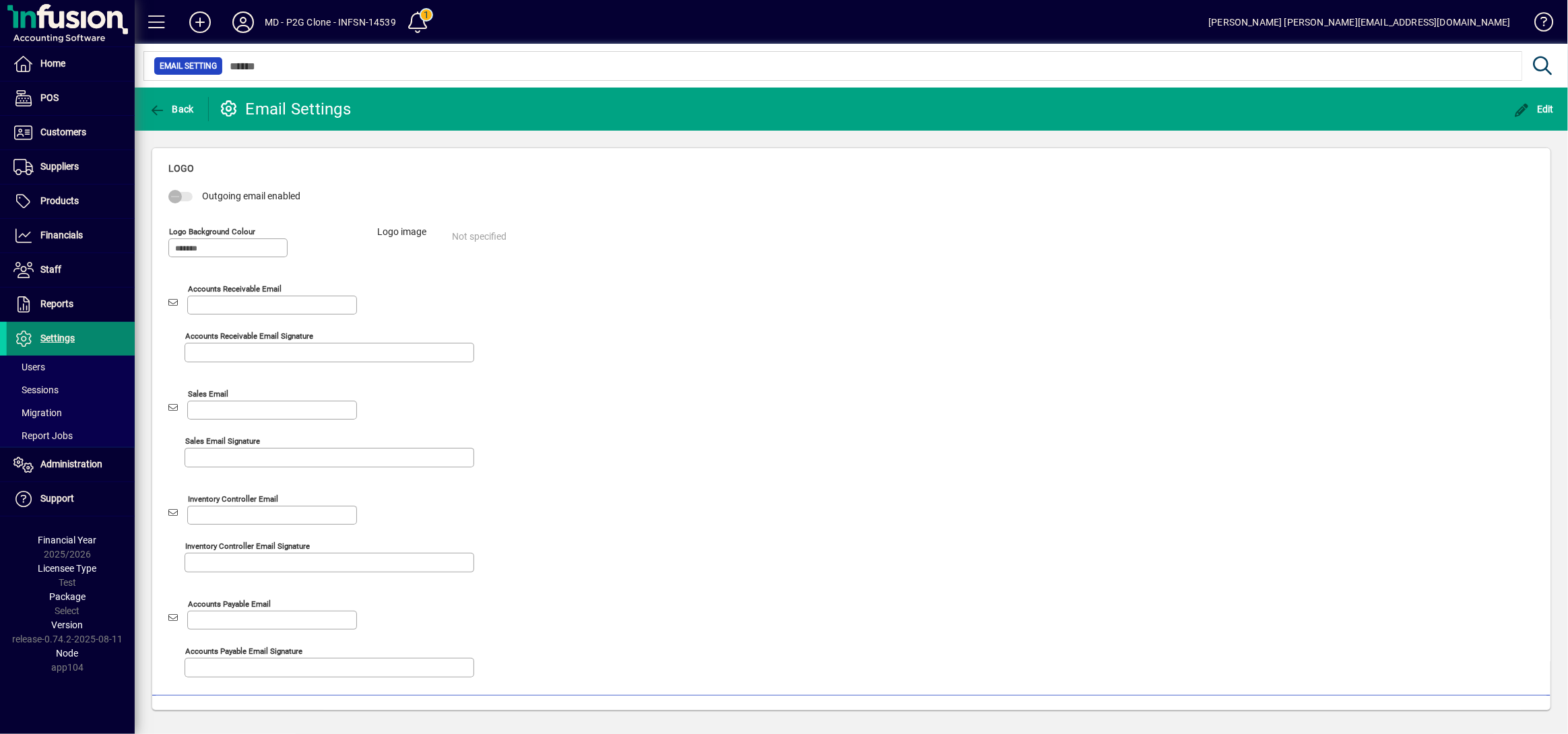
click at [53, 340] on span "Settings" at bounding box center [57, 337] width 35 height 10
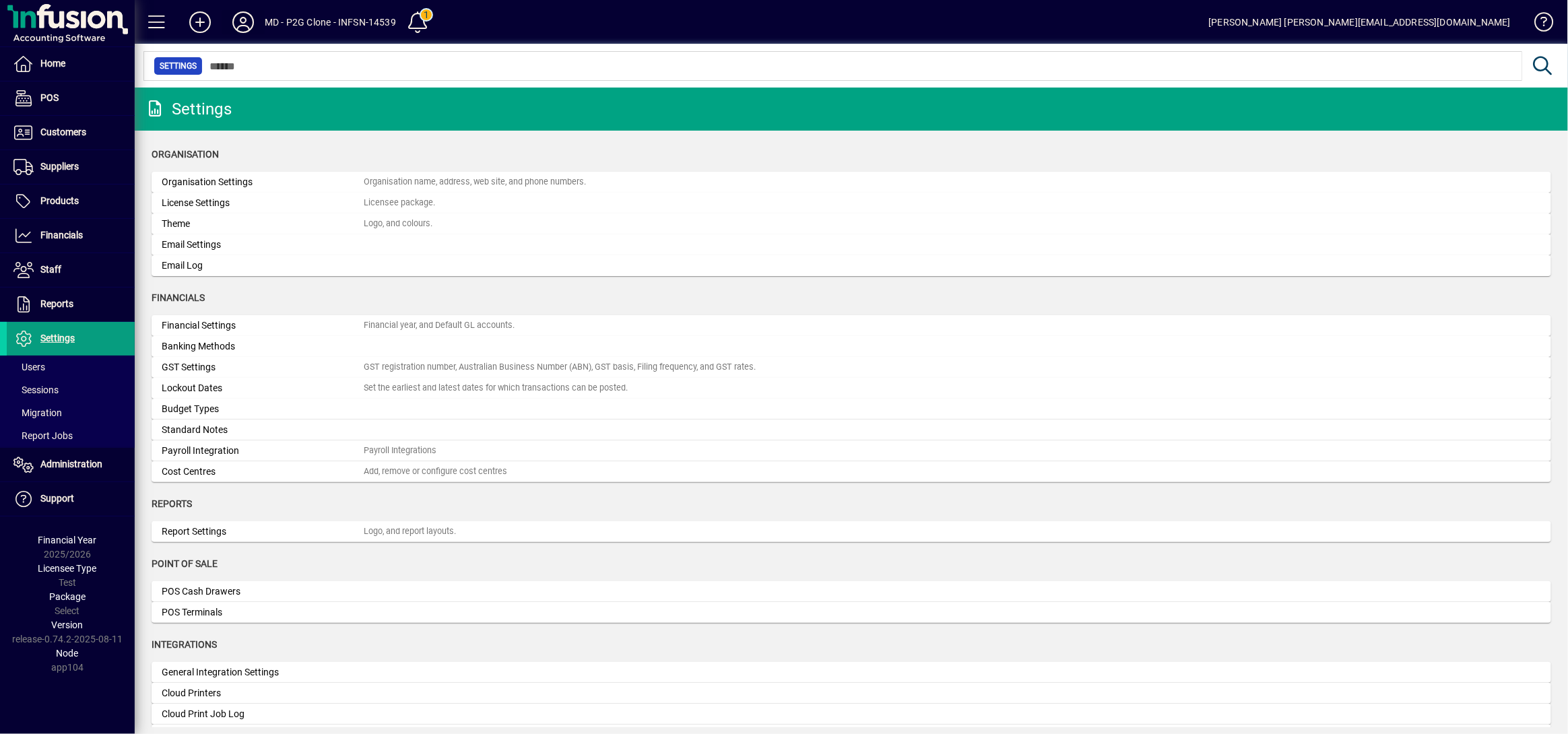
click at [248, 29] on icon at bounding box center [243, 22] width 27 height 22
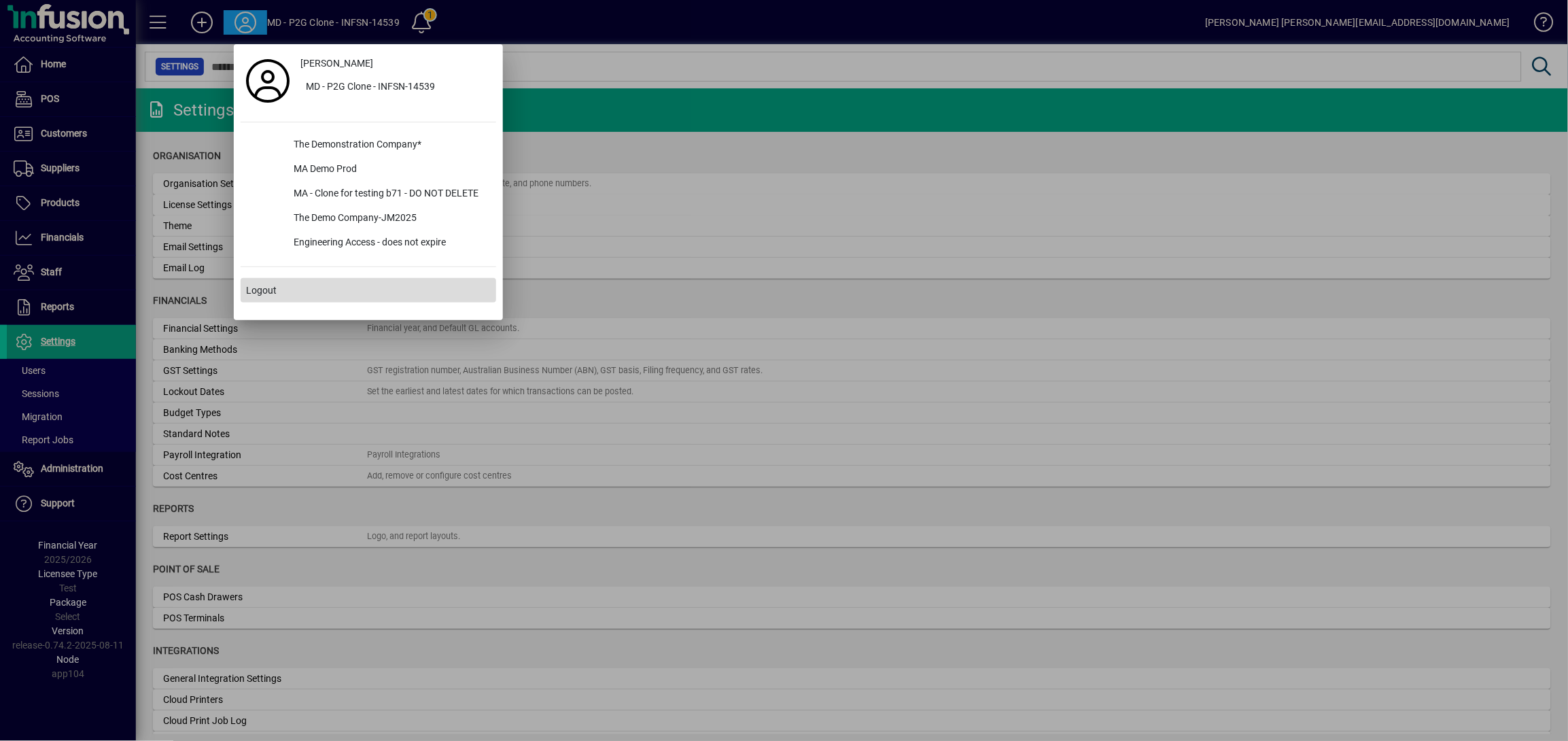
click at [276, 289] on span at bounding box center [368, 290] width 256 height 32
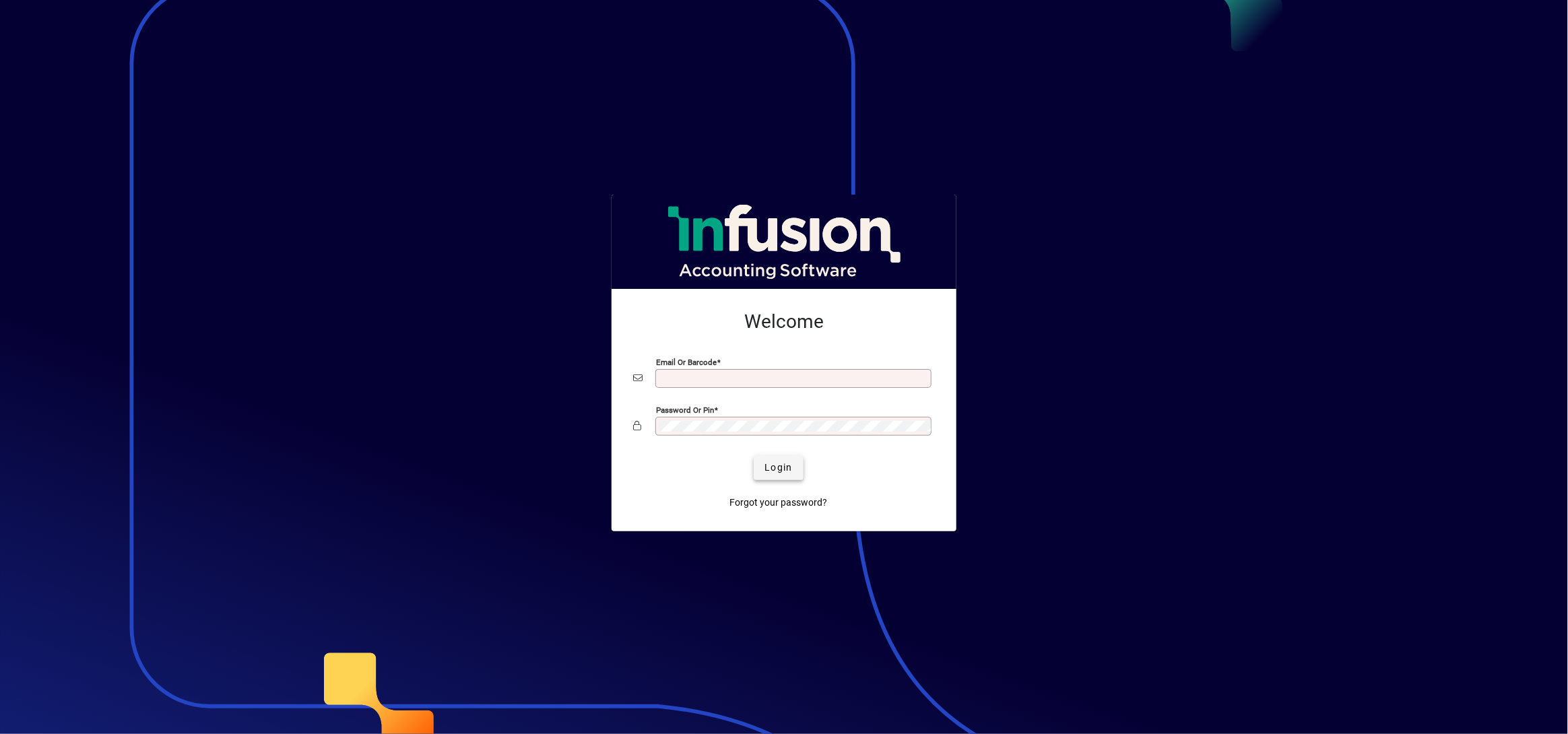
type input "**********"
click at [777, 467] on span "Login" at bounding box center [777, 467] width 27 height 14
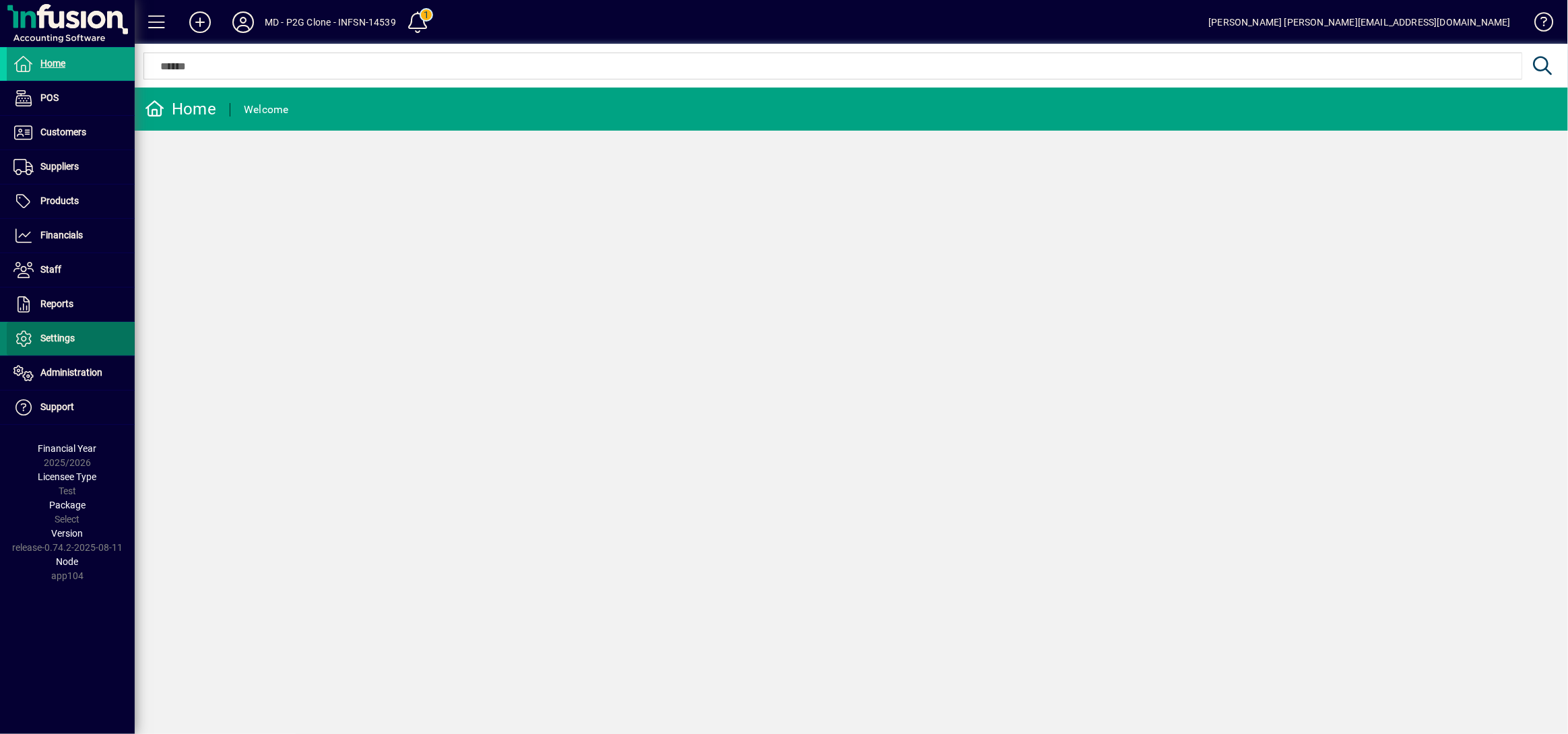
click at [49, 334] on span "Settings" at bounding box center [57, 337] width 35 height 10
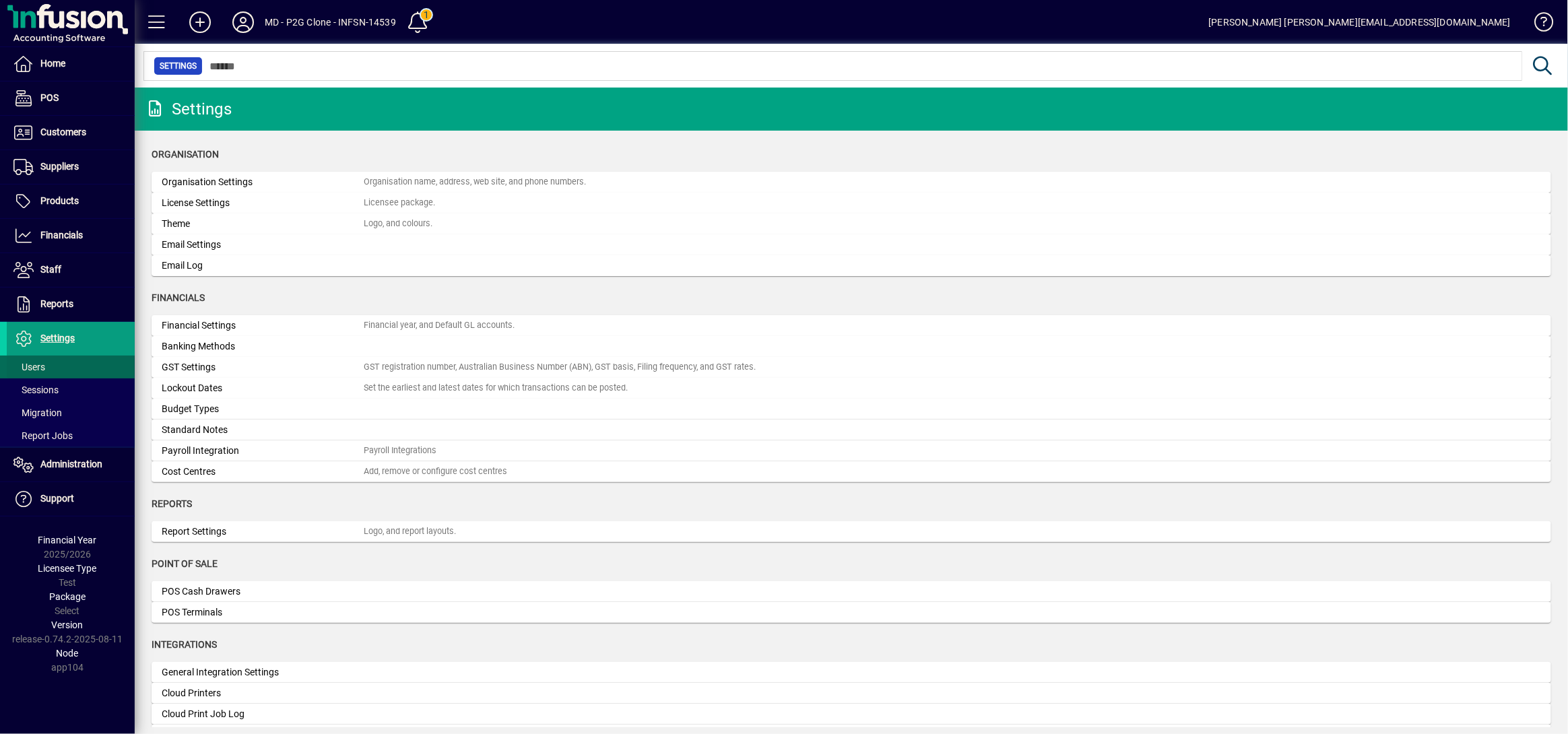
click at [47, 367] on span at bounding box center [70, 367] width 128 height 32
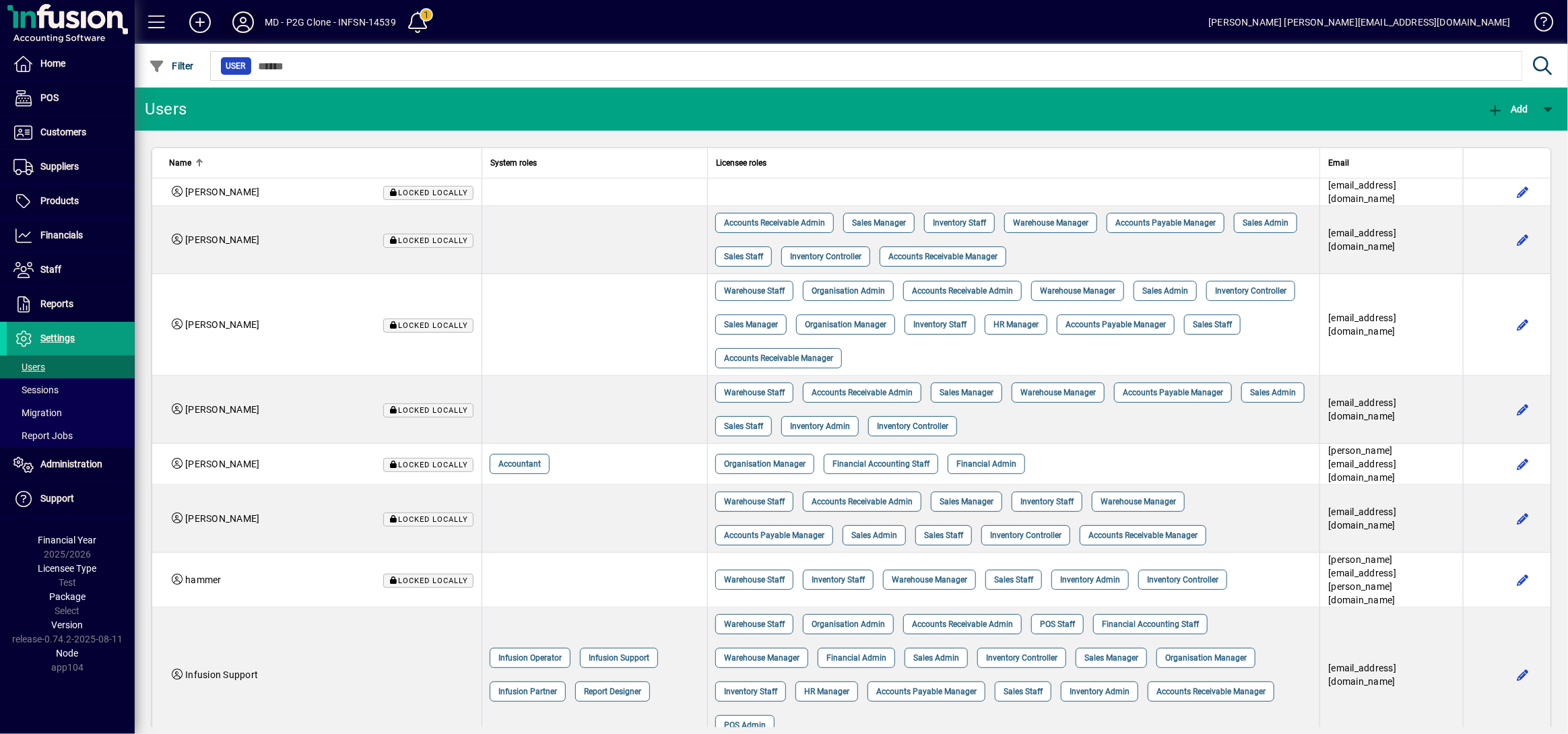
click at [244, 34] on span at bounding box center [243, 22] width 43 height 32
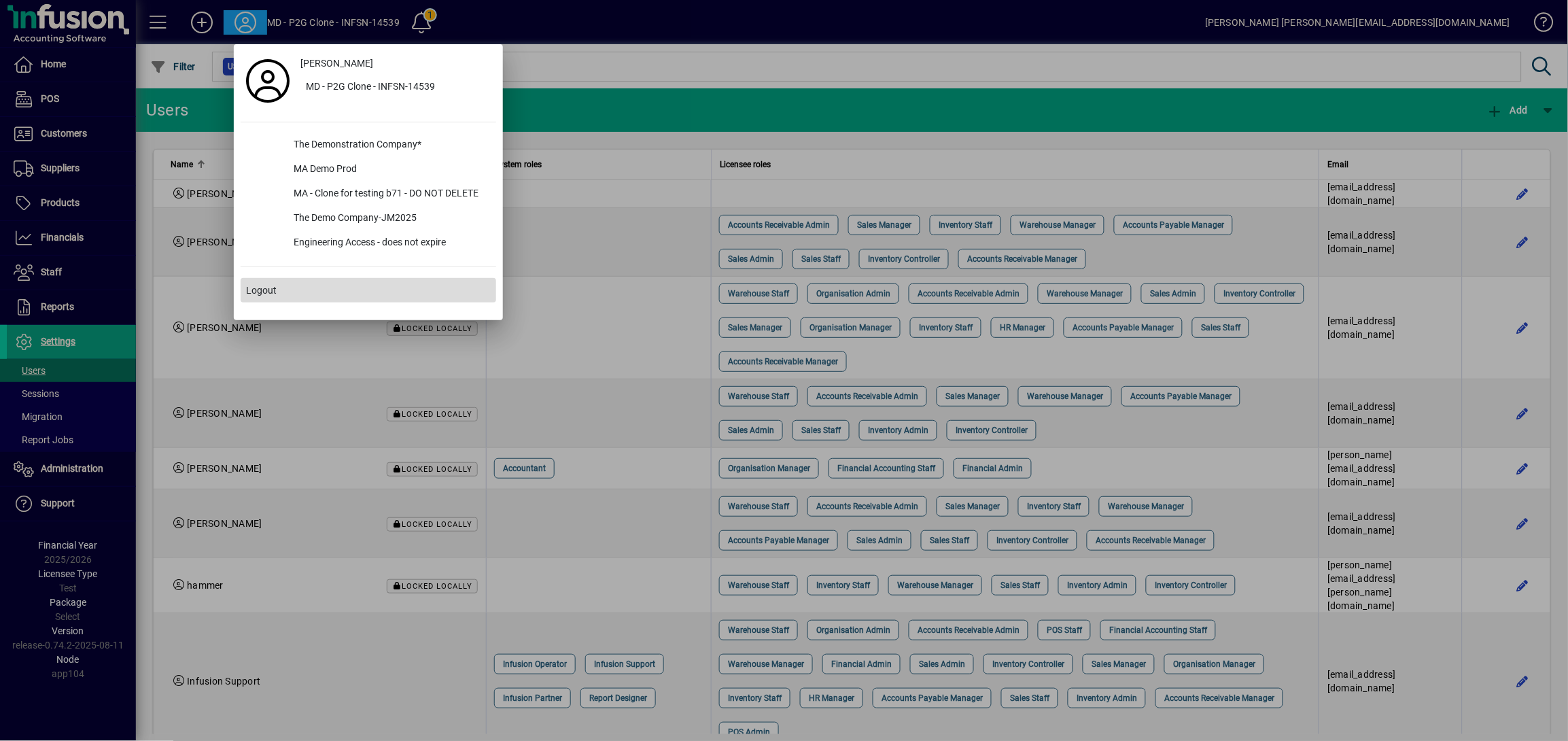
click at [271, 285] on span "Logout" at bounding box center [261, 290] width 30 height 14
